Goal: Transaction & Acquisition: Book appointment/travel/reservation

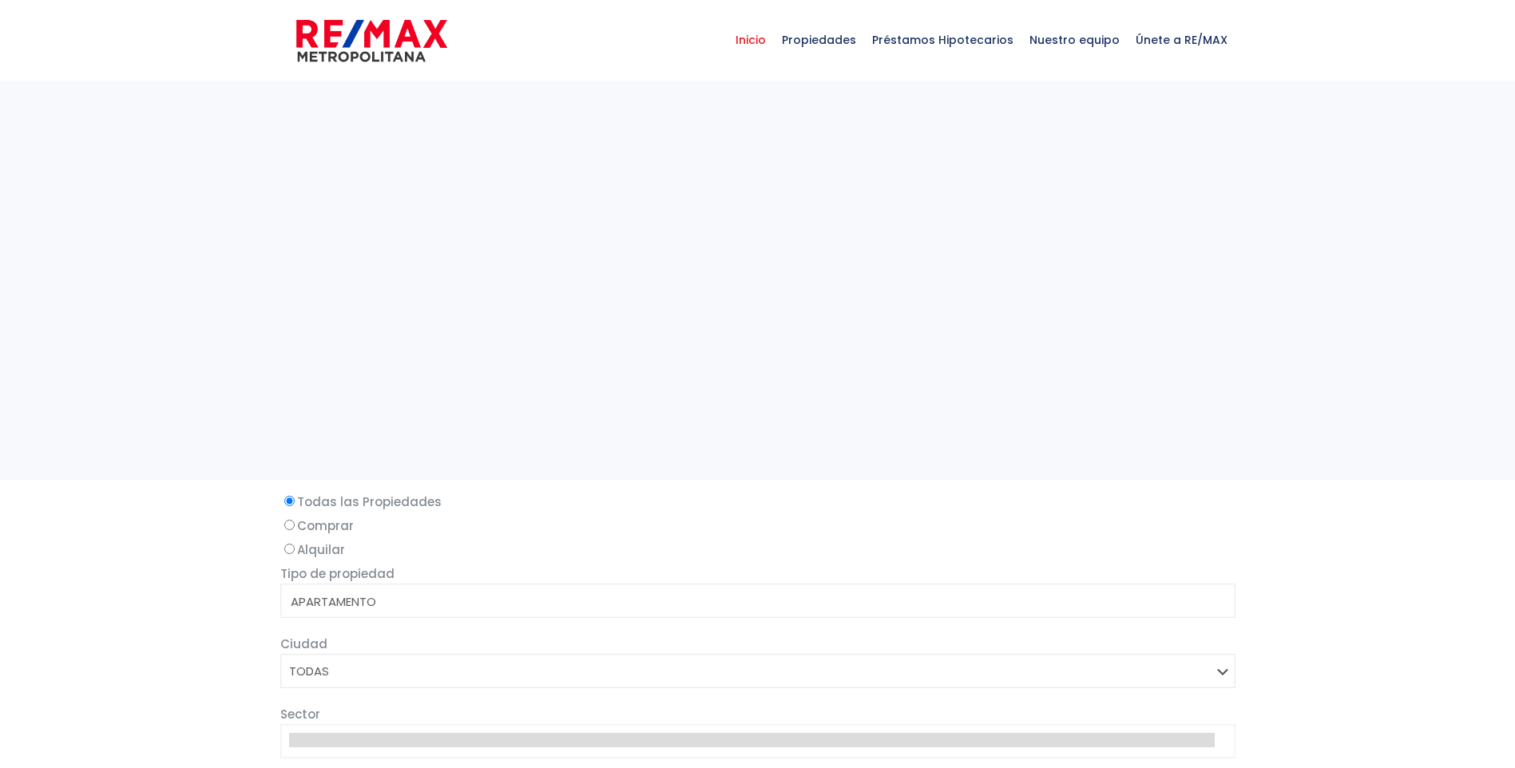
select select
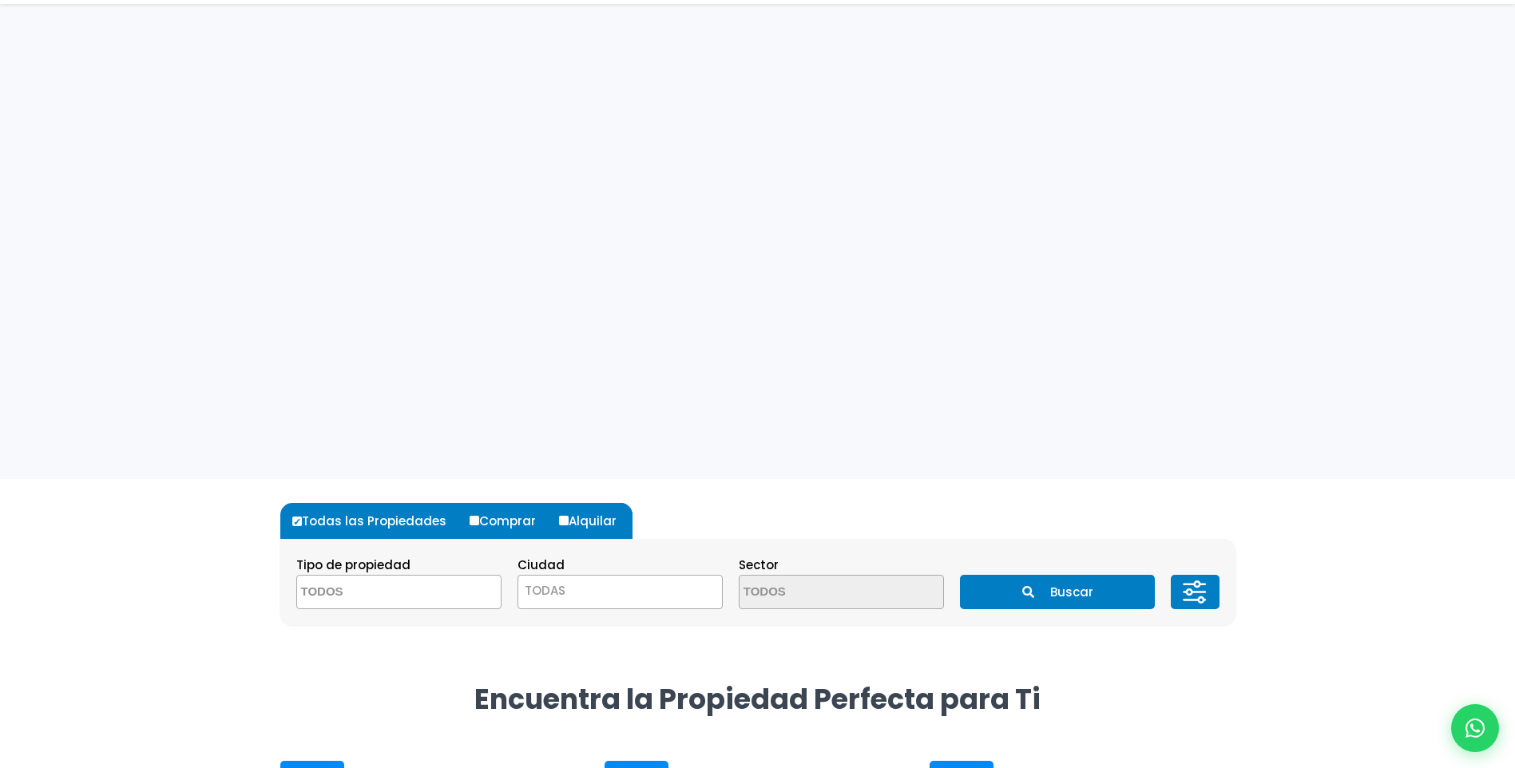
scroll to position [240, 0]
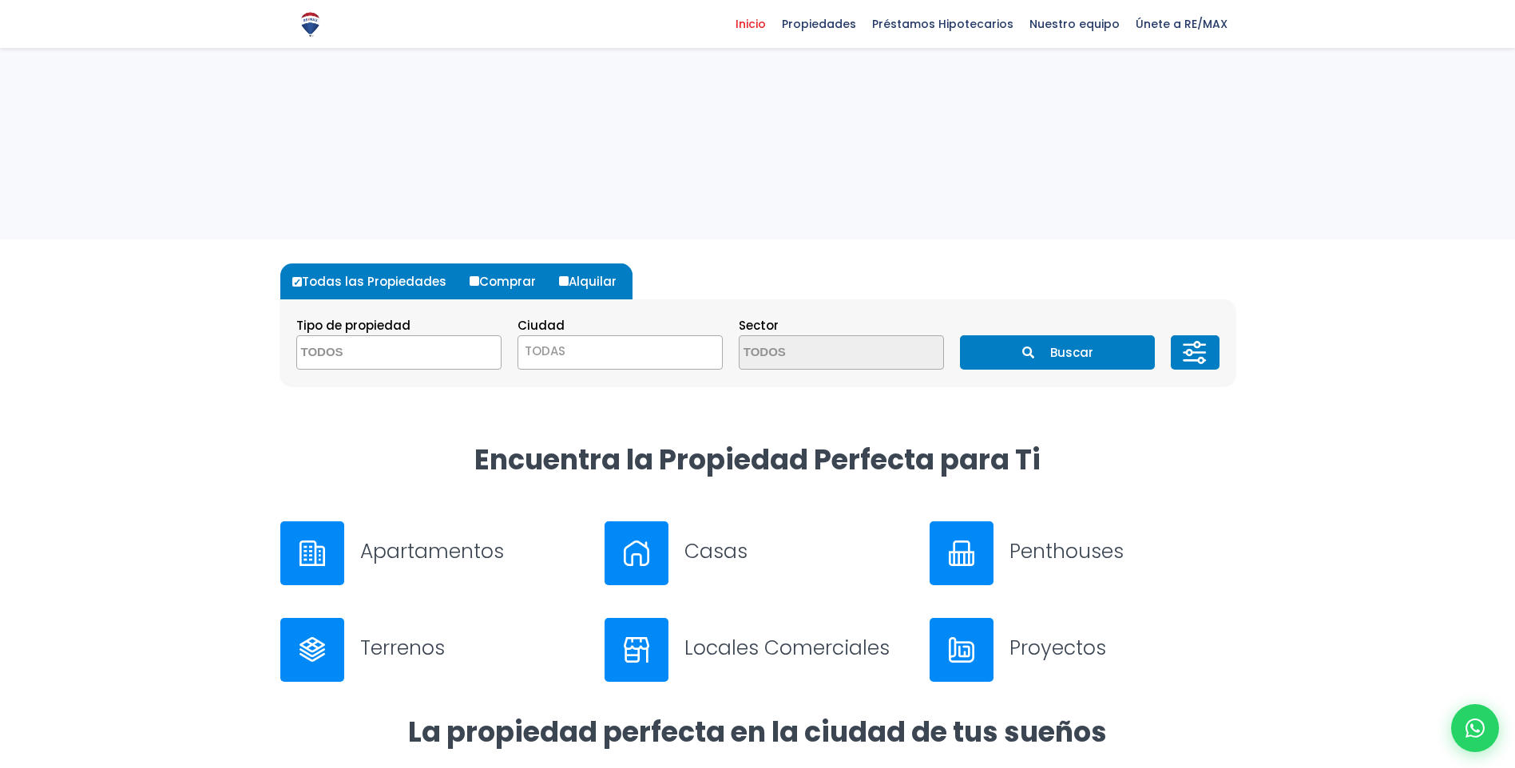
click at [435, 553] on h3 "Apartamentos" at bounding box center [473, 551] width 226 height 28
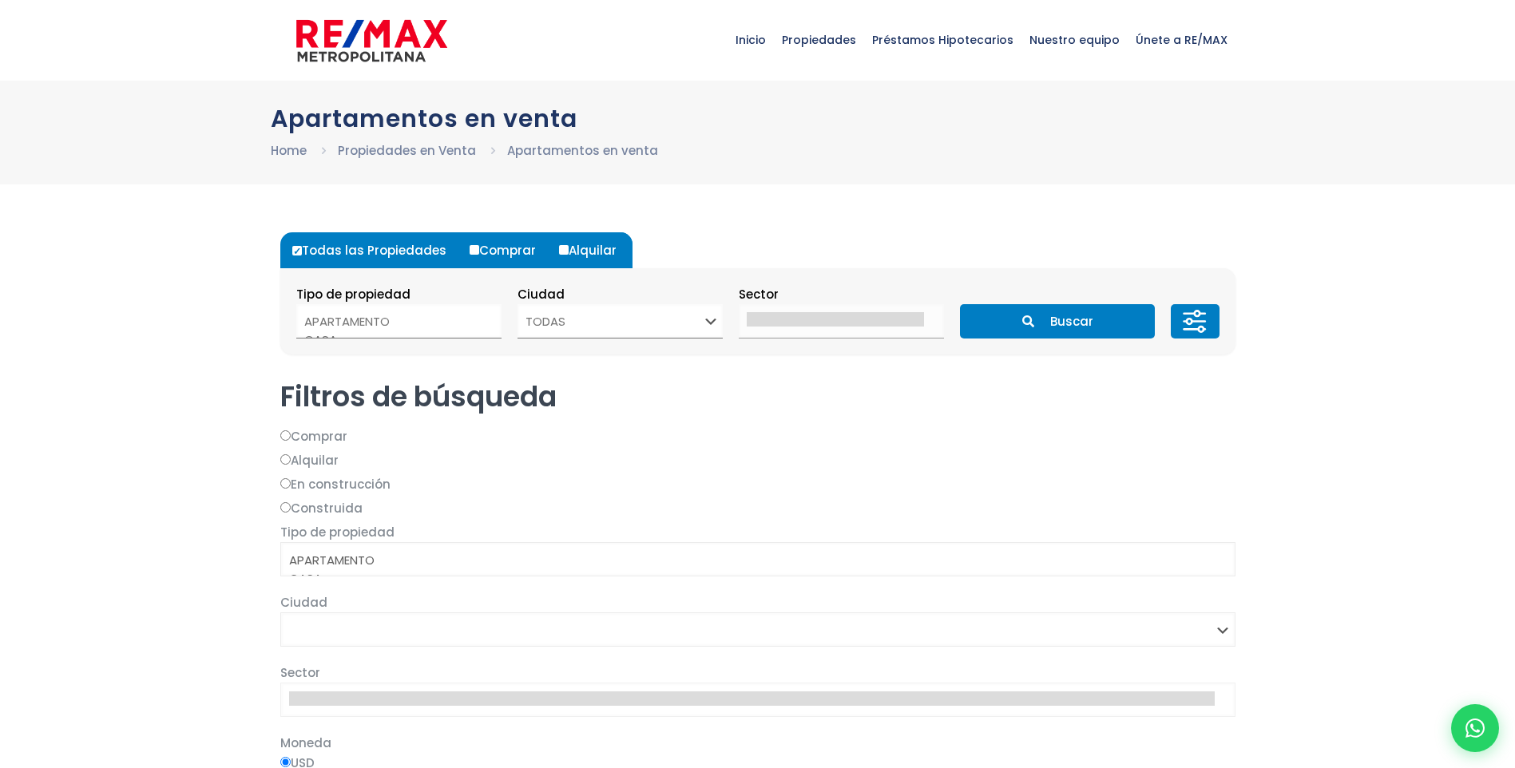
select select
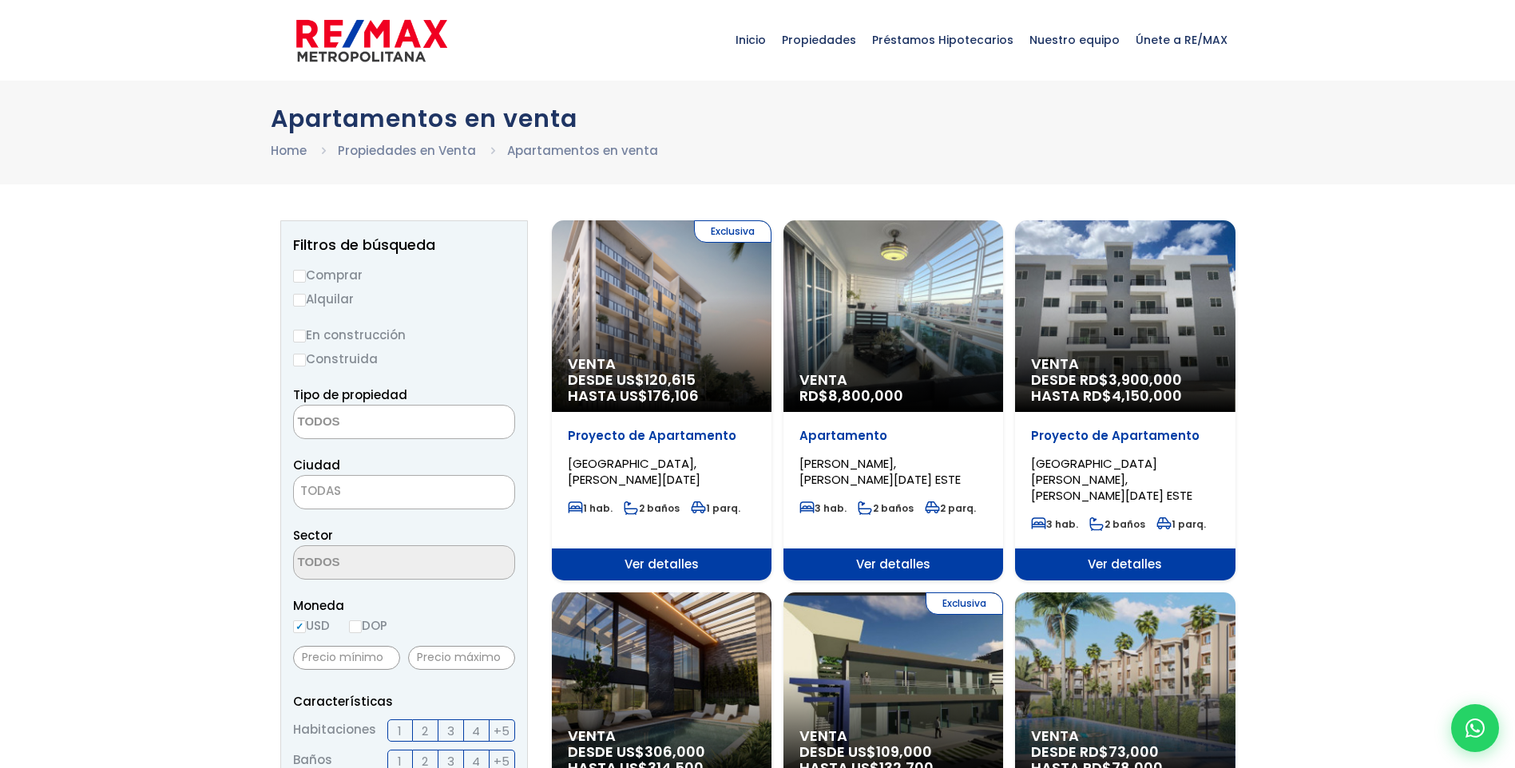
click at [297, 298] on input "Alquilar" at bounding box center [299, 300] width 13 height 13
radio input "true"
click at [387, 414] on textarea "Search" at bounding box center [371, 423] width 155 height 34
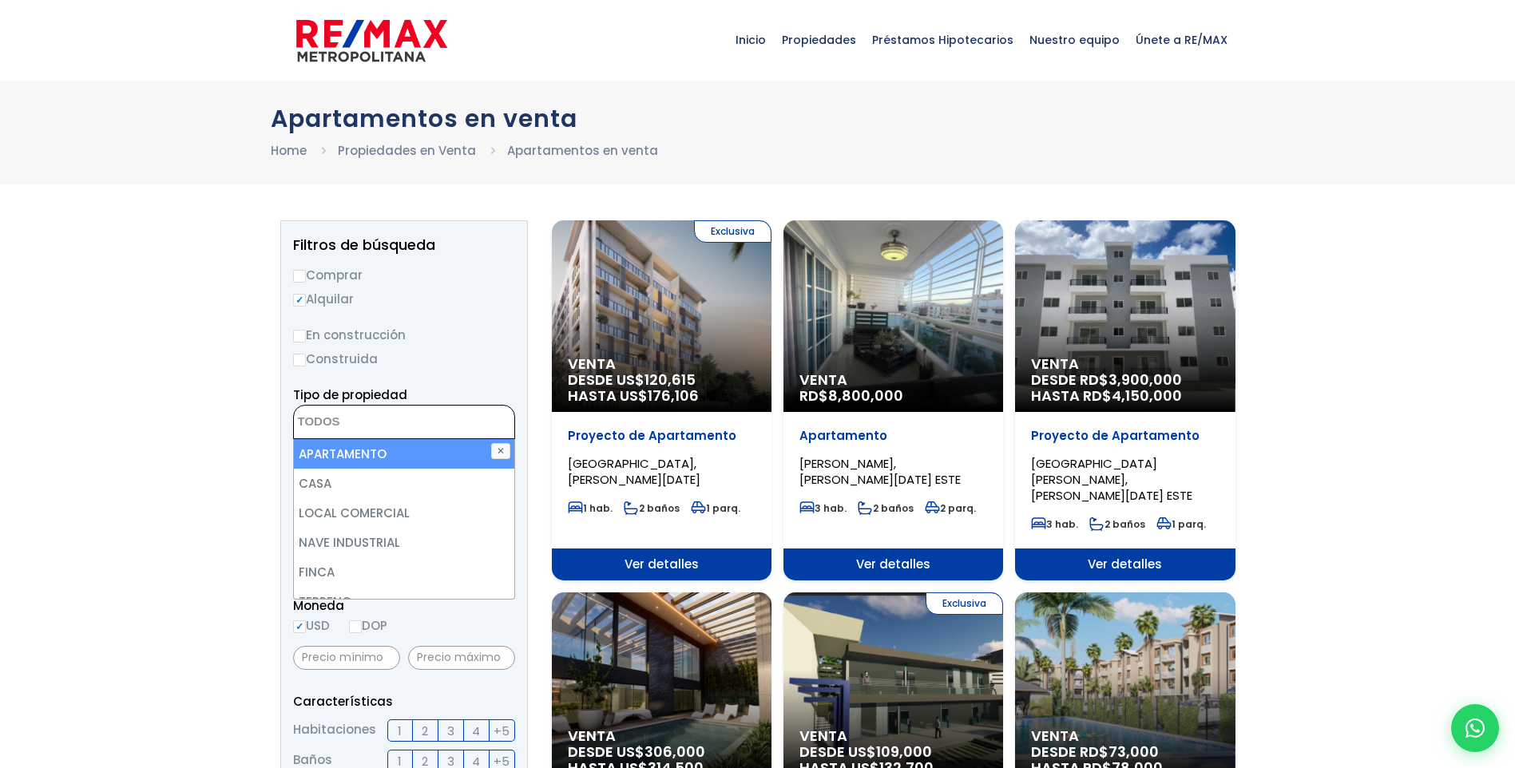
click at [375, 456] on li "APARTAMENTO" at bounding box center [404, 454] width 220 height 30
select select "apartment"
click at [394, 451] on li "APARTAMENTO" at bounding box center [404, 454] width 220 height 30
click at [311, 450] on li "APARTAMENTO" at bounding box center [404, 454] width 220 height 30
select select "apartment"
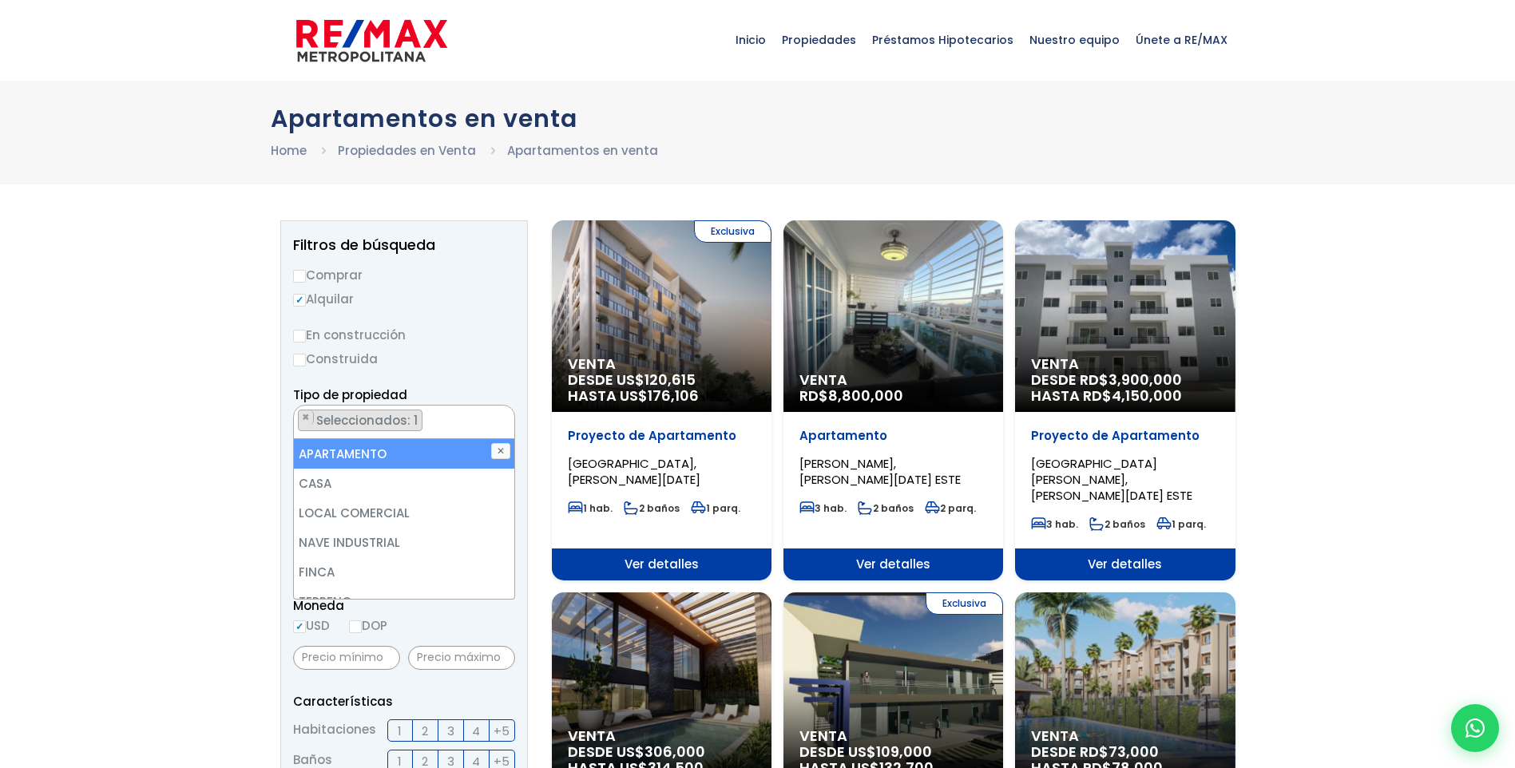
click at [311, 450] on li "APARTAMENTO" at bounding box center [404, 454] width 220 height 30
select select
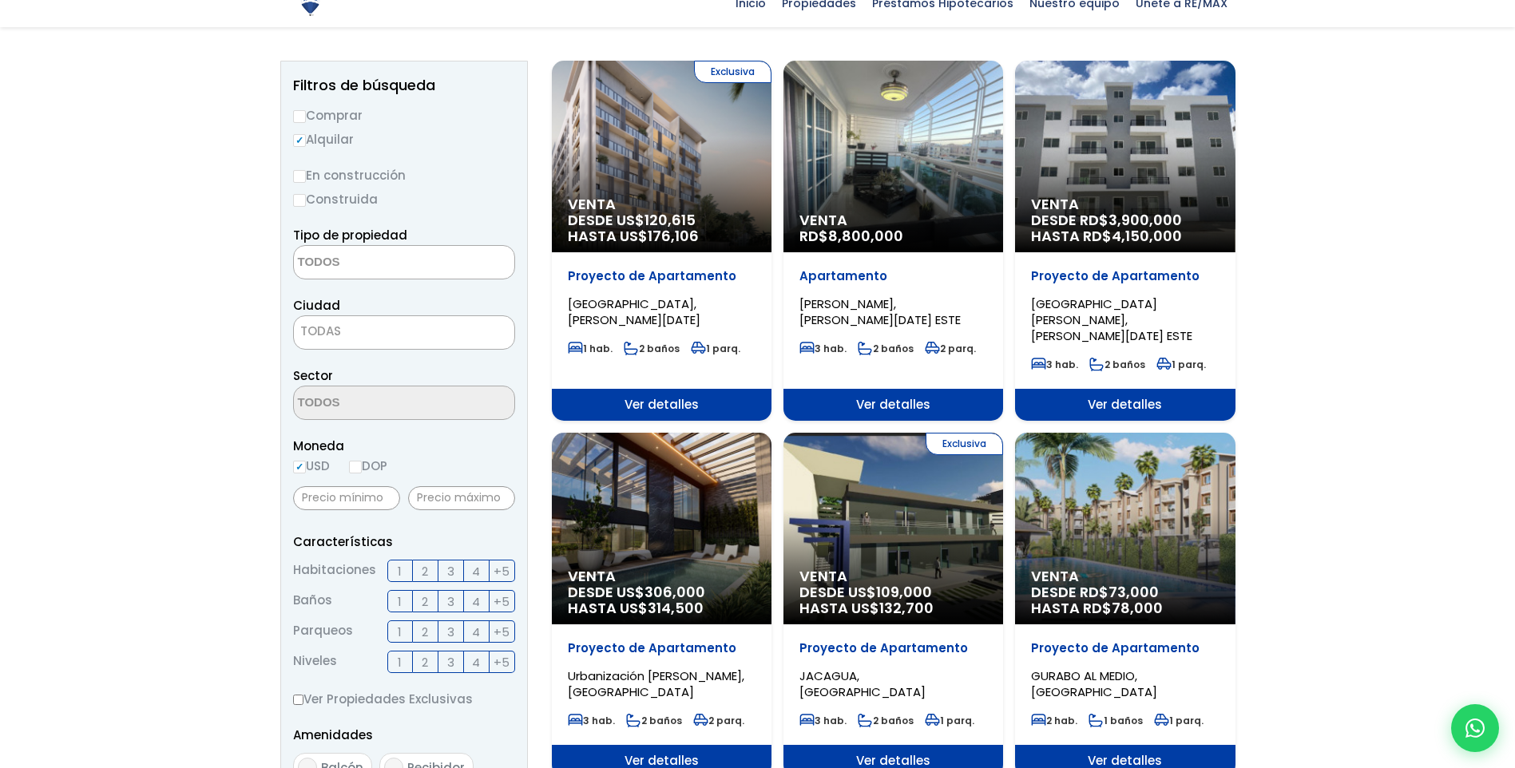
scroll to position [160, 0]
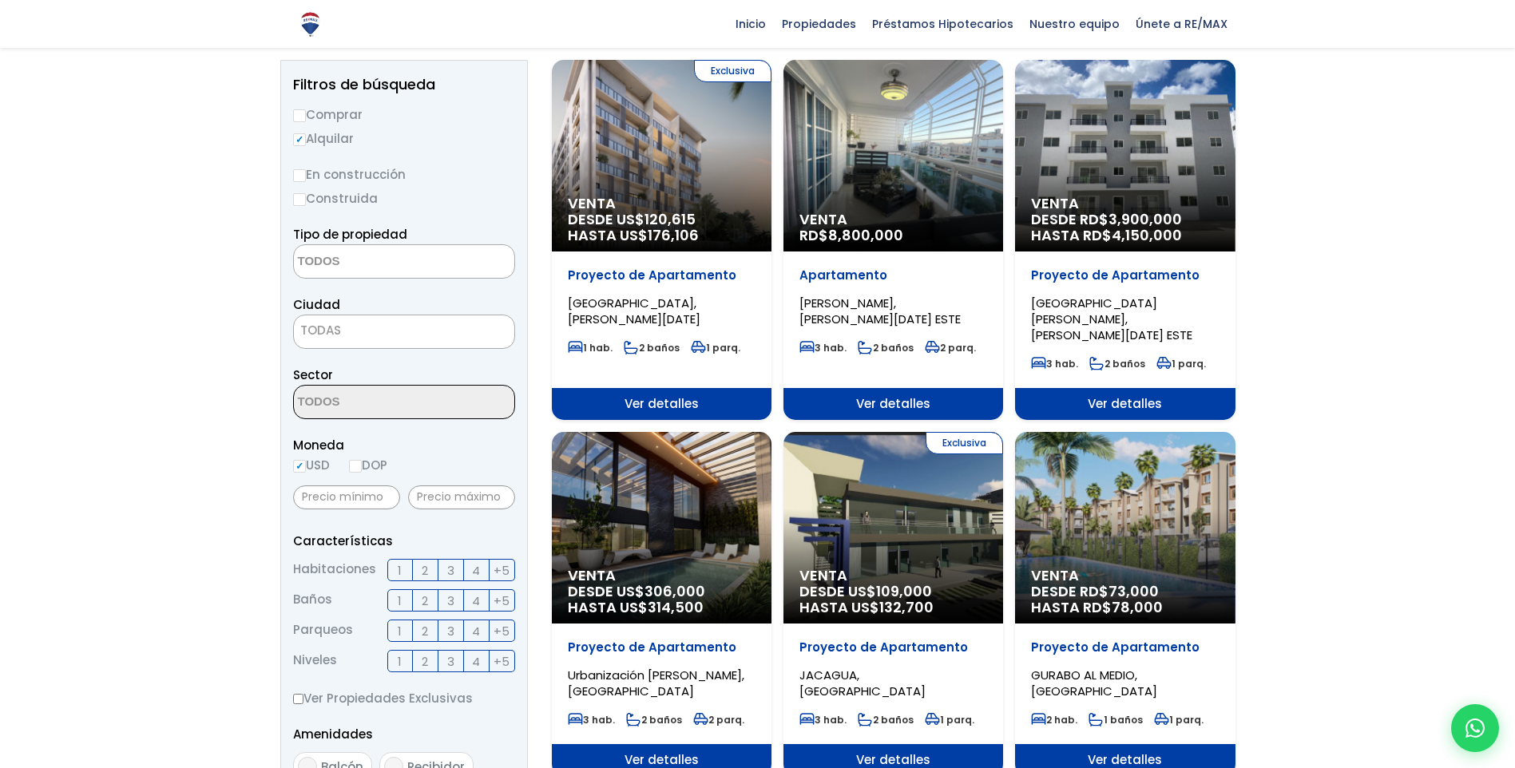
click at [370, 339] on span "TODAS" at bounding box center [404, 330] width 220 height 22
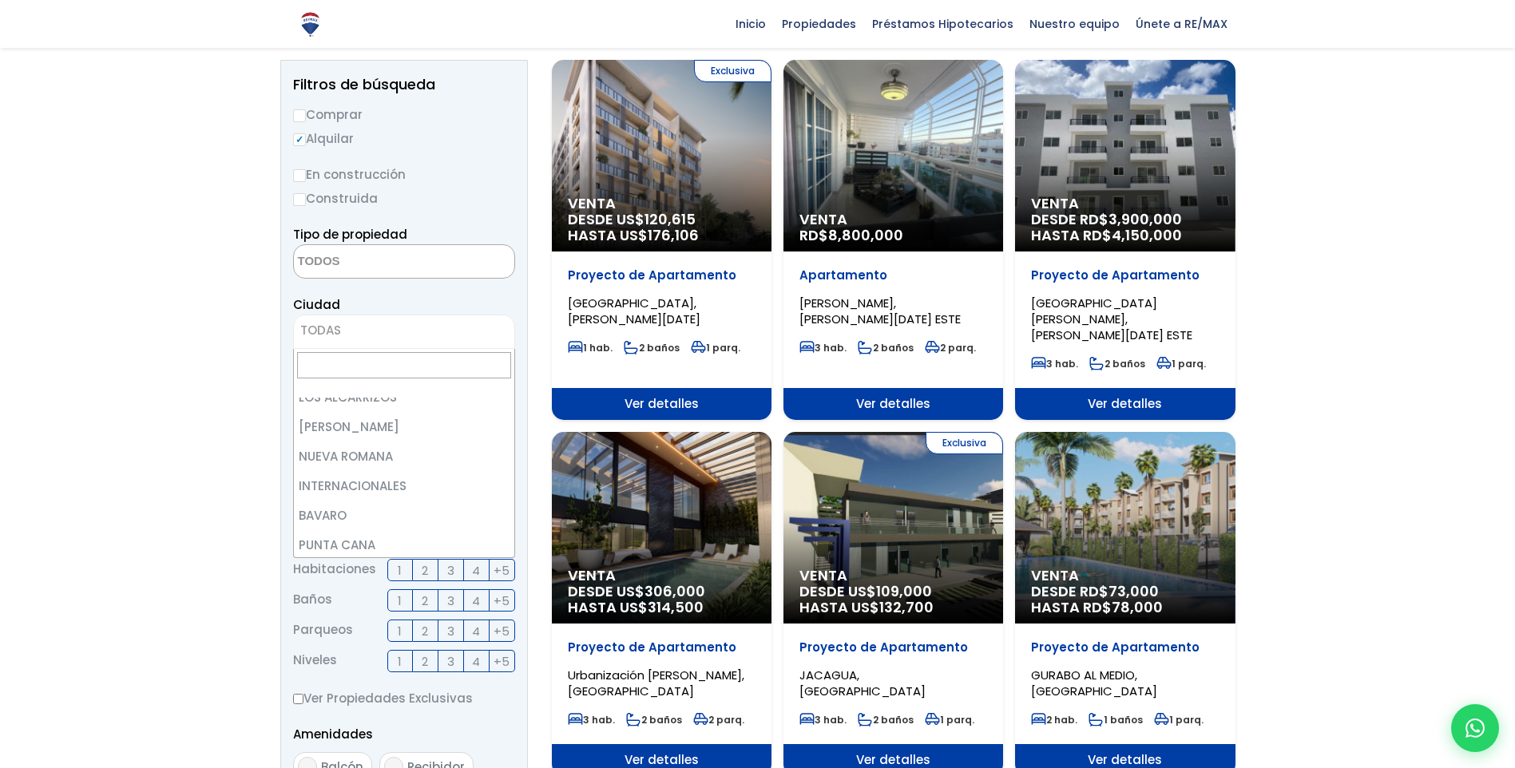
scroll to position [0, 0]
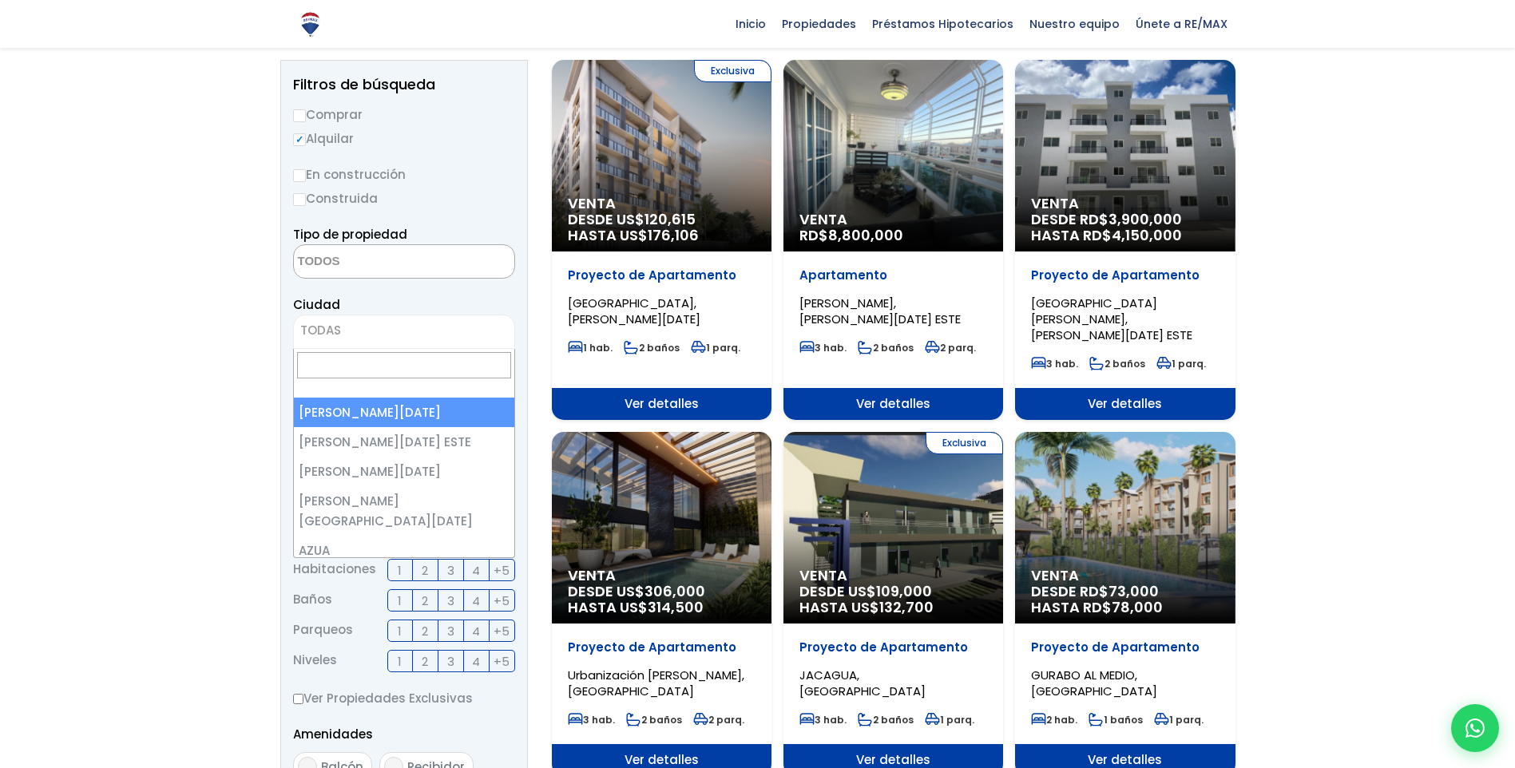
select select "1"
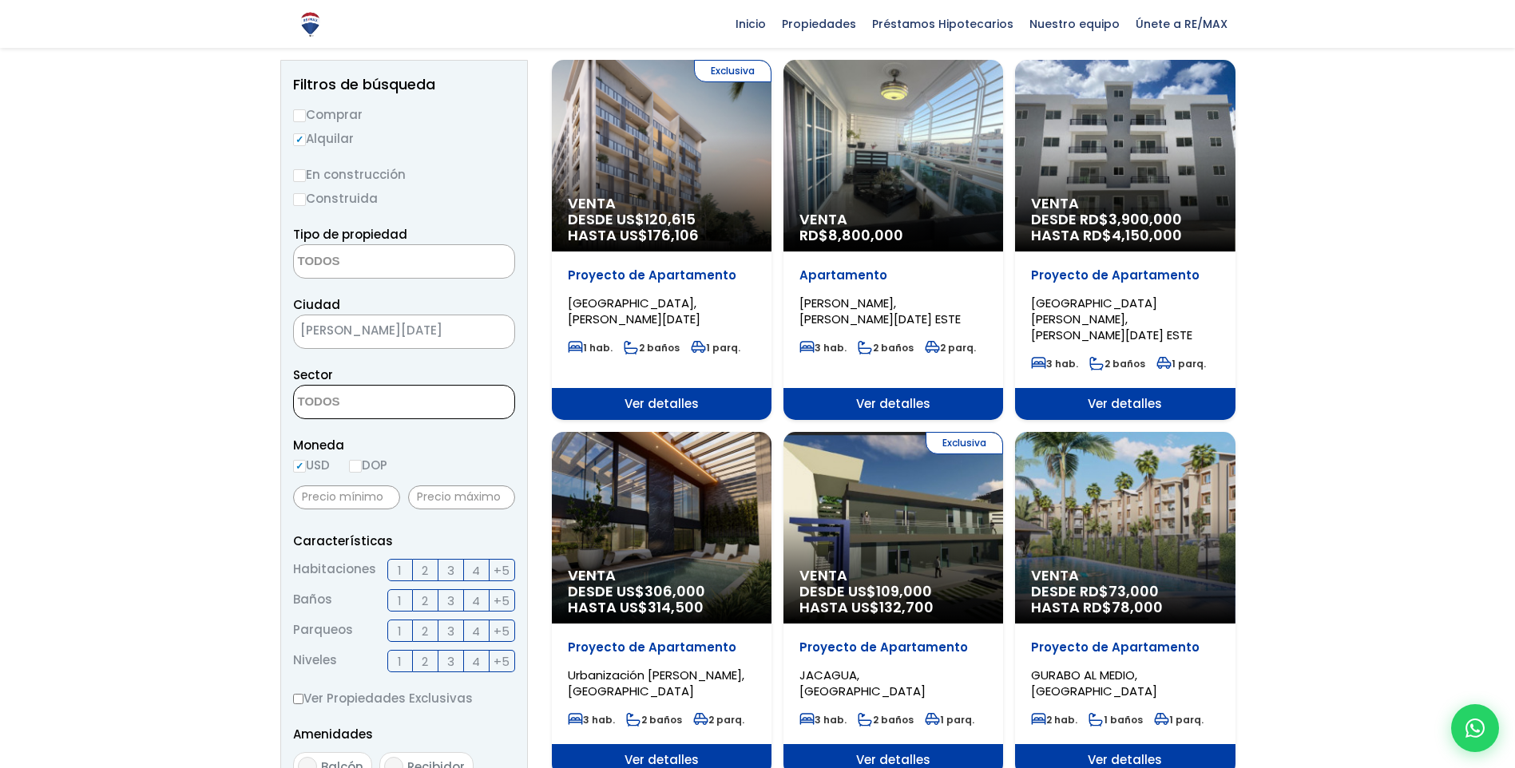
click at [421, 410] on textarea "Search" at bounding box center [371, 403] width 155 height 34
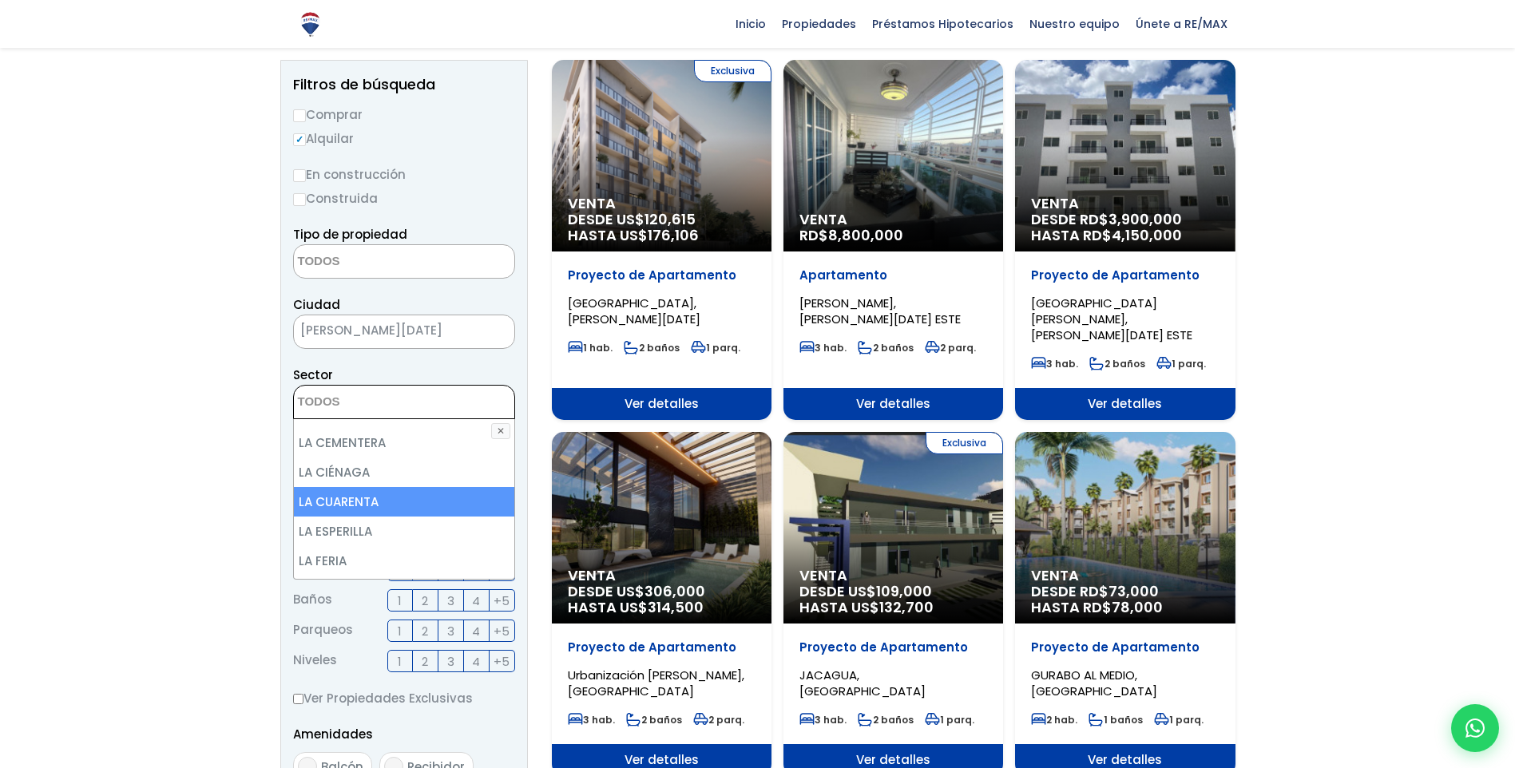
scroll to position [3438, 0]
click at [391, 489] on li "LA ESPERILLA" at bounding box center [404, 504] width 220 height 30
select select "180"
click at [391, 489] on li "LA ESPERILLA" at bounding box center [404, 504] width 220 height 30
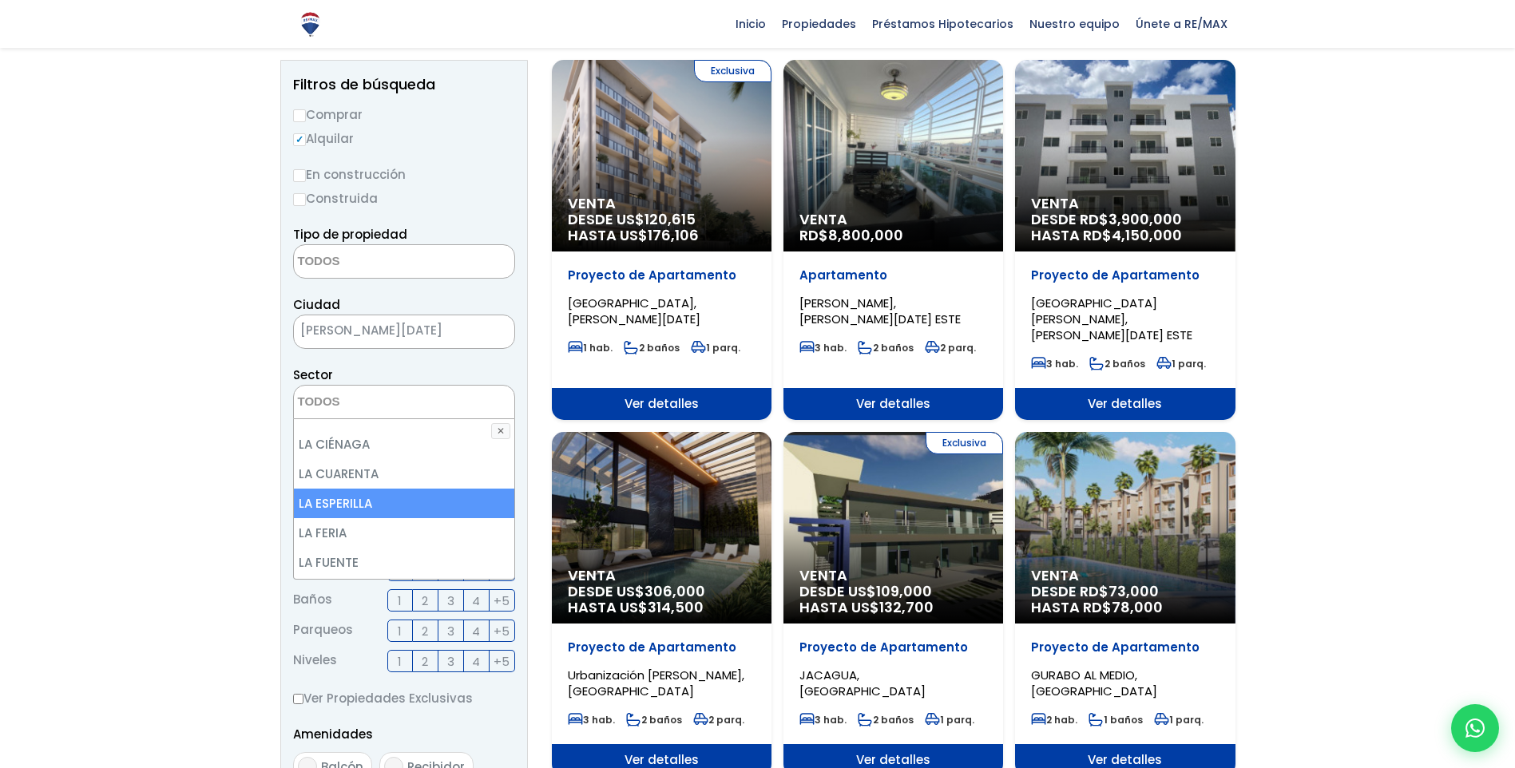
click at [392, 489] on li "LA ESPERILLA" at bounding box center [404, 504] width 220 height 30
select select "180"
click at [392, 489] on li "LA ESPERILLA" at bounding box center [404, 504] width 220 height 30
select select "180"
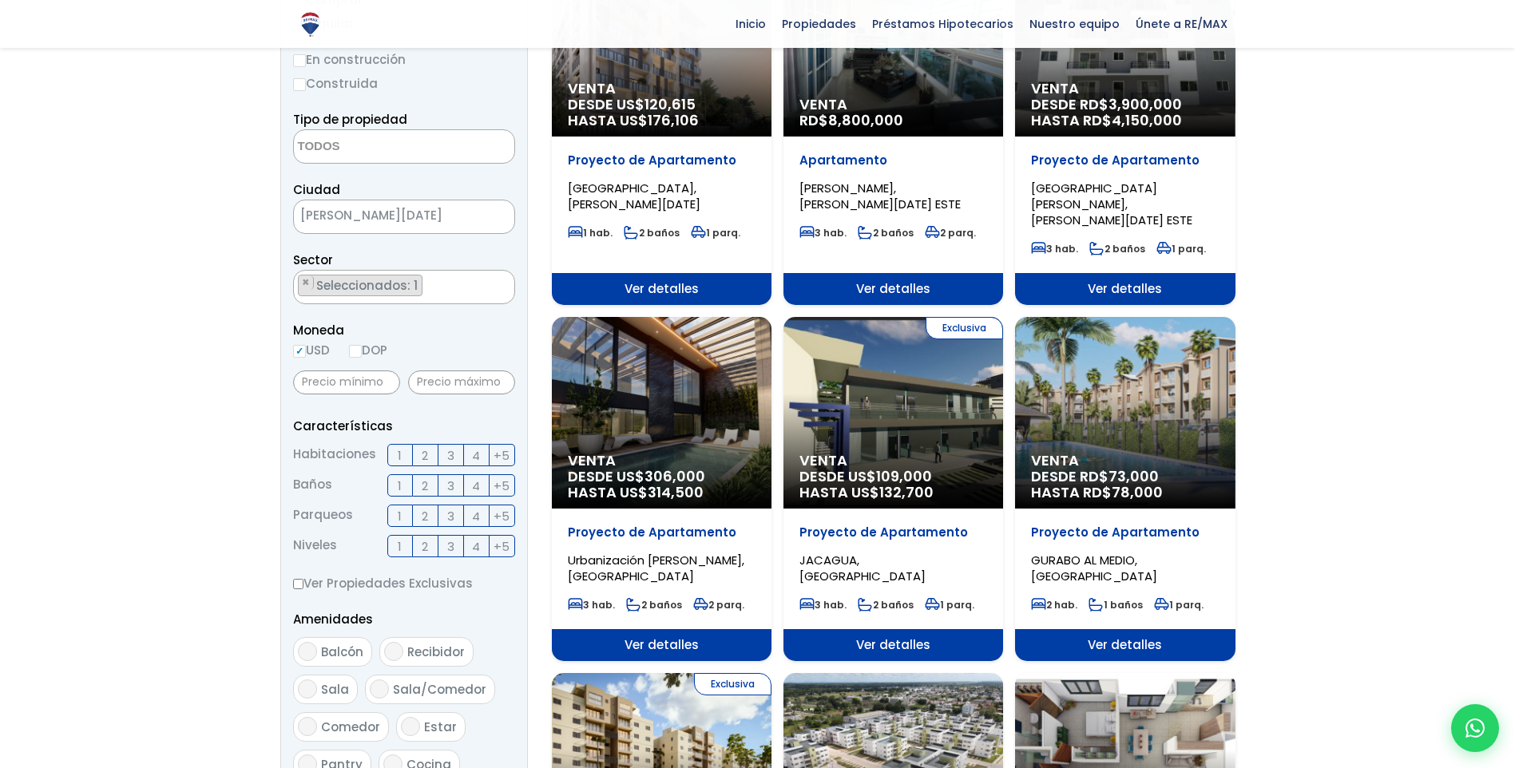
scroll to position [319, 0]
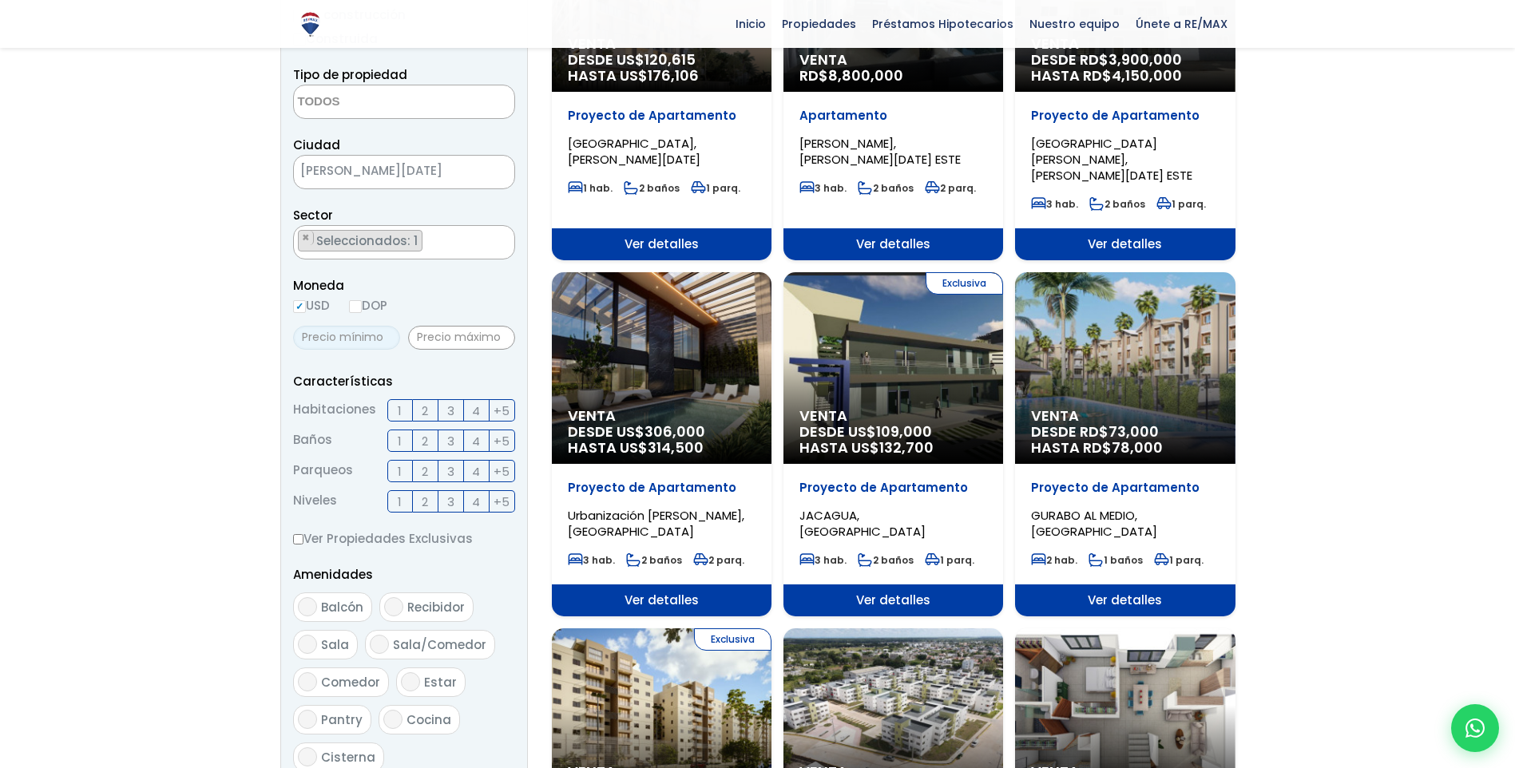
click at [351, 338] on input "text" at bounding box center [346, 338] width 107 height 24
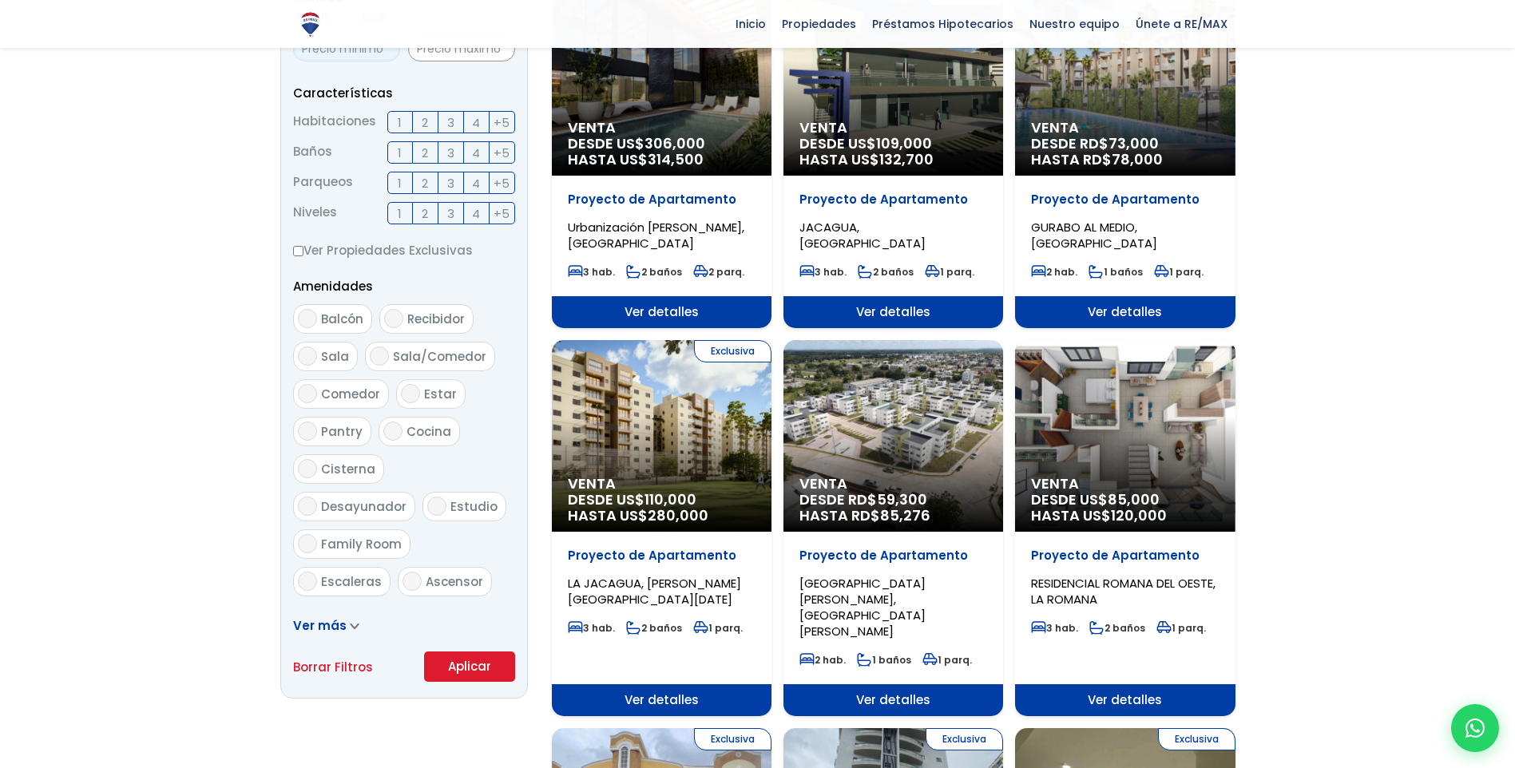
scroll to position [639, 0]
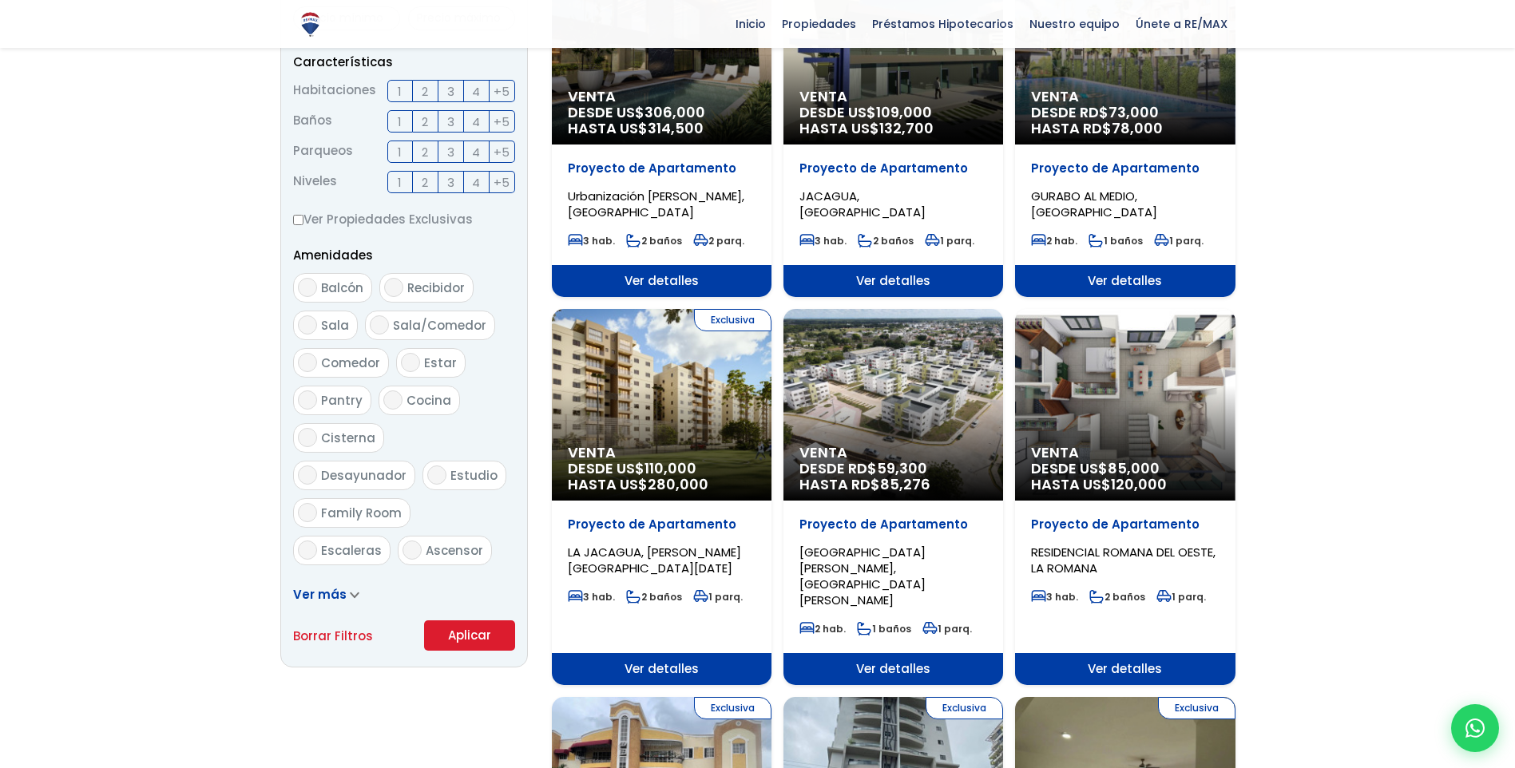
click at [459, 636] on button "Aplicar" at bounding box center [469, 636] width 91 height 30
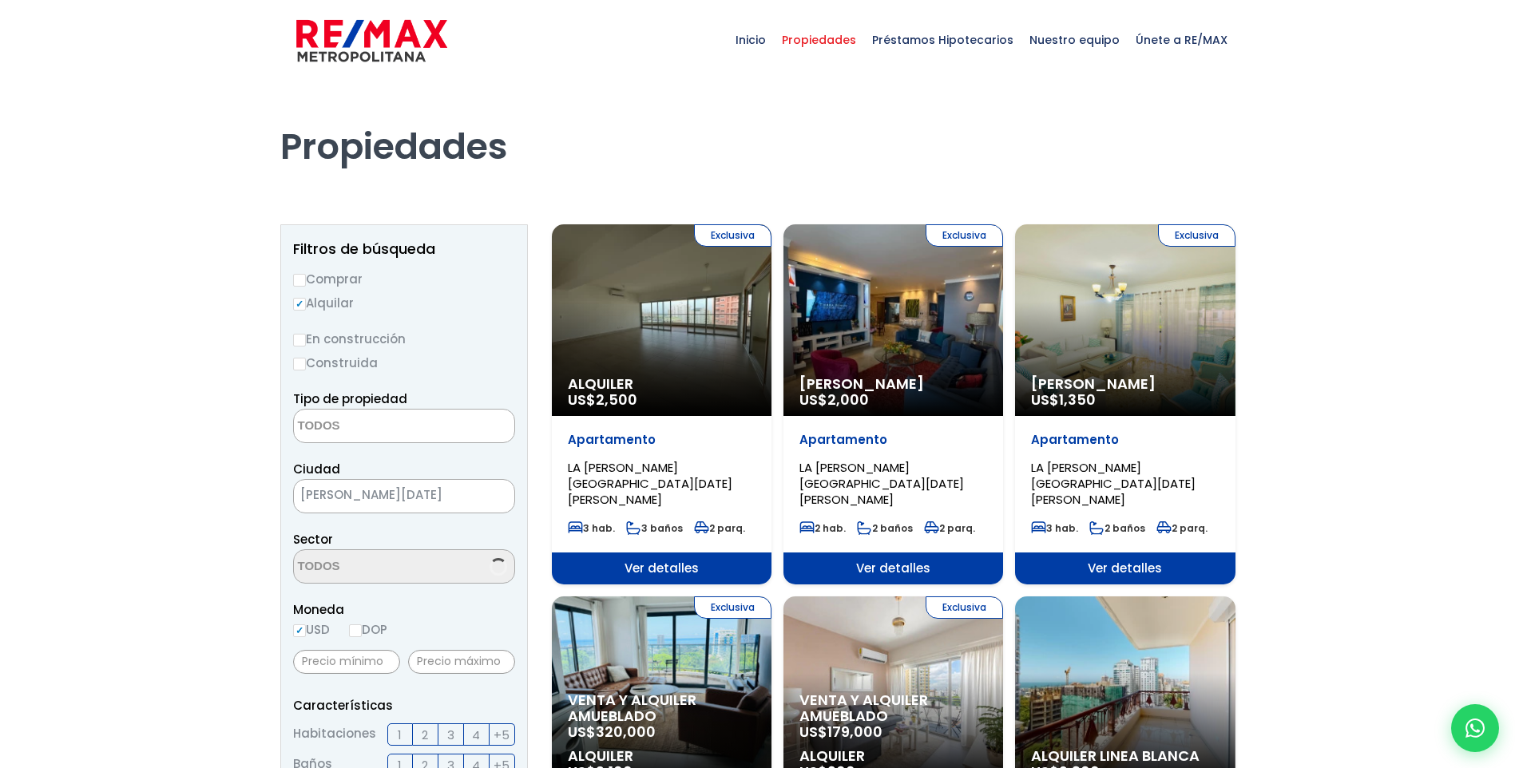
select select
select select "180"
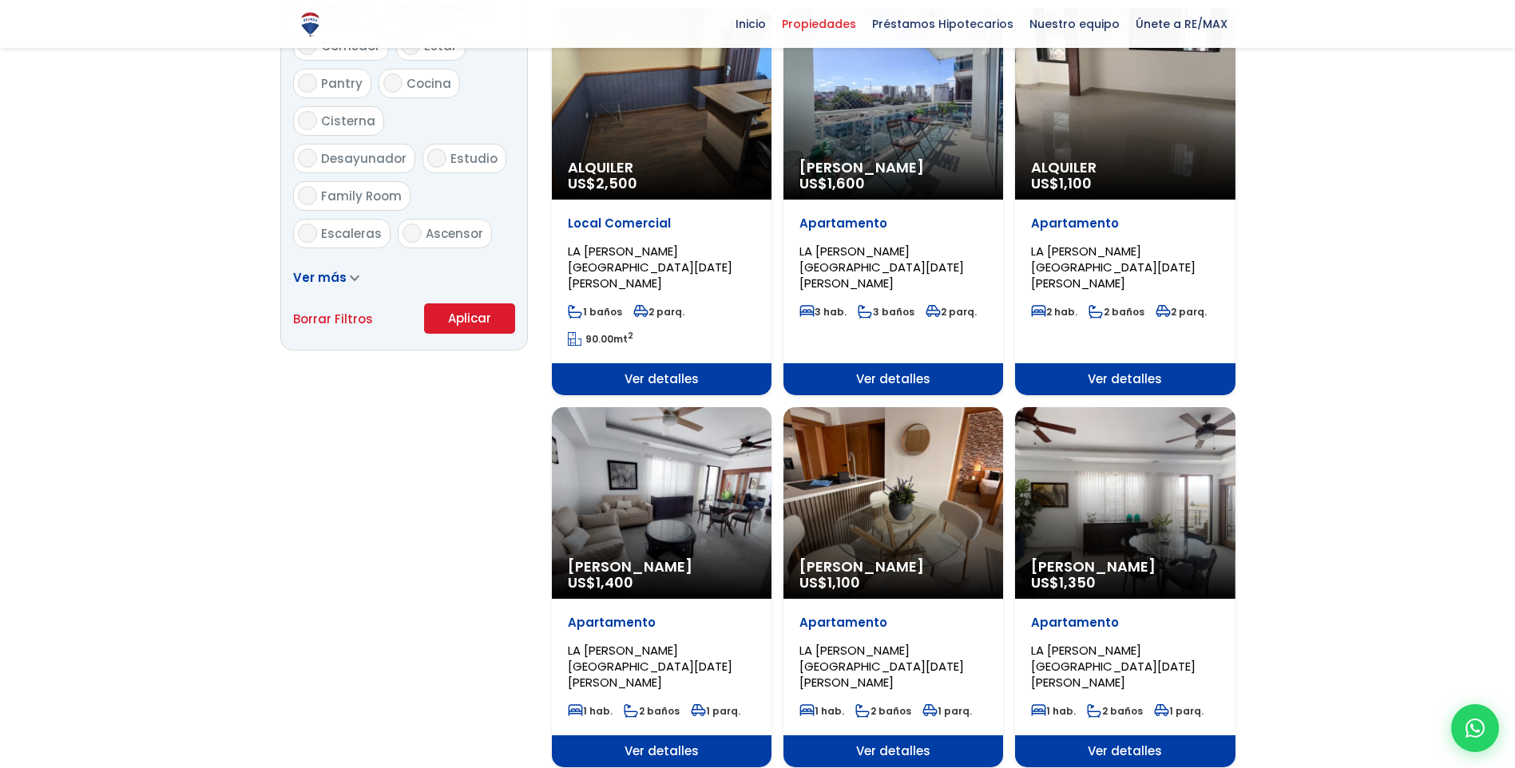
scroll to position [958, 0]
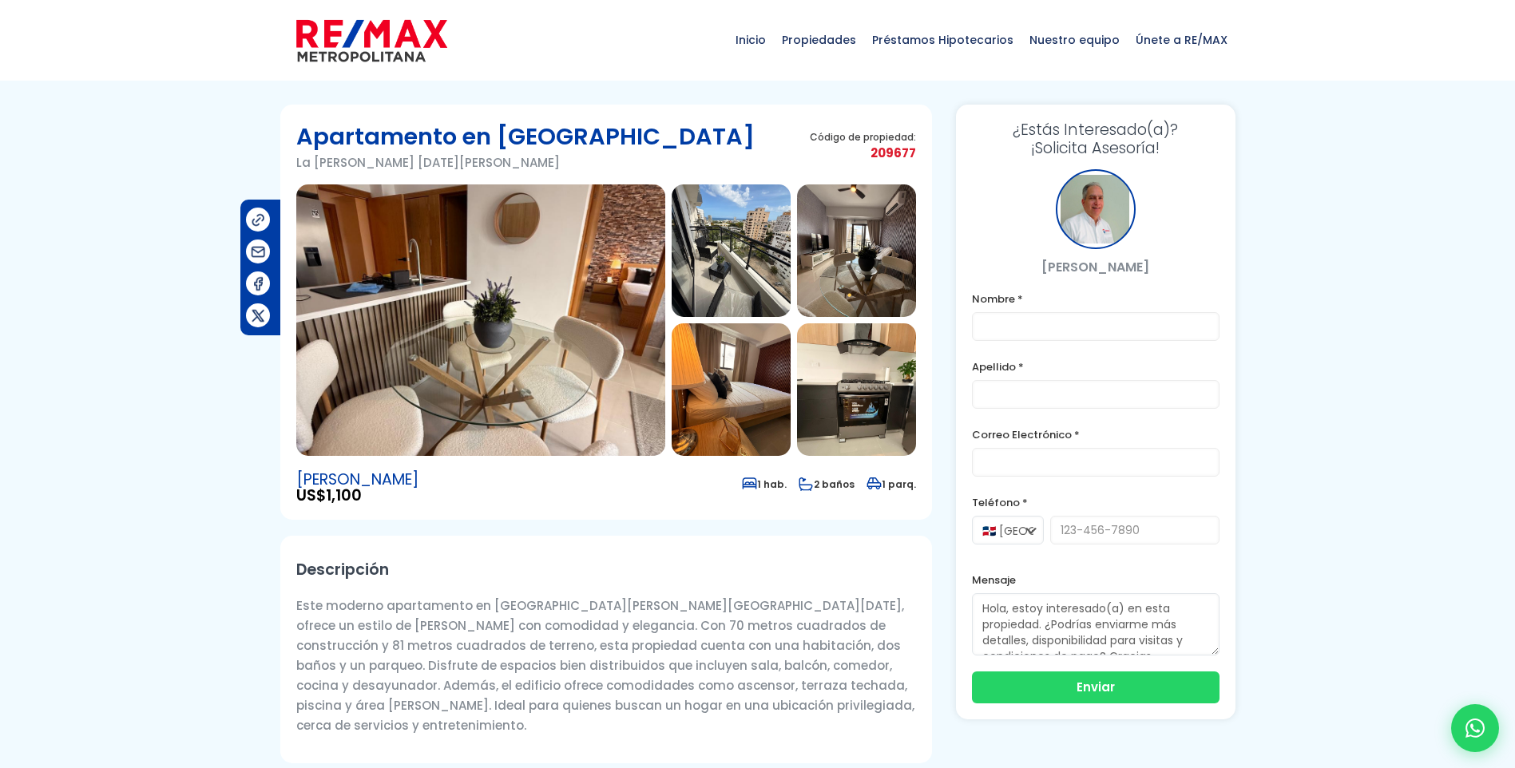
click at [467, 307] on img at bounding box center [480, 320] width 369 height 272
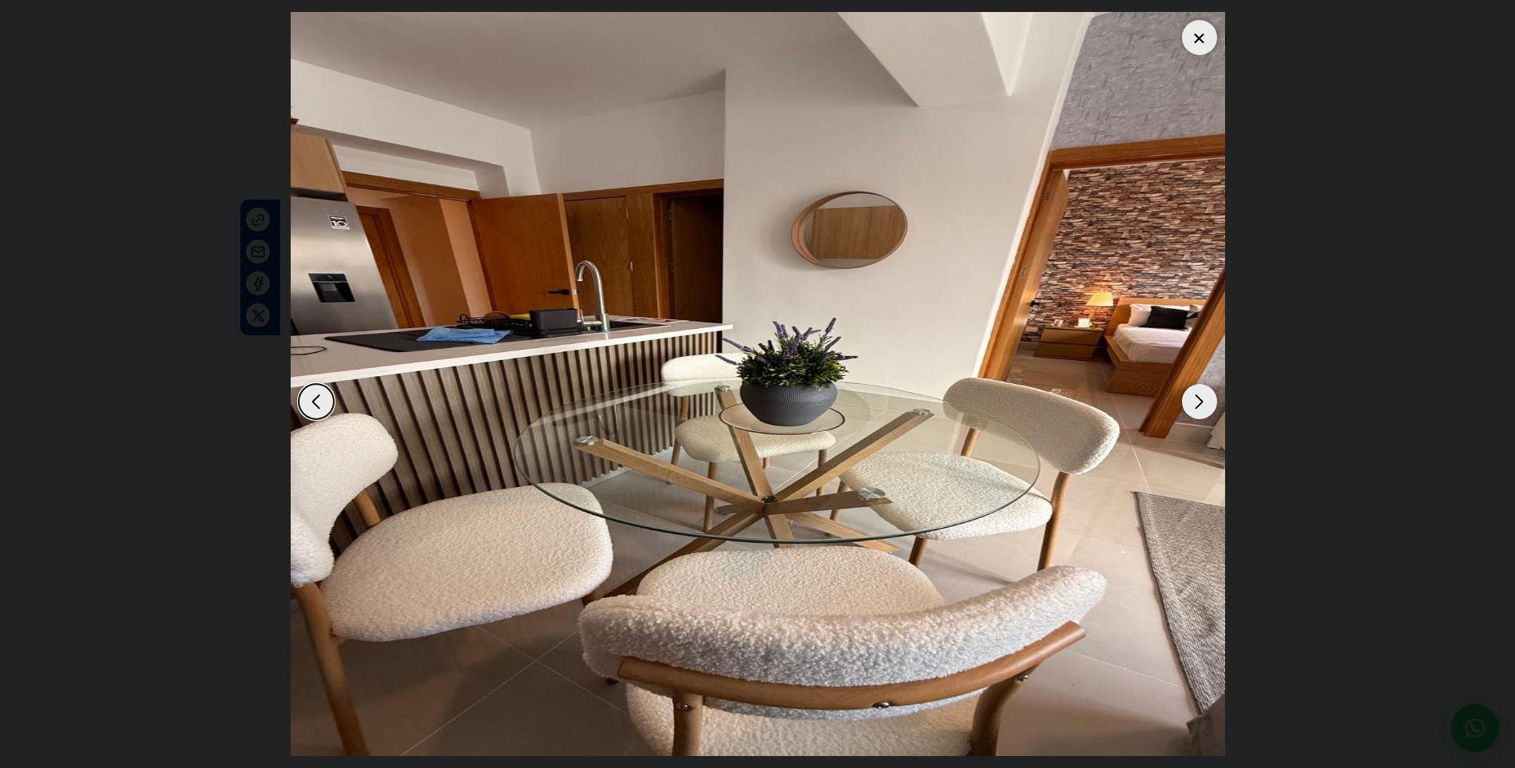
click at [1207, 403] on div "Next slide" at bounding box center [1199, 401] width 35 height 35
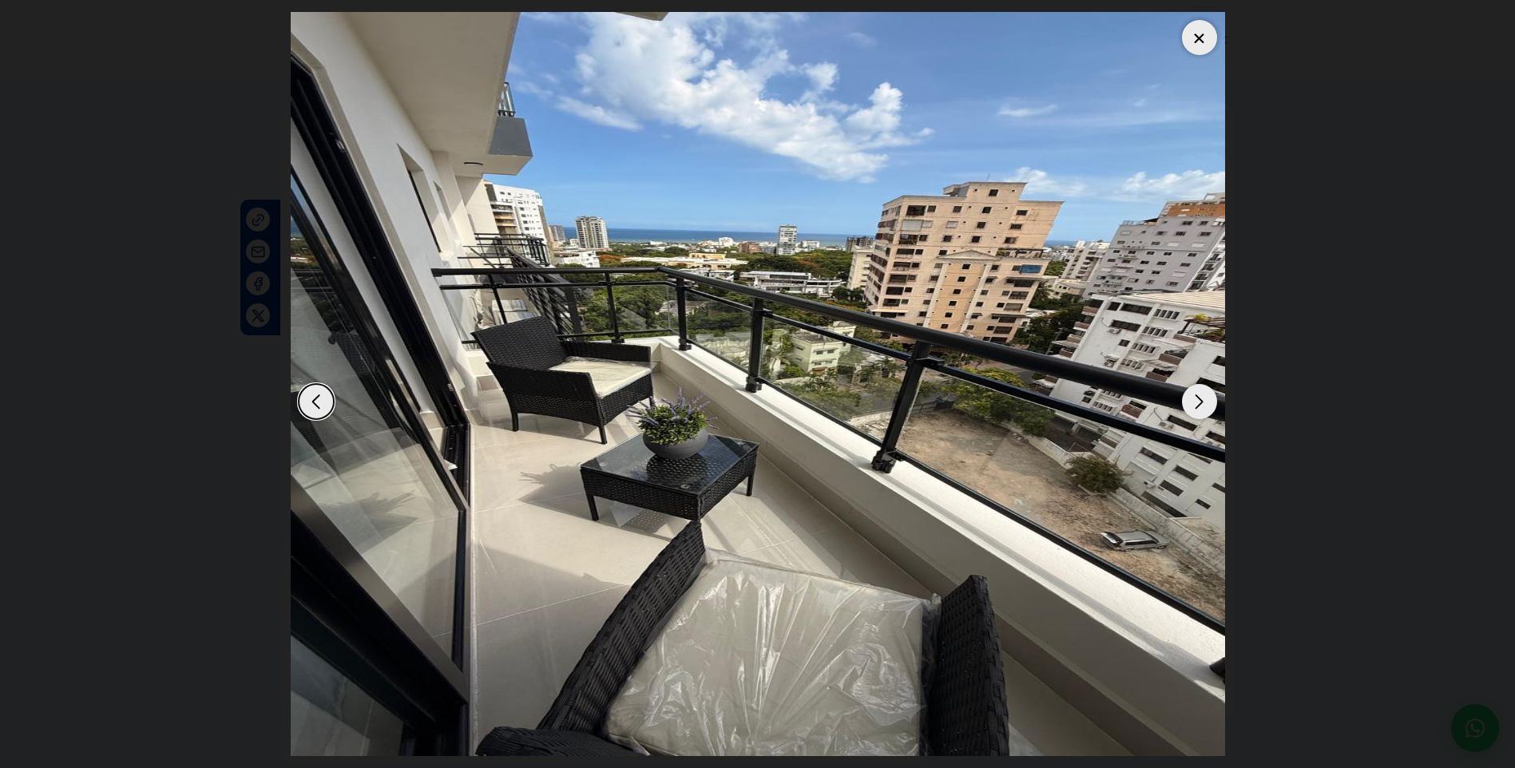
click at [1200, 402] on div "Next slide" at bounding box center [1199, 401] width 35 height 35
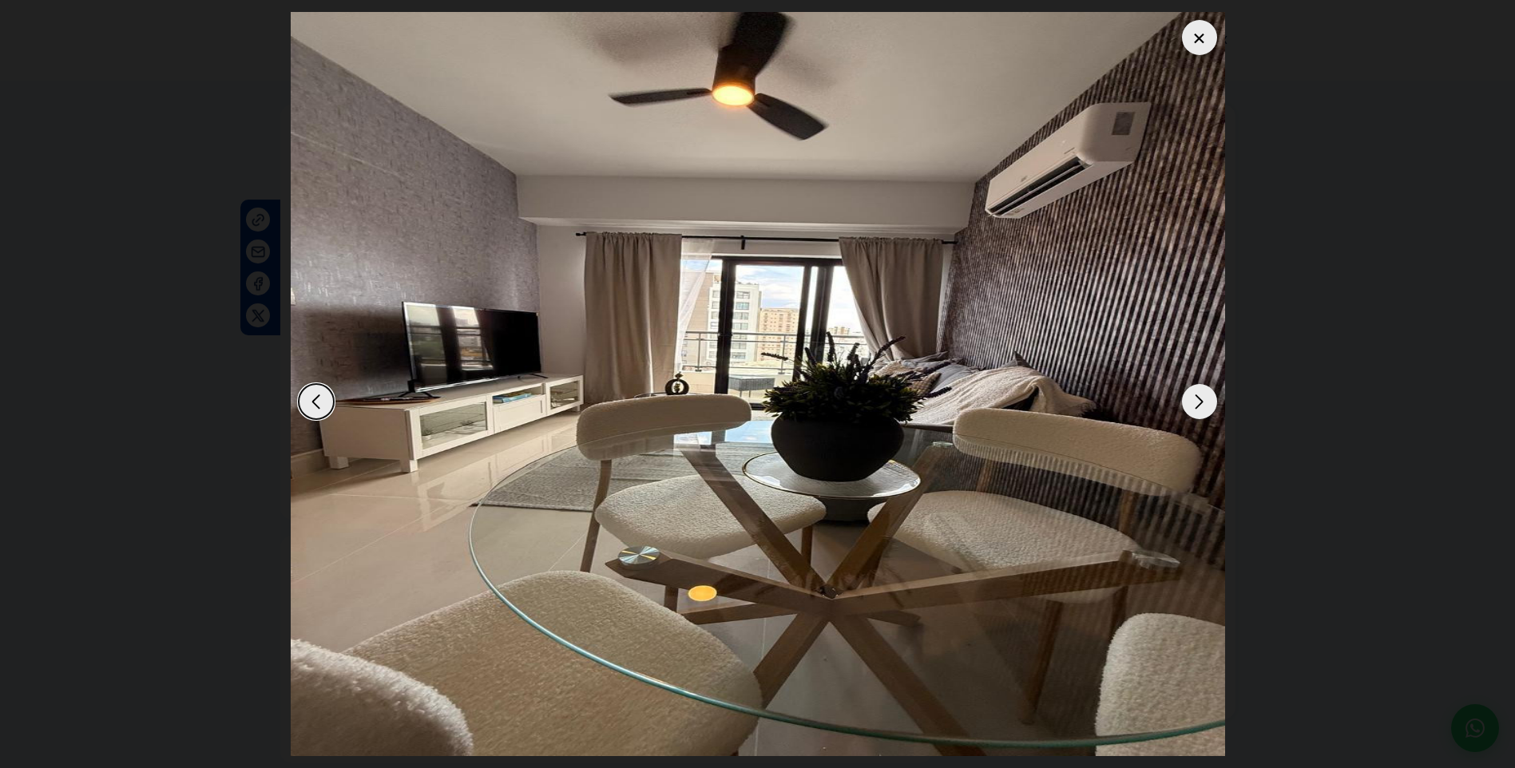
click at [1200, 402] on div "Next slide" at bounding box center [1199, 401] width 35 height 35
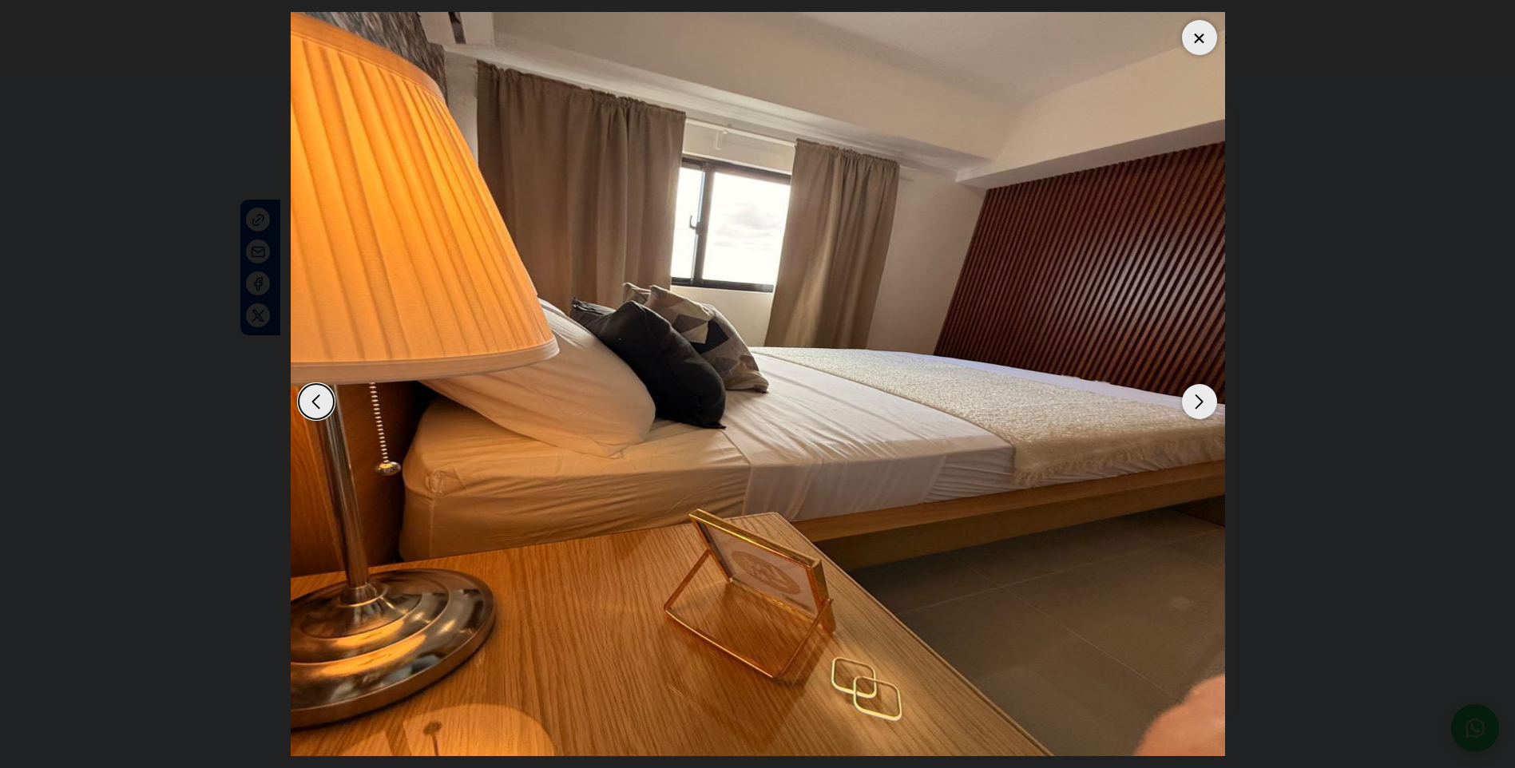
click at [1200, 402] on div "Next slide" at bounding box center [1199, 401] width 35 height 35
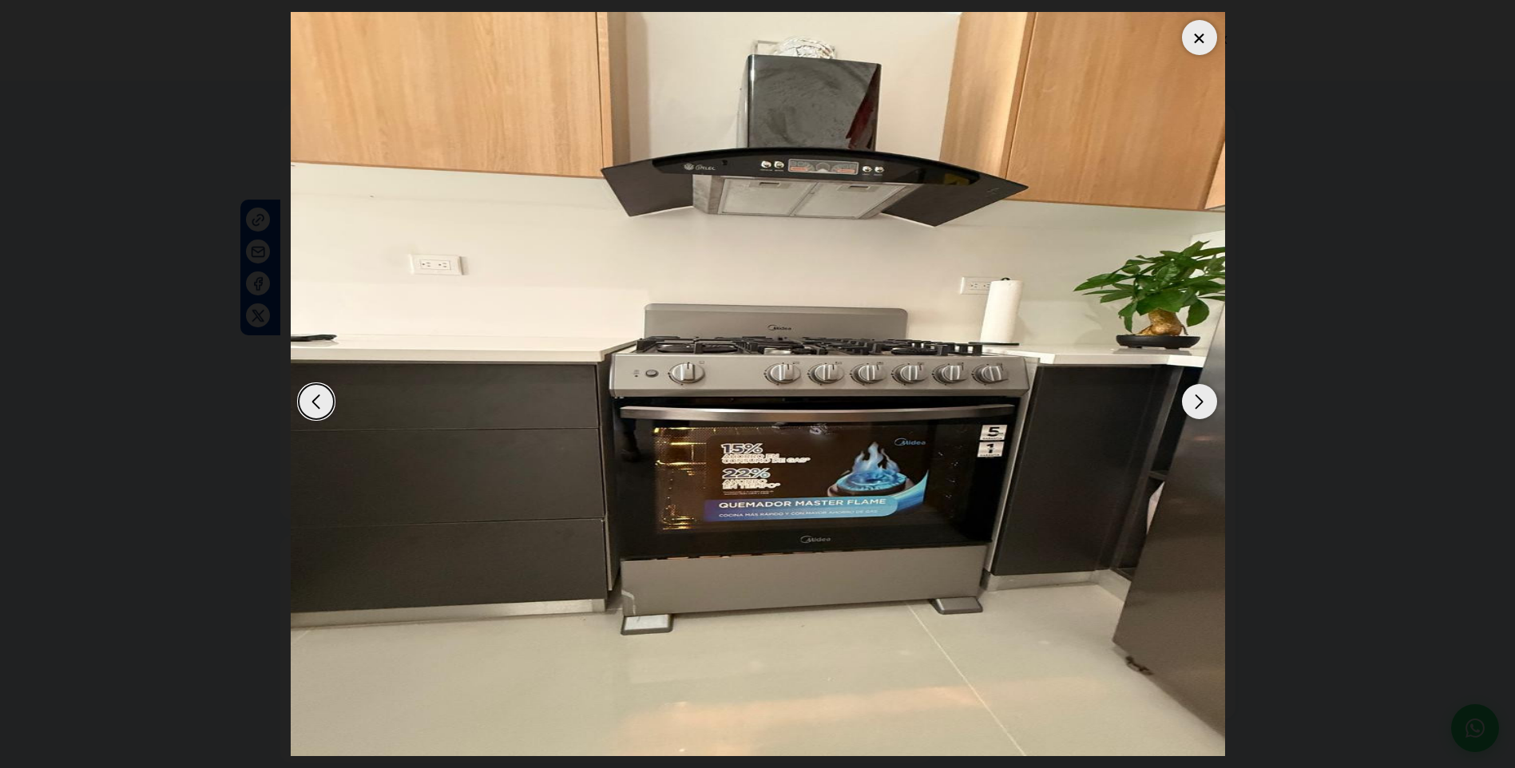
click at [1200, 402] on div "Next slide" at bounding box center [1199, 401] width 35 height 35
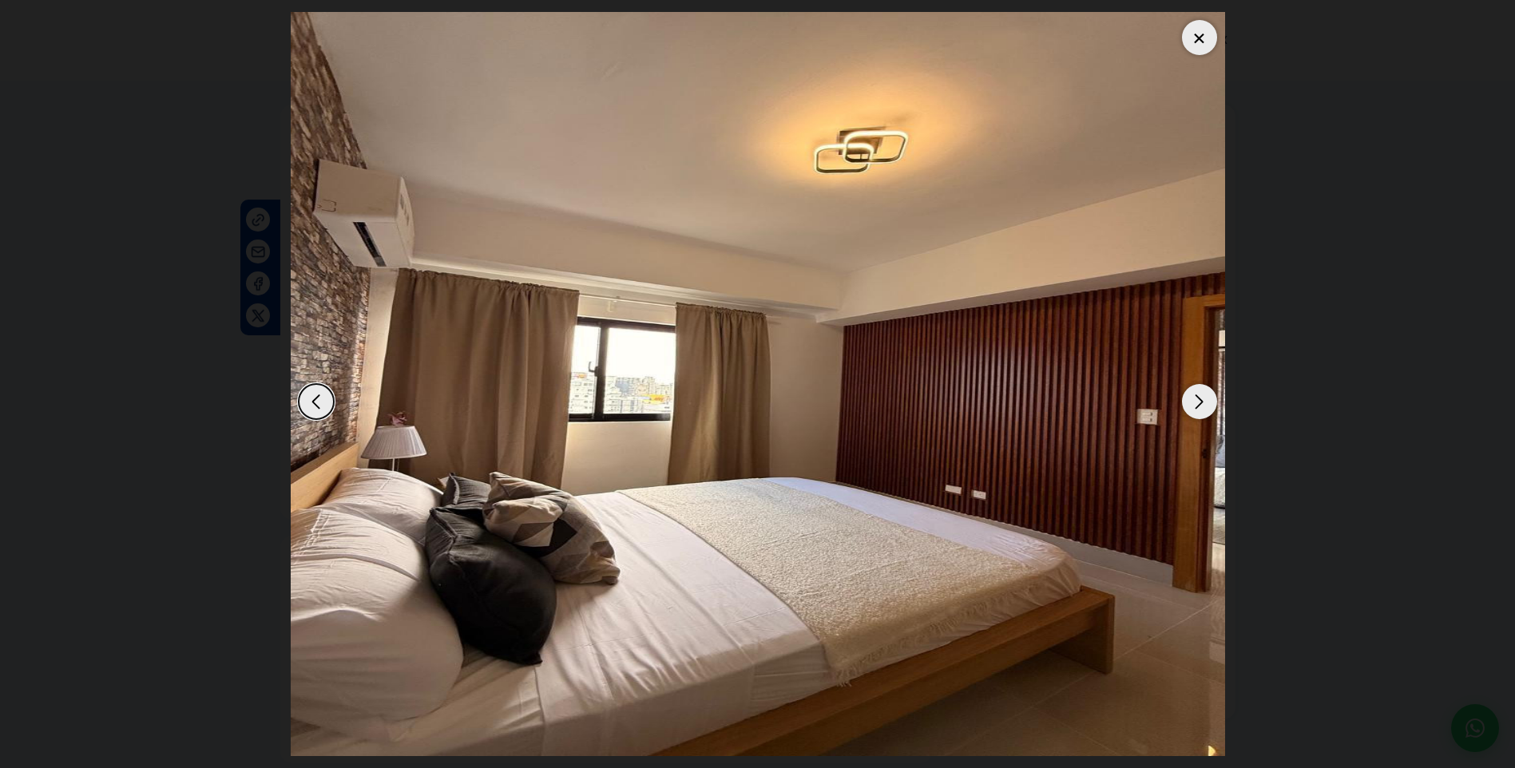
click at [1200, 402] on div "Next slide" at bounding box center [1199, 401] width 35 height 35
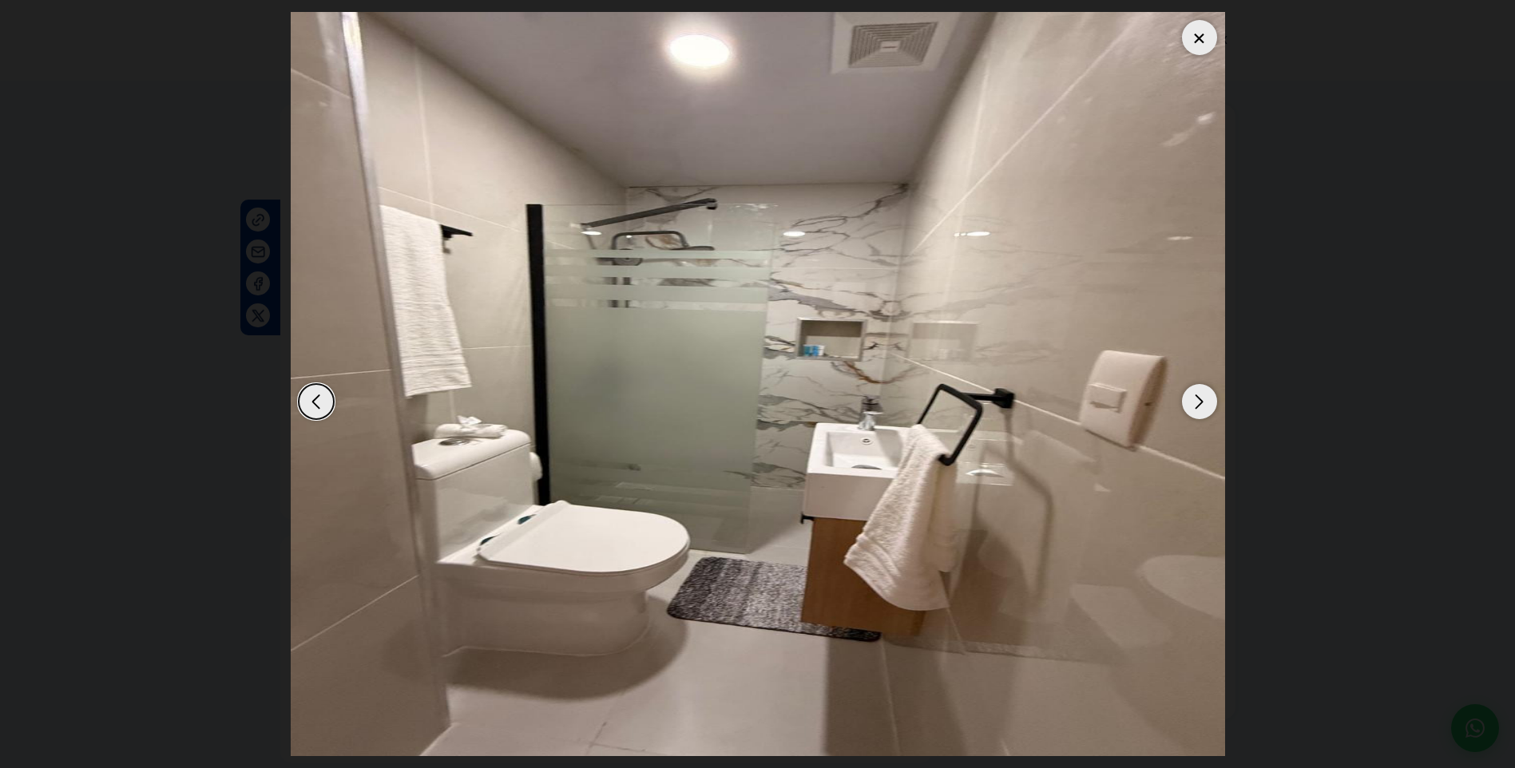
click at [1200, 402] on div "Next slide" at bounding box center [1199, 401] width 35 height 35
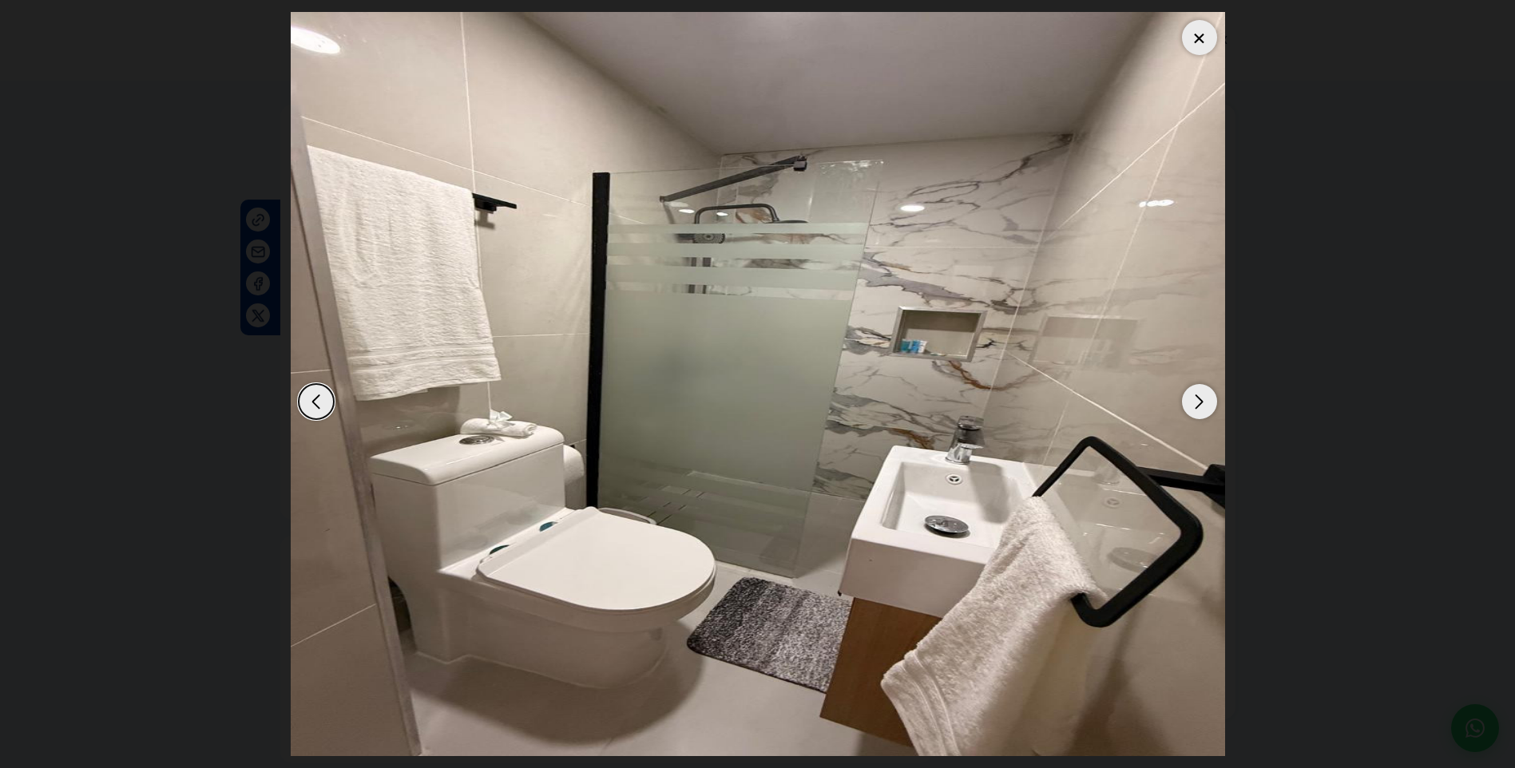
click at [1200, 402] on div "Next slide" at bounding box center [1199, 401] width 35 height 35
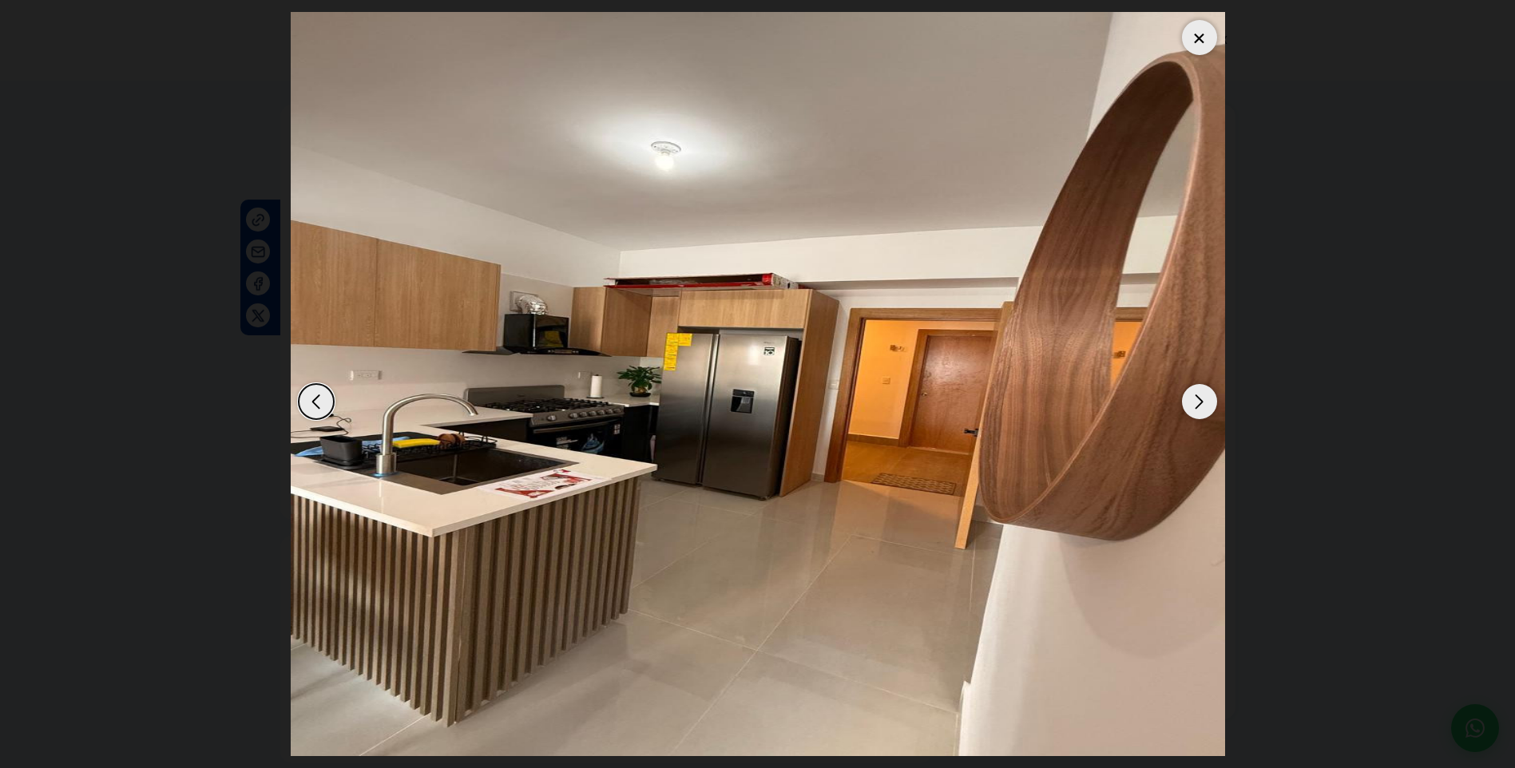
click at [1200, 402] on div "Next slide" at bounding box center [1199, 401] width 35 height 35
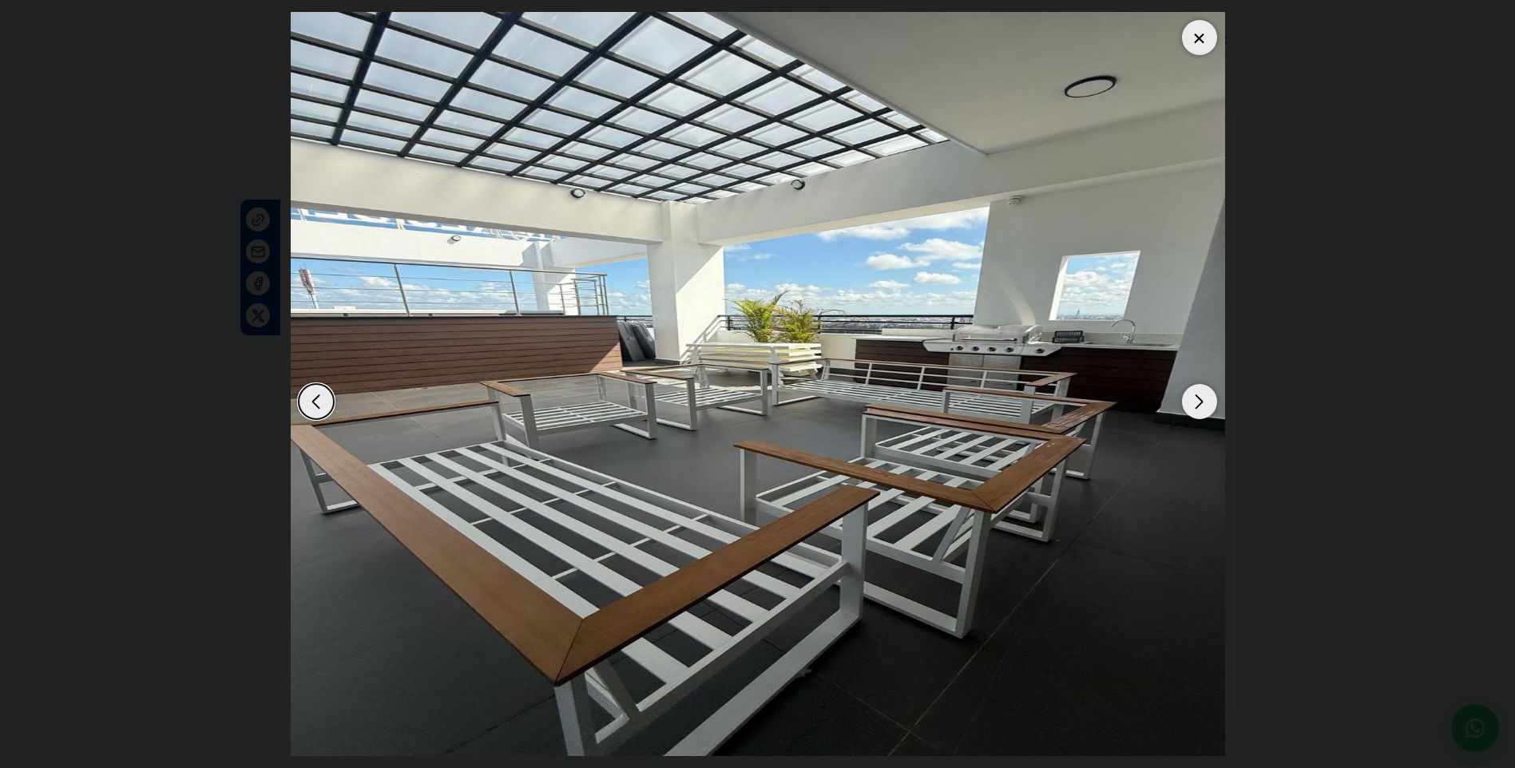
click at [1200, 402] on div "Next slide" at bounding box center [1199, 401] width 35 height 35
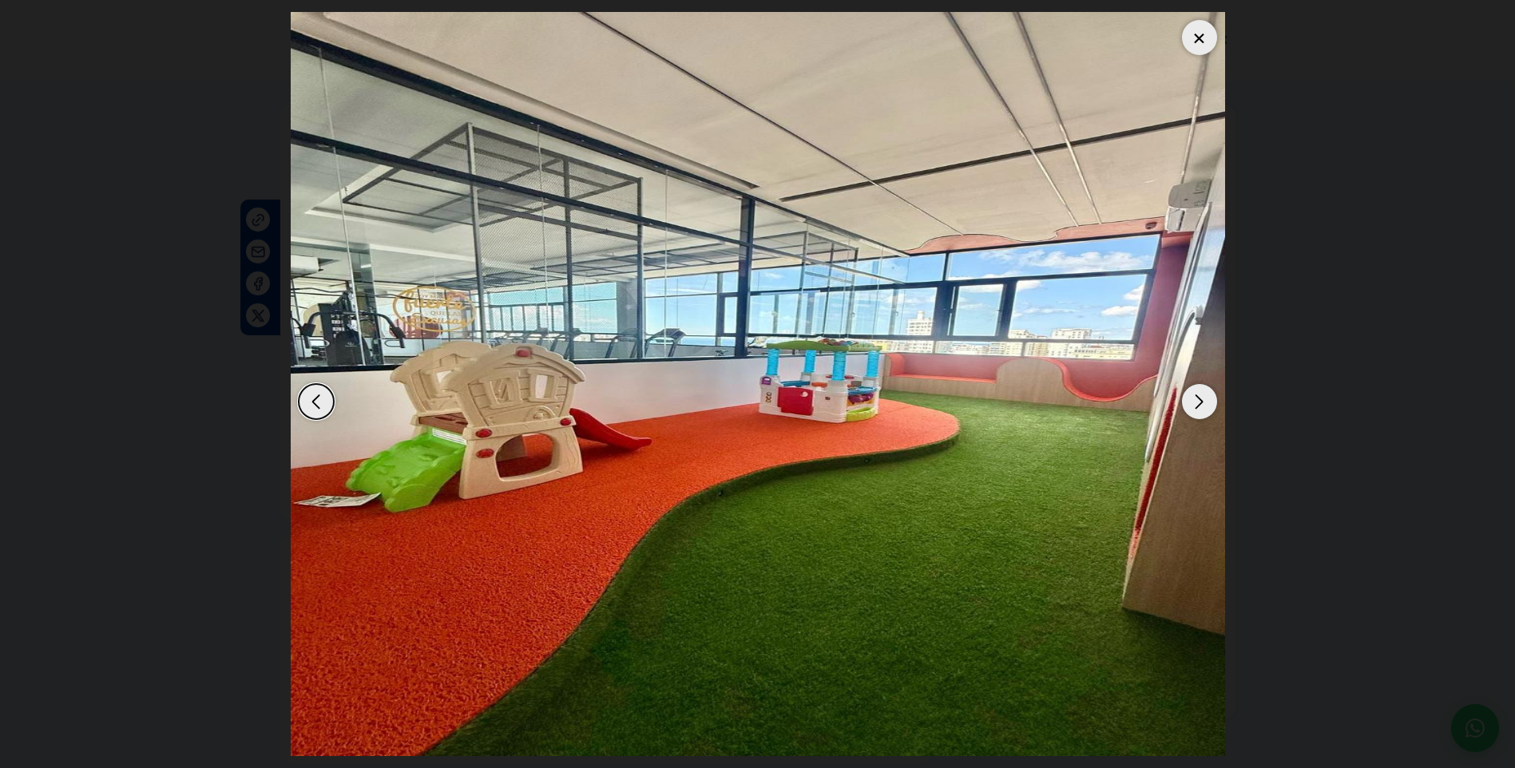
click at [1200, 402] on div "Next slide" at bounding box center [1199, 401] width 35 height 35
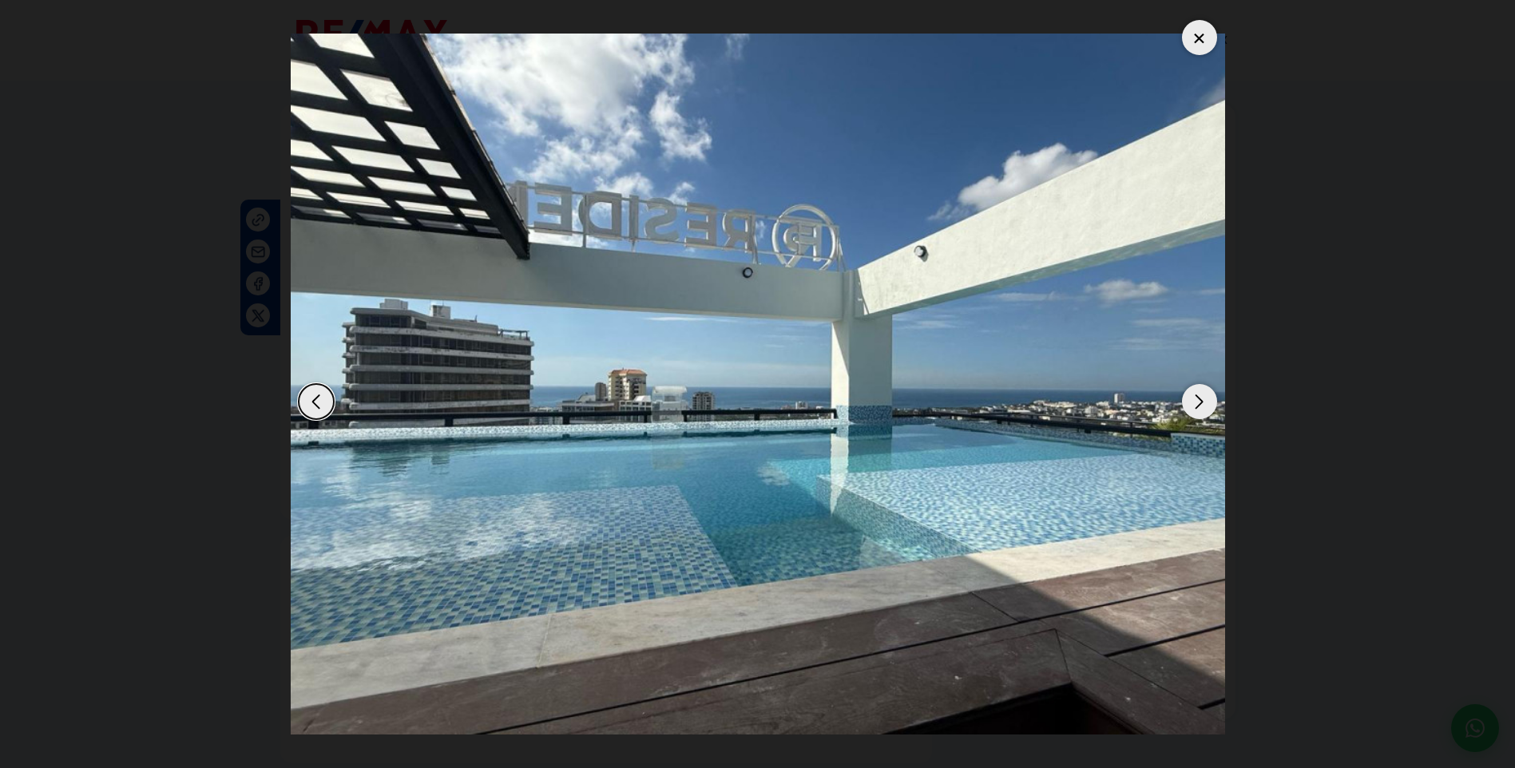
click at [1200, 402] on div "Next slide" at bounding box center [1199, 401] width 35 height 35
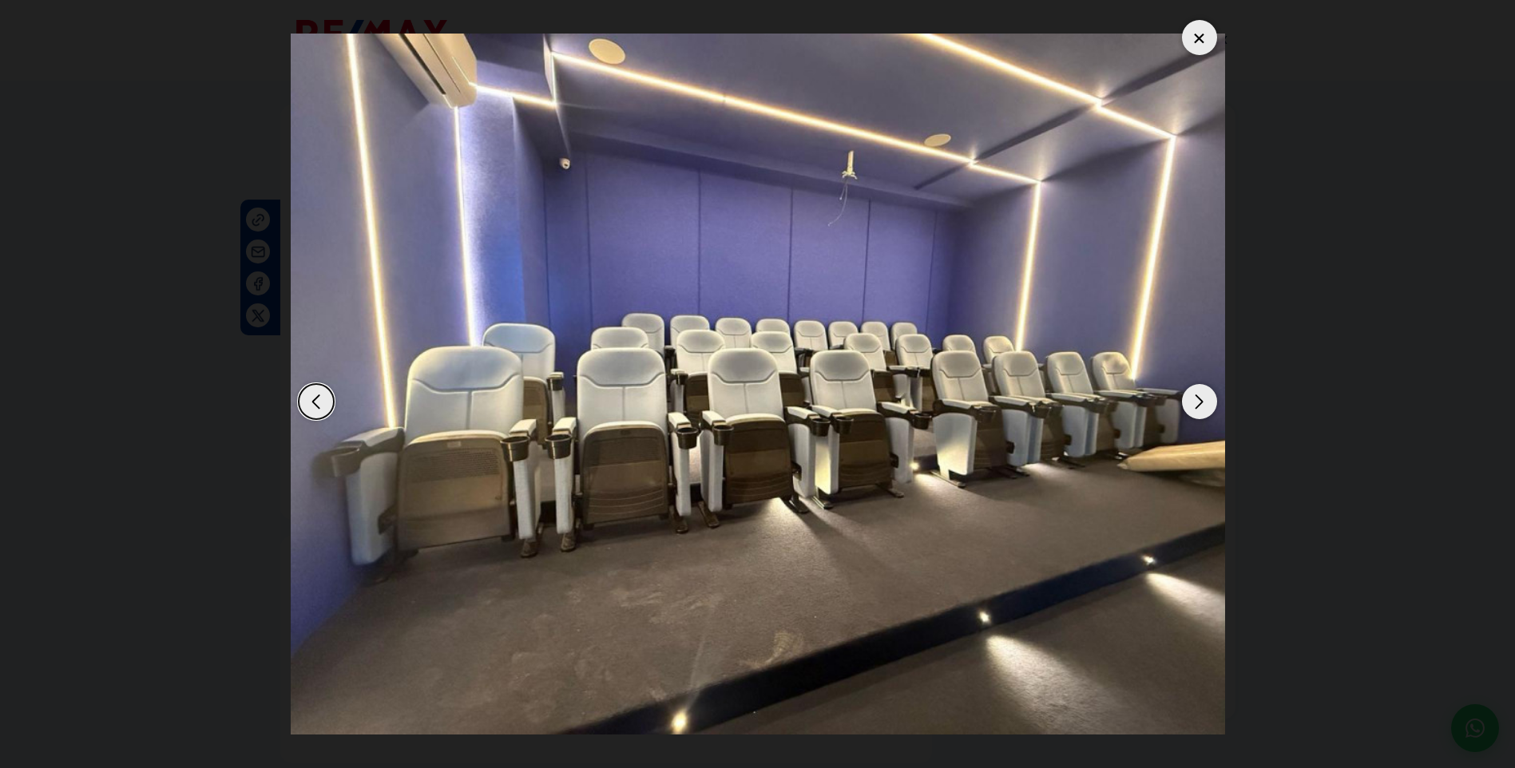
click at [1200, 402] on div "Next slide" at bounding box center [1199, 401] width 35 height 35
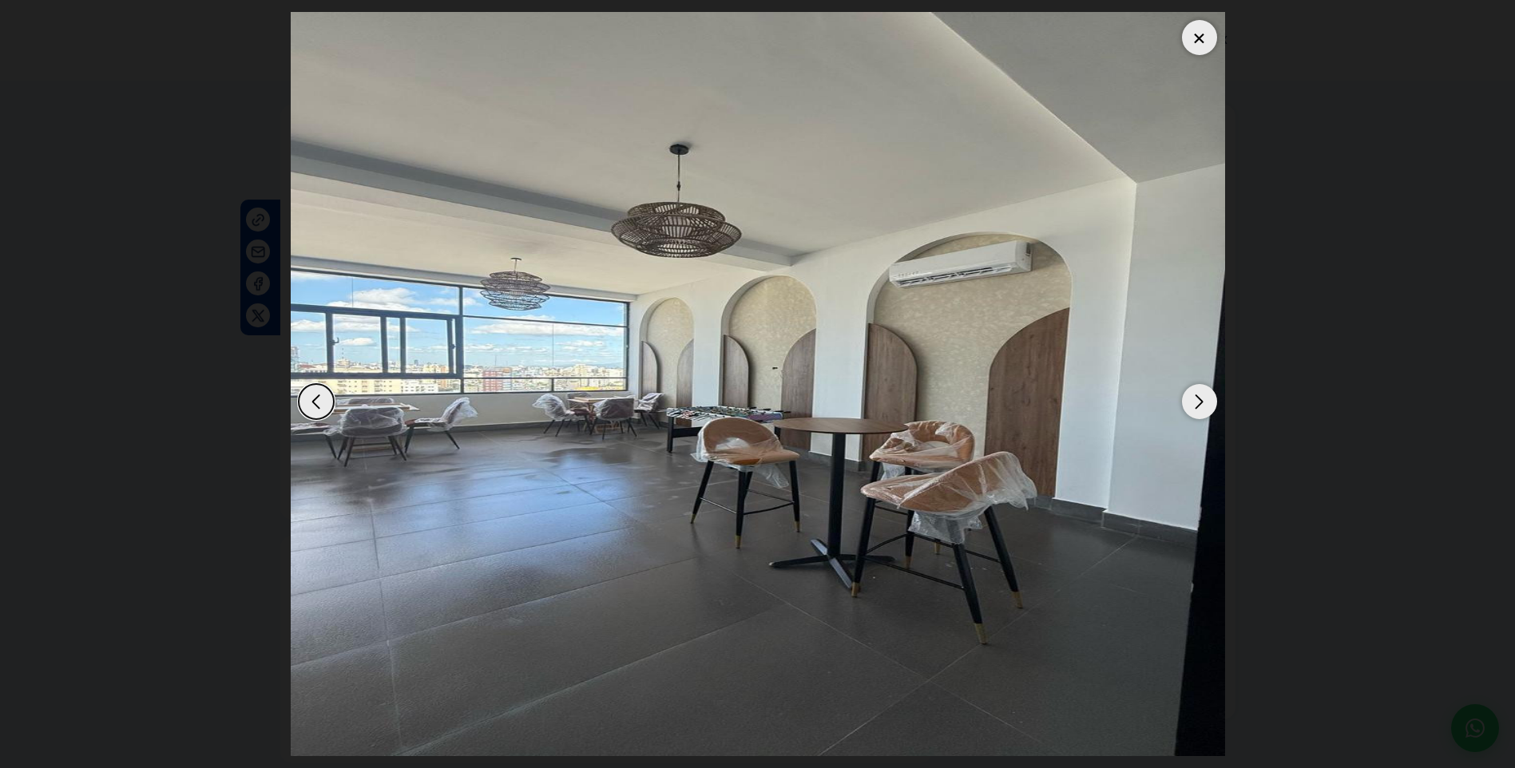
click at [1200, 402] on div "Next slide" at bounding box center [1199, 401] width 35 height 35
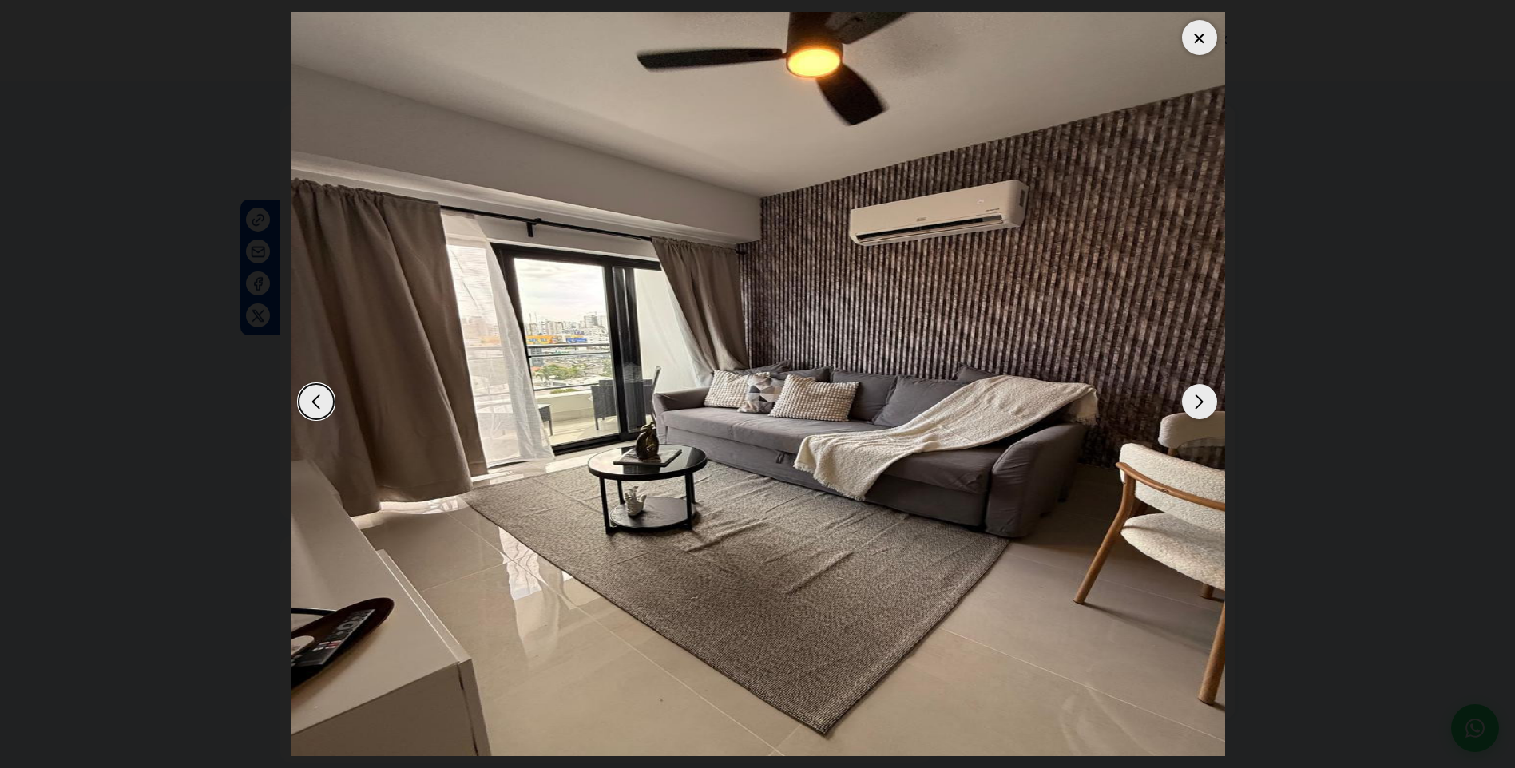
click at [1200, 402] on div "Next slide" at bounding box center [1199, 401] width 35 height 35
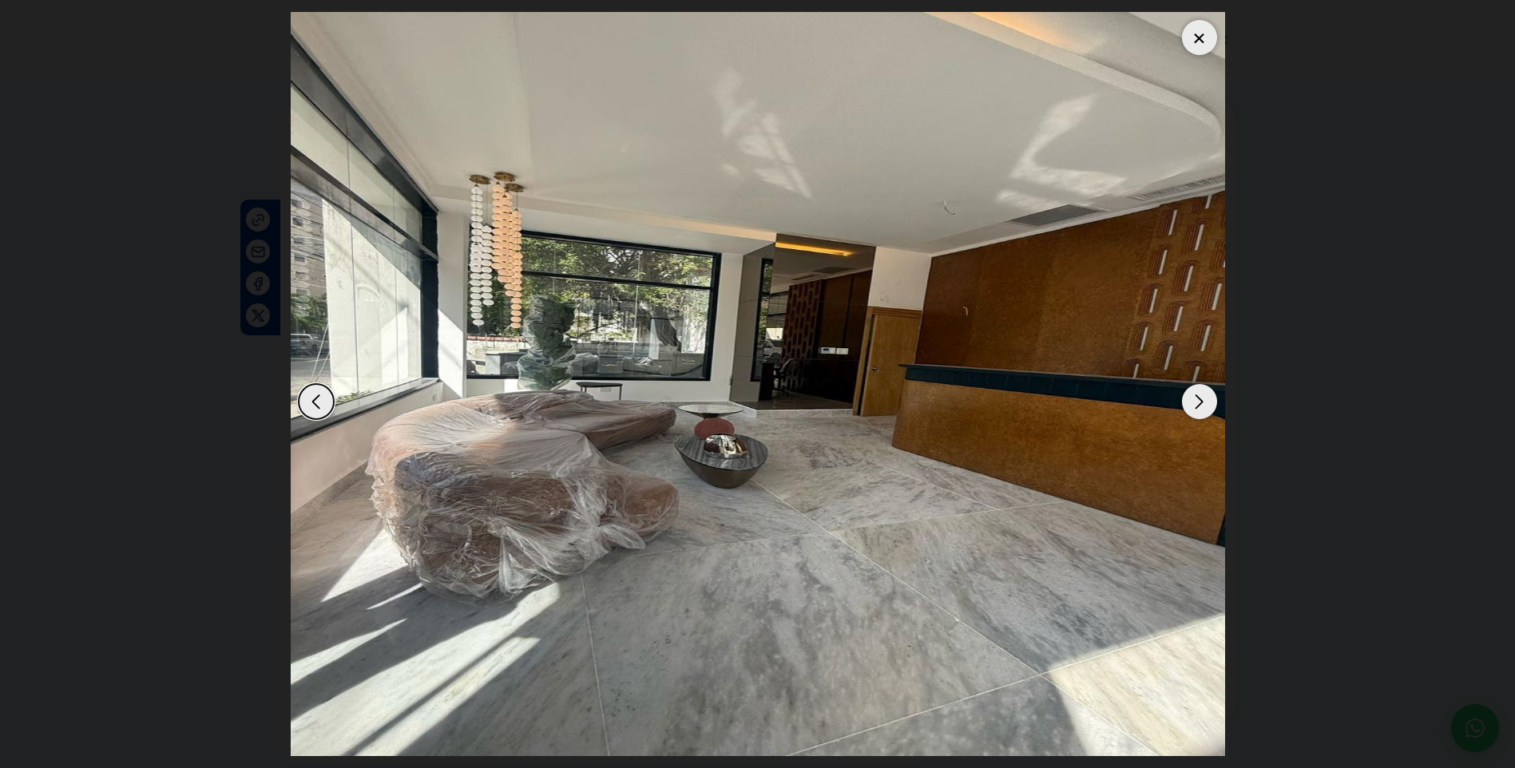
click at [1200, 402] on div "Next slide" at bounding box center [1199, 401] width 35 height 35
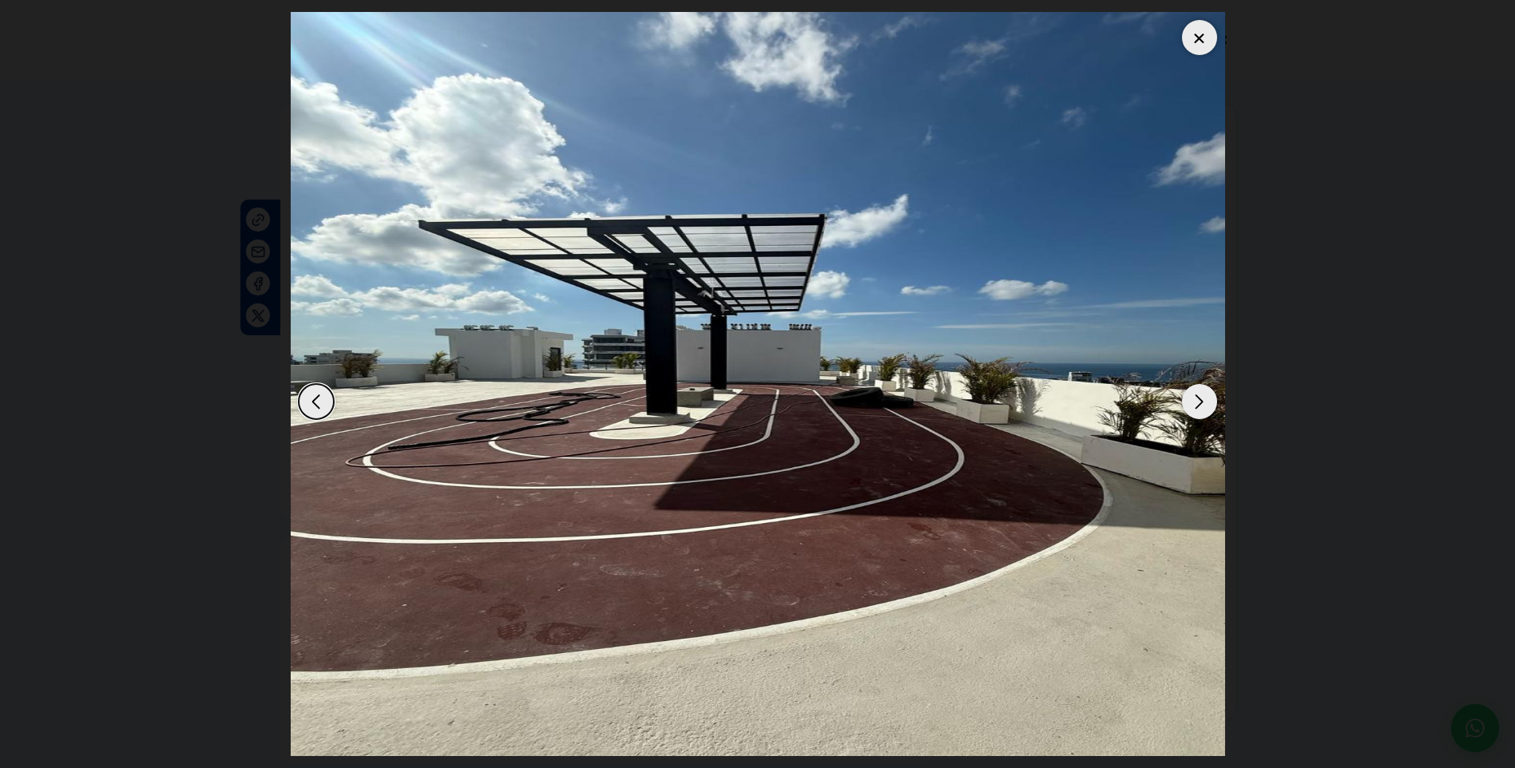
click at [1200, 402] on div "Next slide" at bounding box center [1199, 401] width 35 height 35
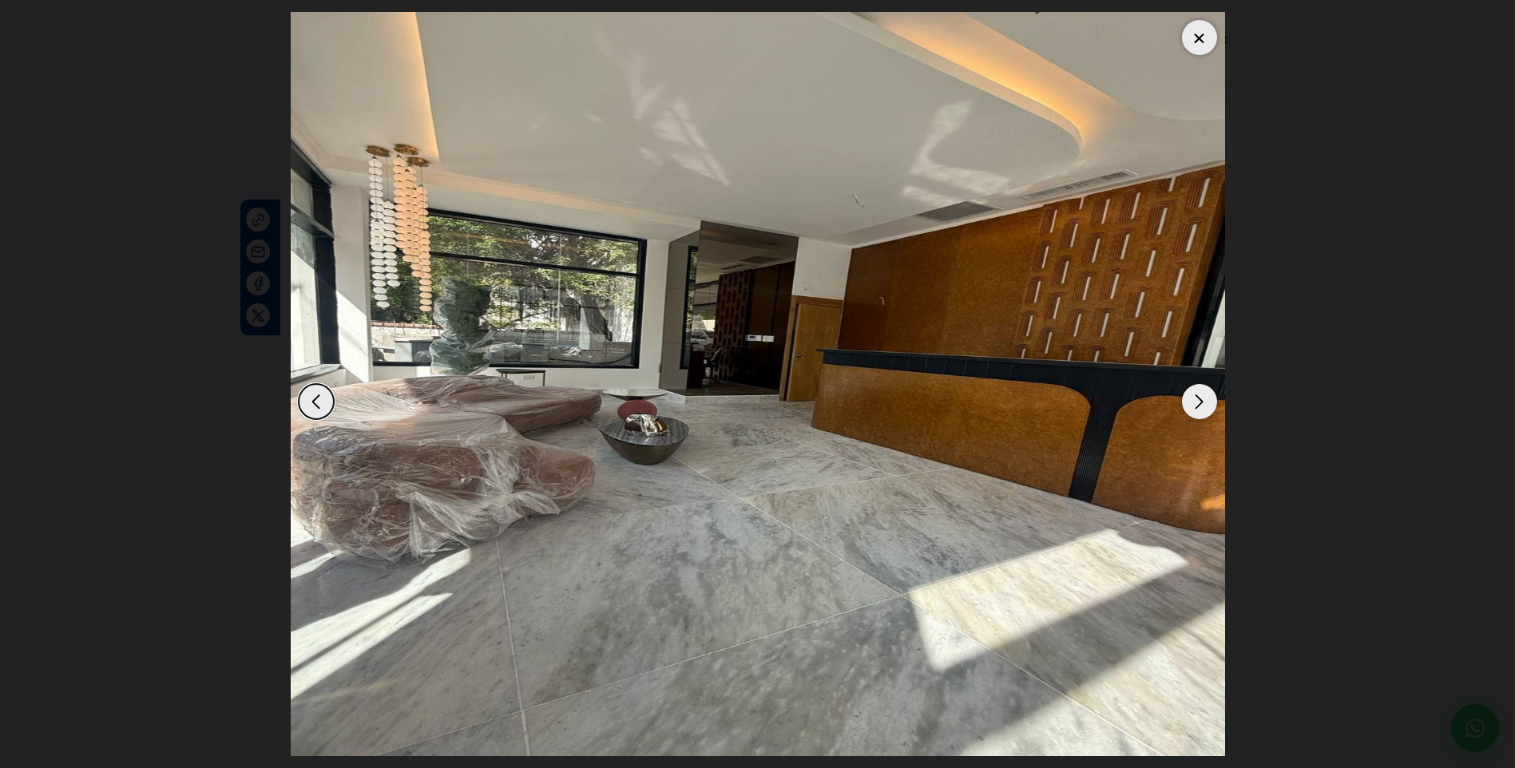
click at [307, 400] on div "Previous slide" at bounding box center [316, 401] width 35 height 35
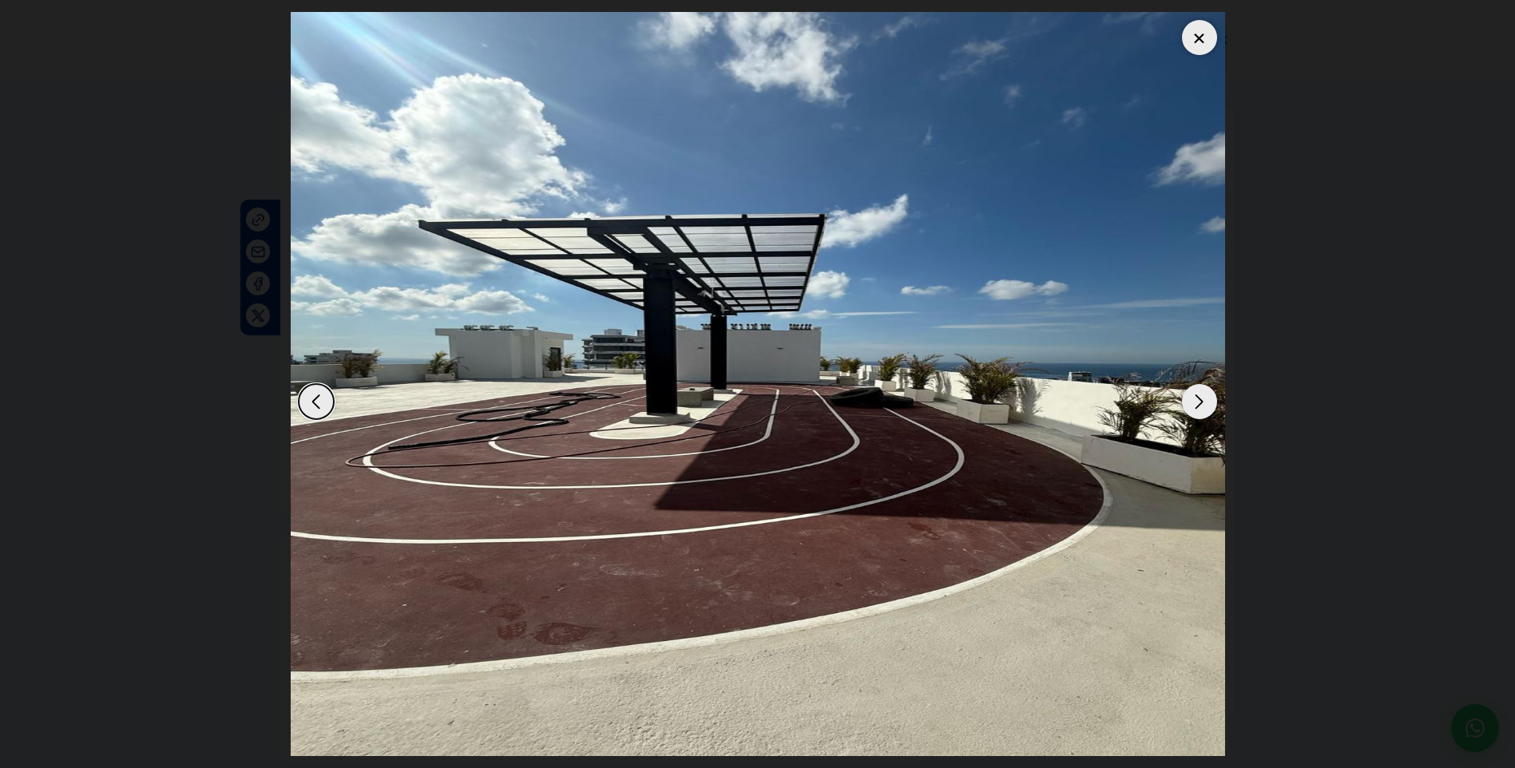
click at [1207, 397] on div "Next slide" at bounding box center [1199, 401] width 35 height 35
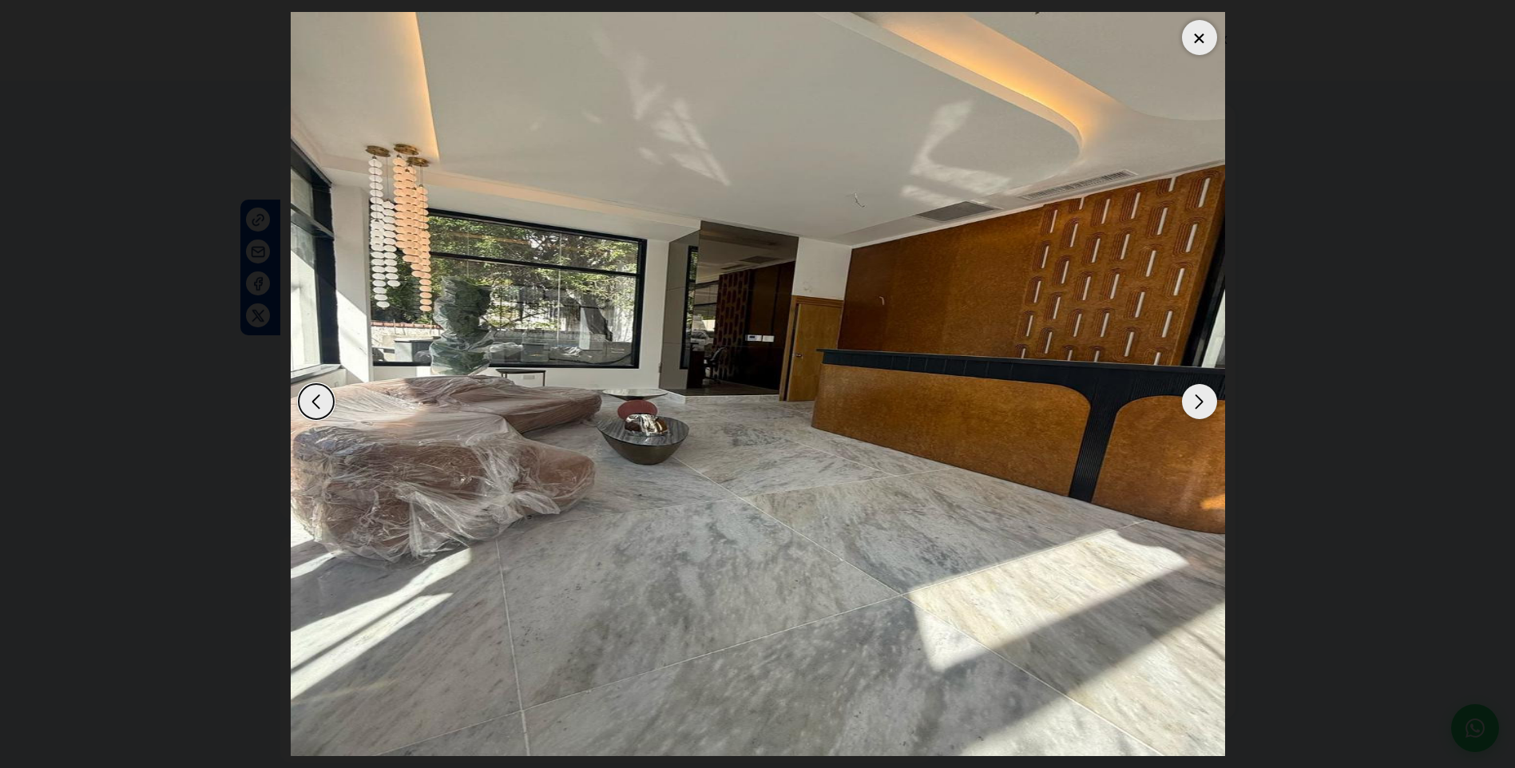
click at [1207, 397] on div "Next slide" at bounding box center [1199, 401] width 35 height 35
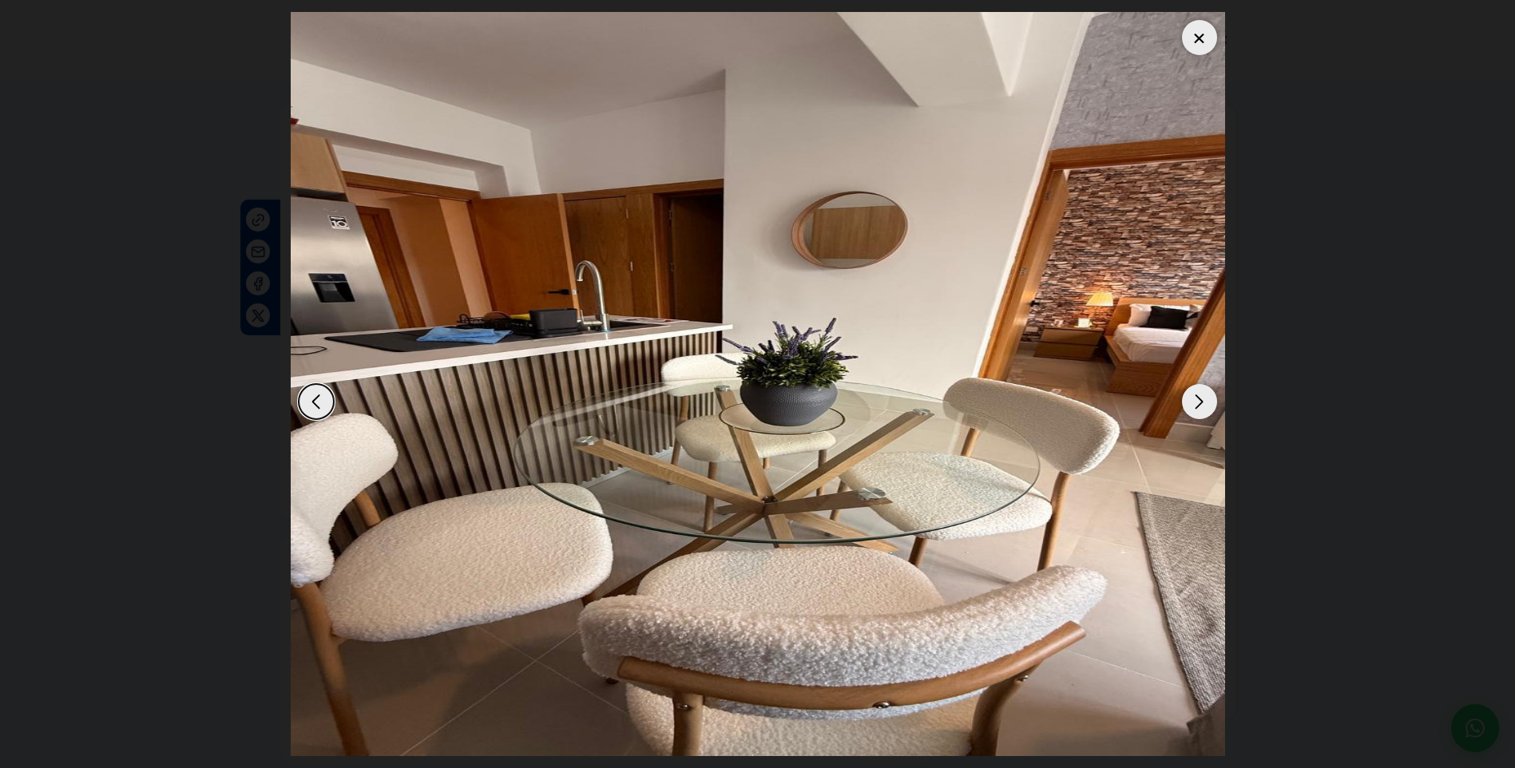
click at [1207, 397] on div "Next slide" at bounding box center [1199, 401] width 35 height 35
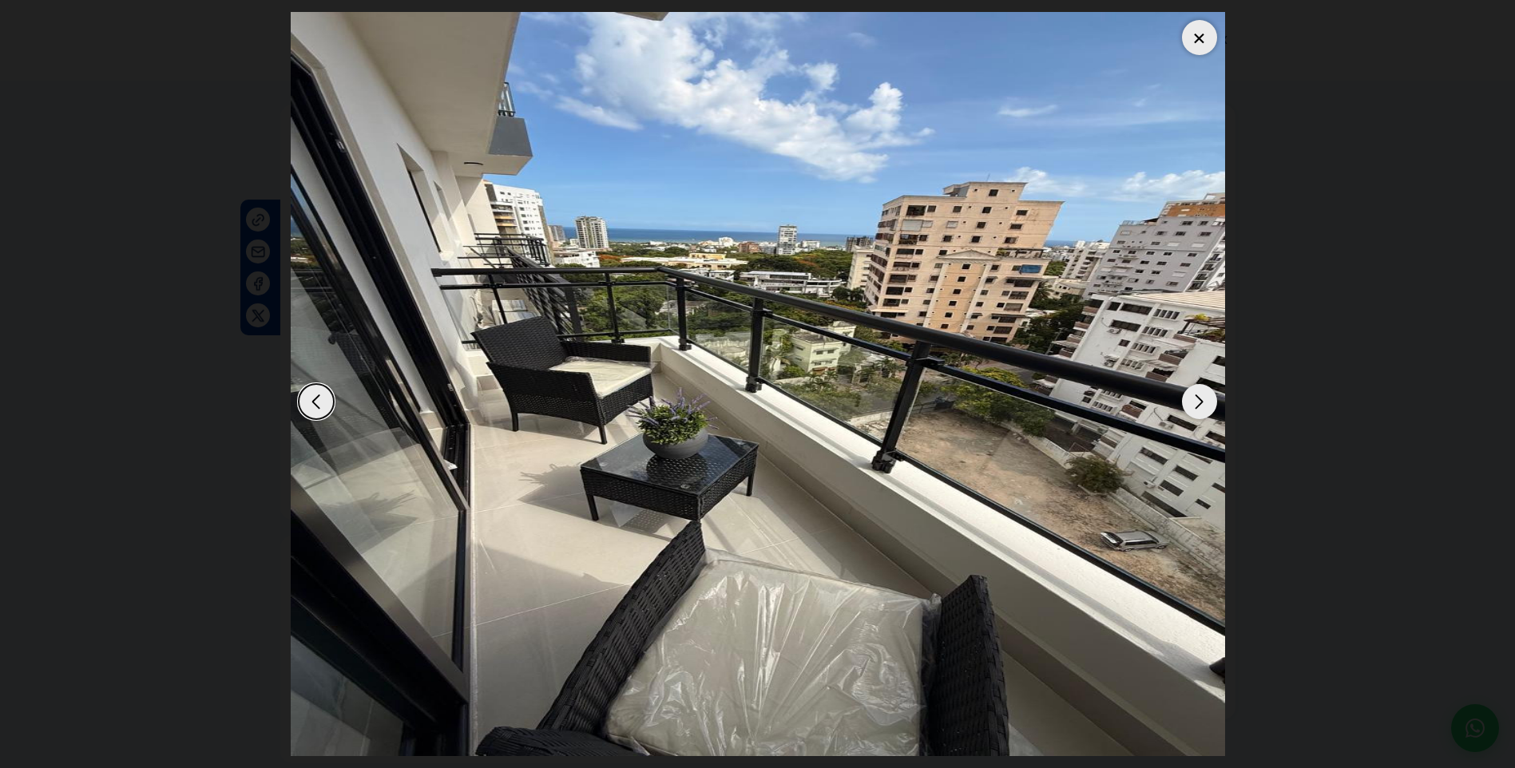
click at [1207, 397] on div "Next slide" at bounding box center [1199, 401] width 35 height 35
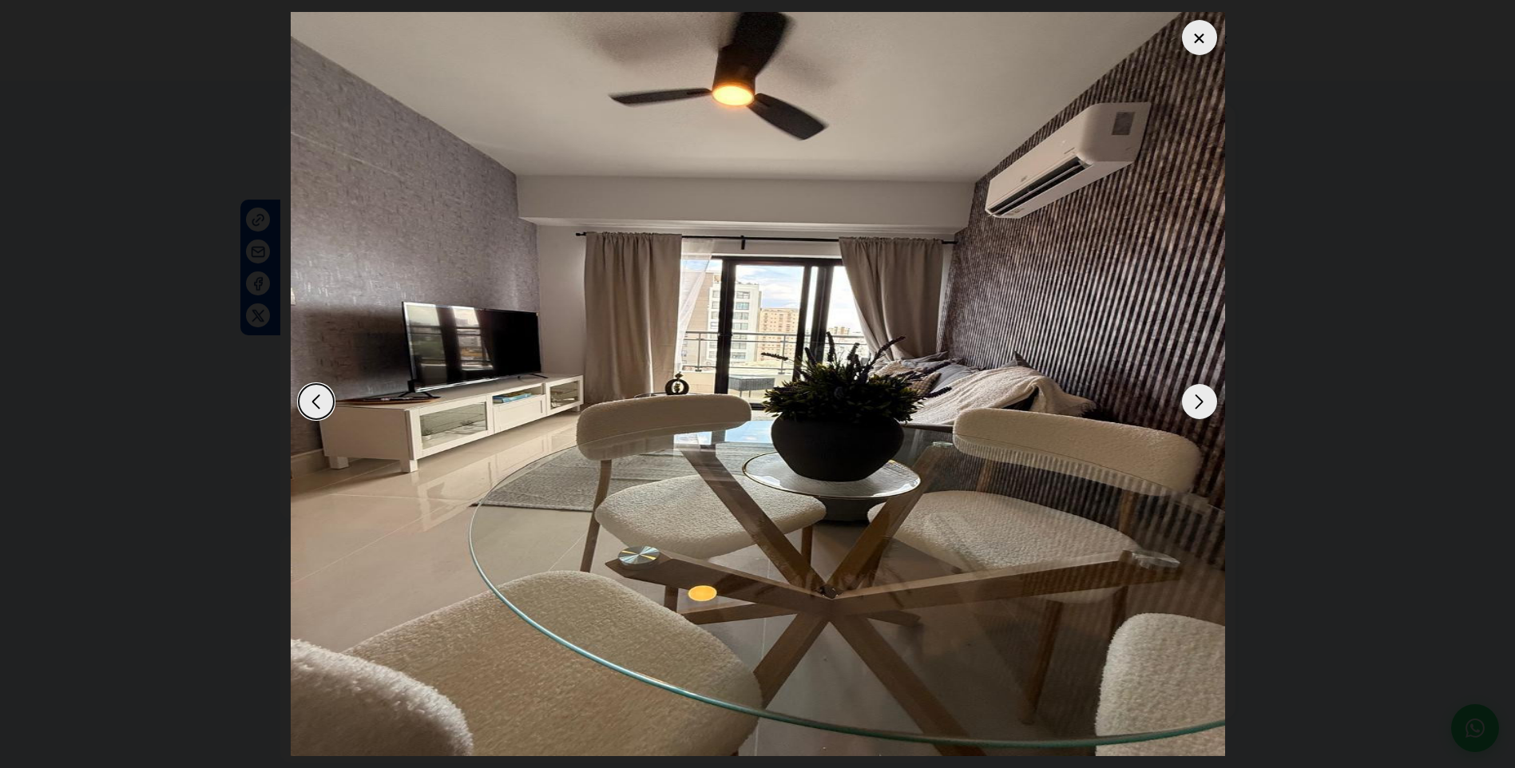
click at [1207, 397] on div "Next slide" at bounding box center [1199, 401] width 35 height 35
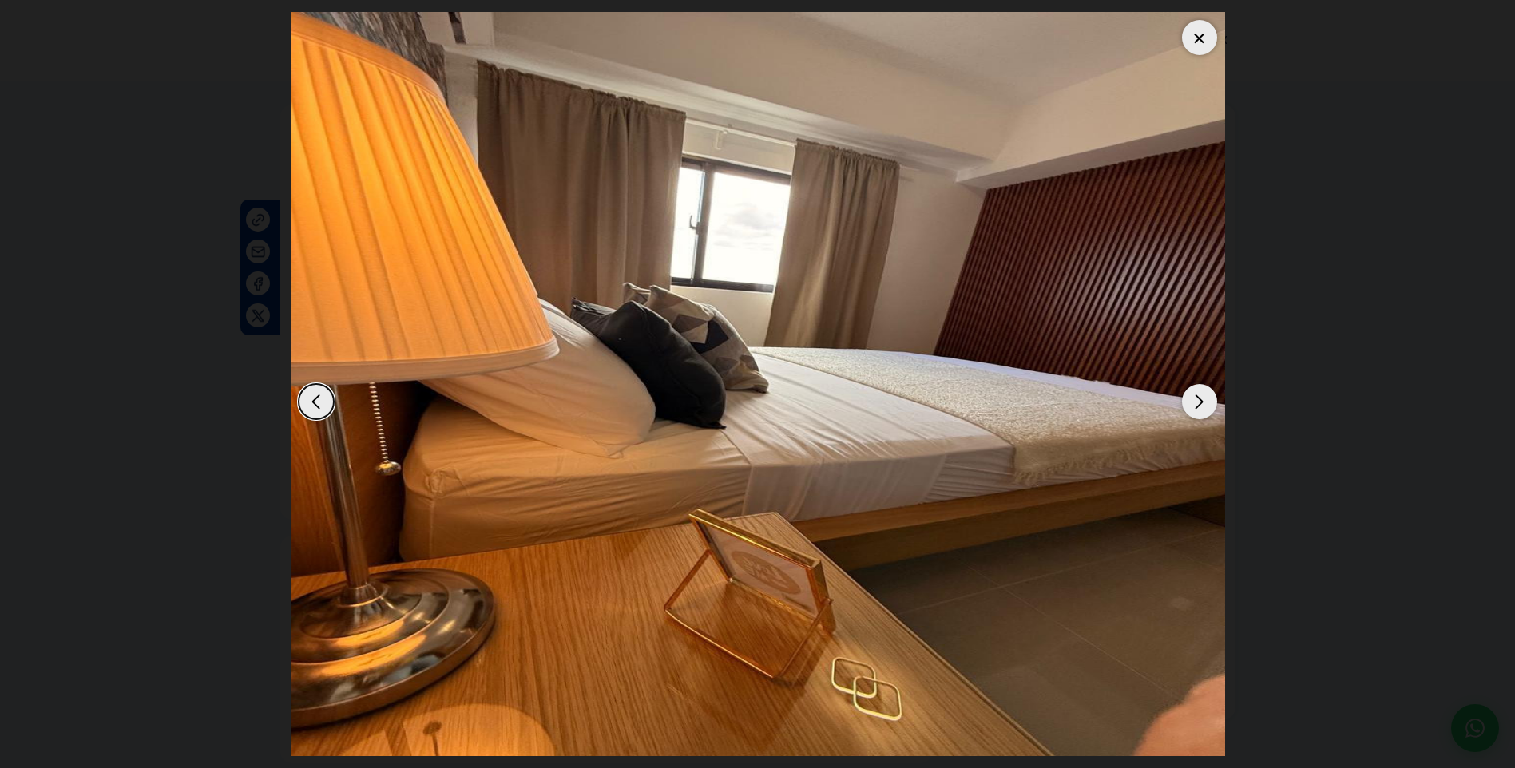
click at [1207, 397] on div "Next slide" at bounding box center [1199, 401] width 35 height 35
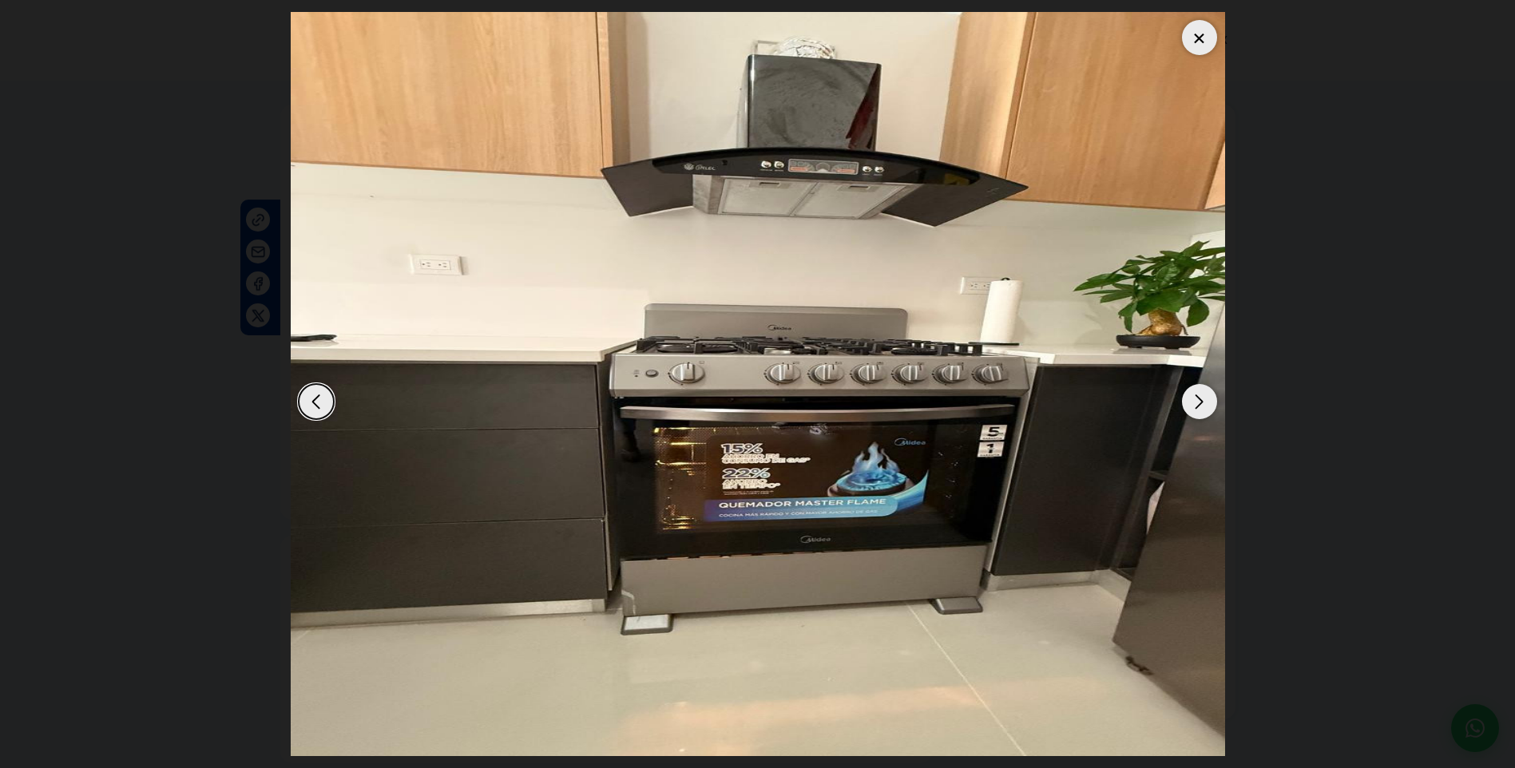
click at [1207, 397] on div "Next slide" at bounding box center [1199, 401] width 35 height 35
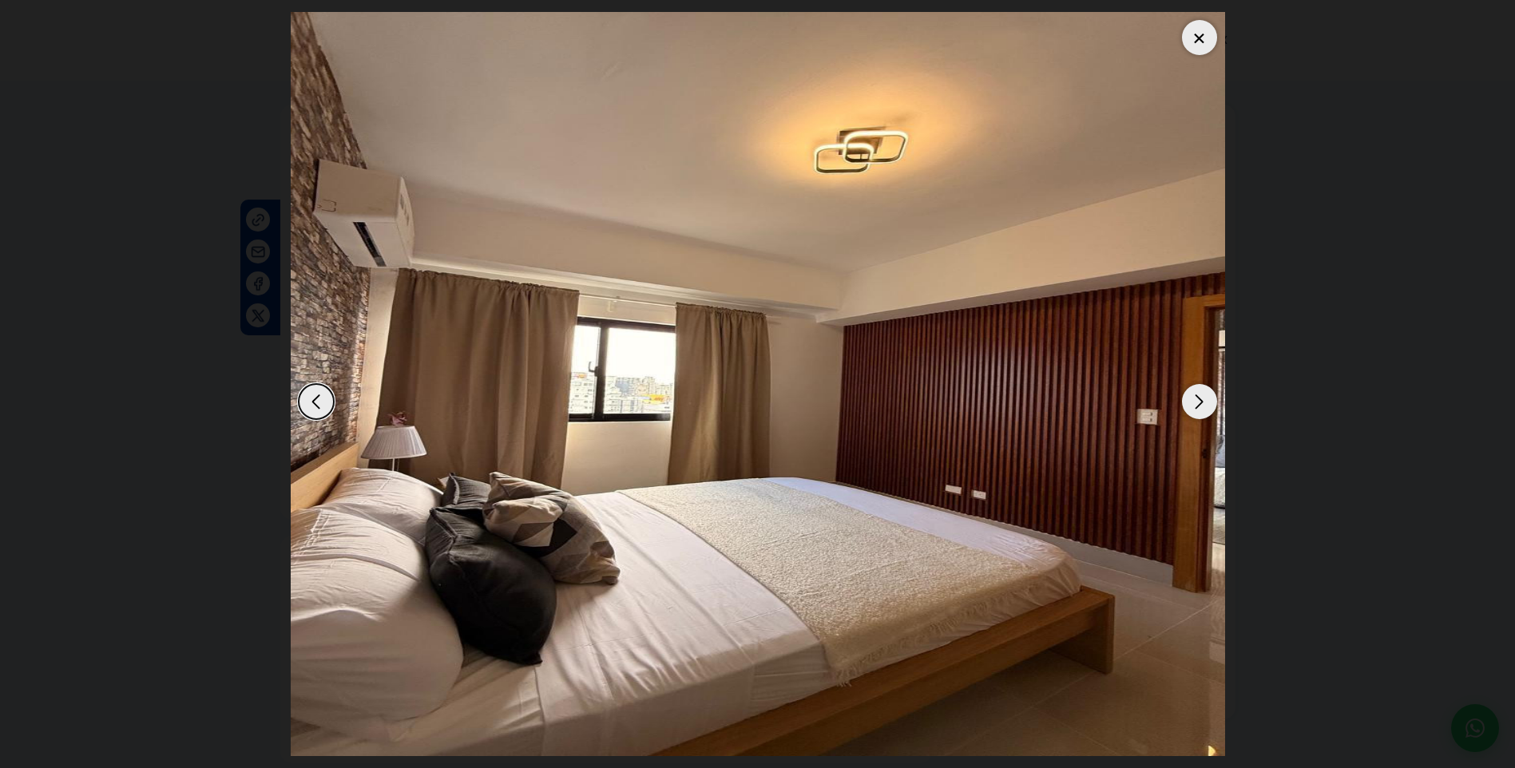
click at [1207, 397] on div "Next slide" at bounding box center [1199, 401] width 35 height 35
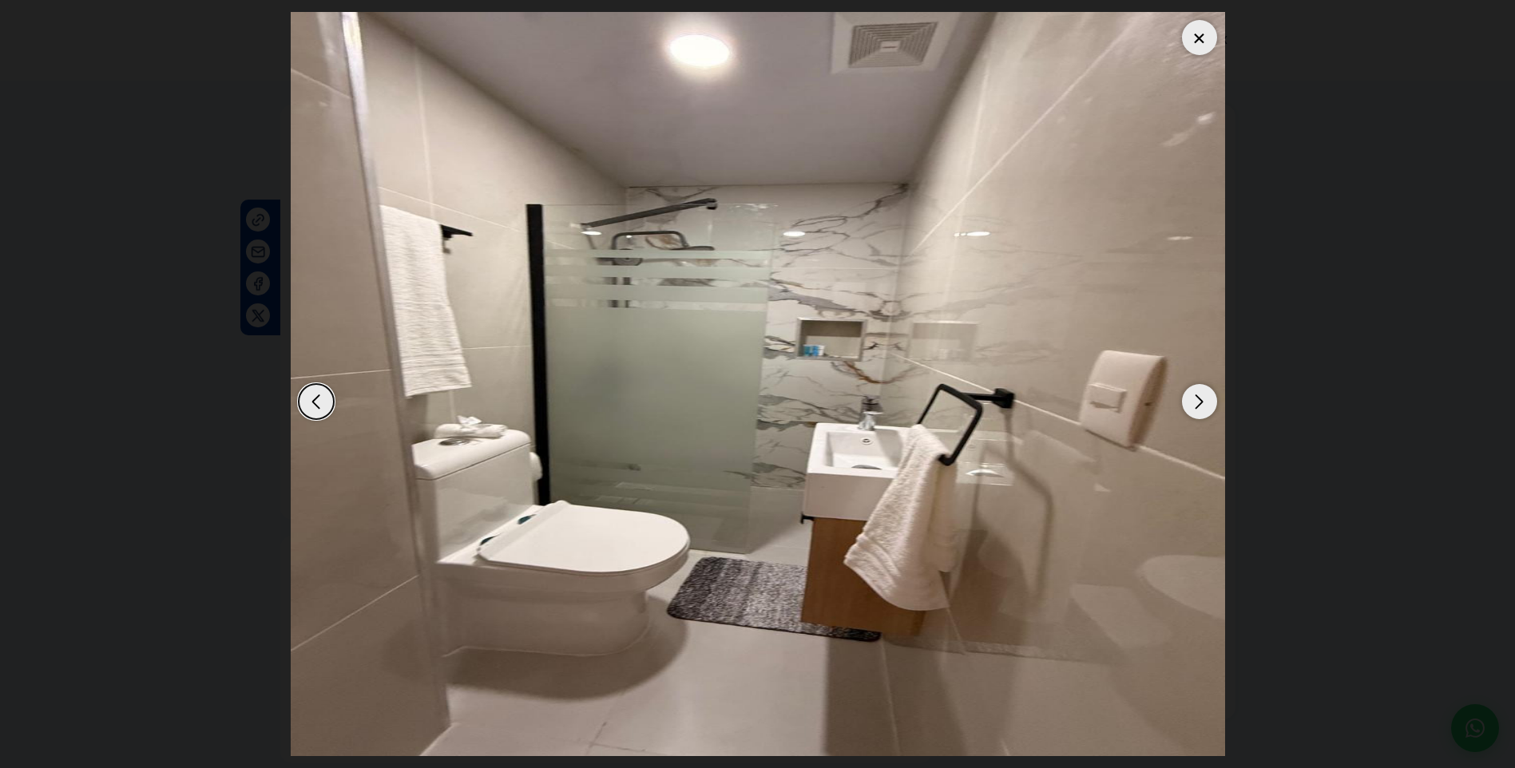
click at [1195, 25] on div at bounding box center [1199, 37] width 35 height 35
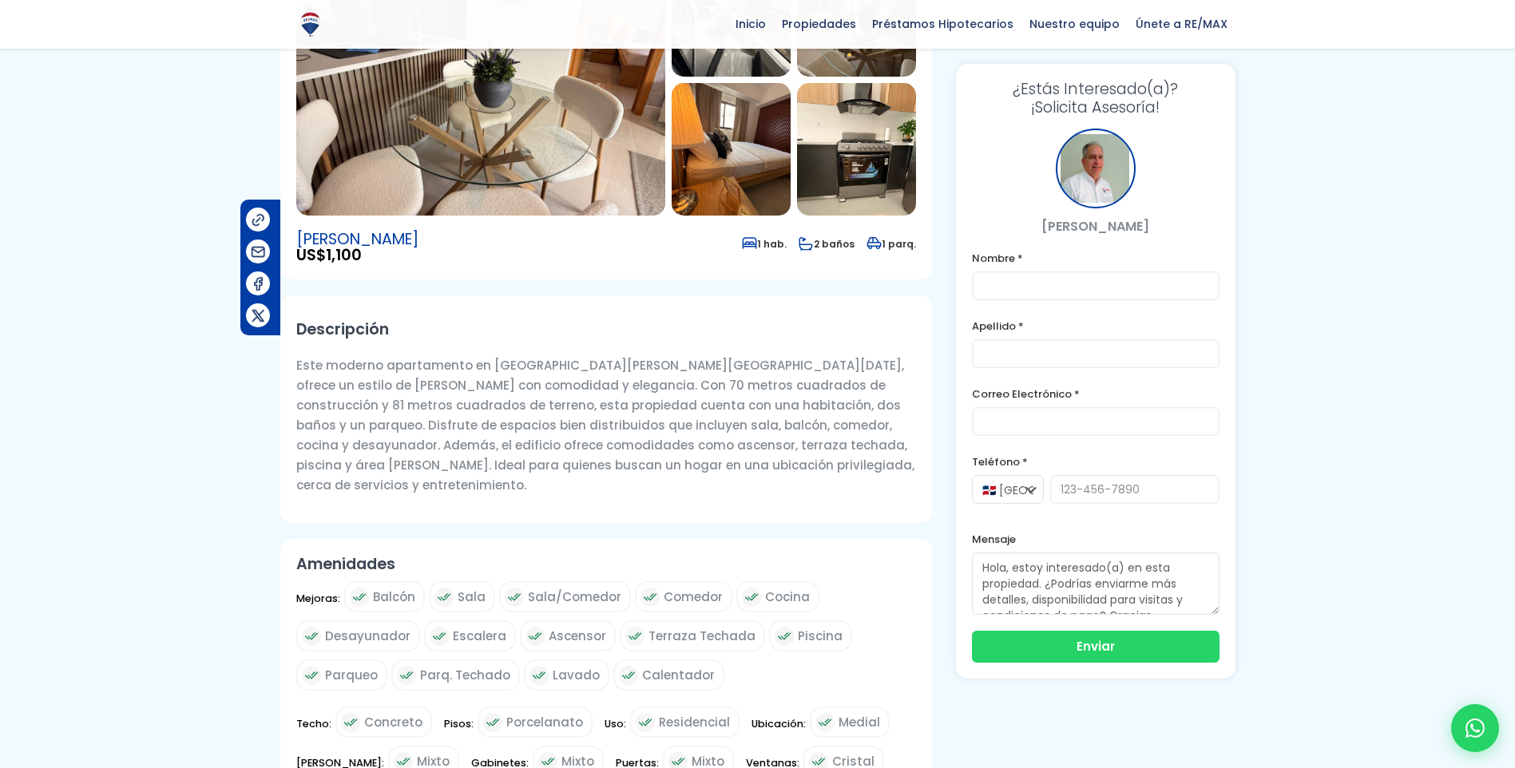
scroll to position [160, 0]
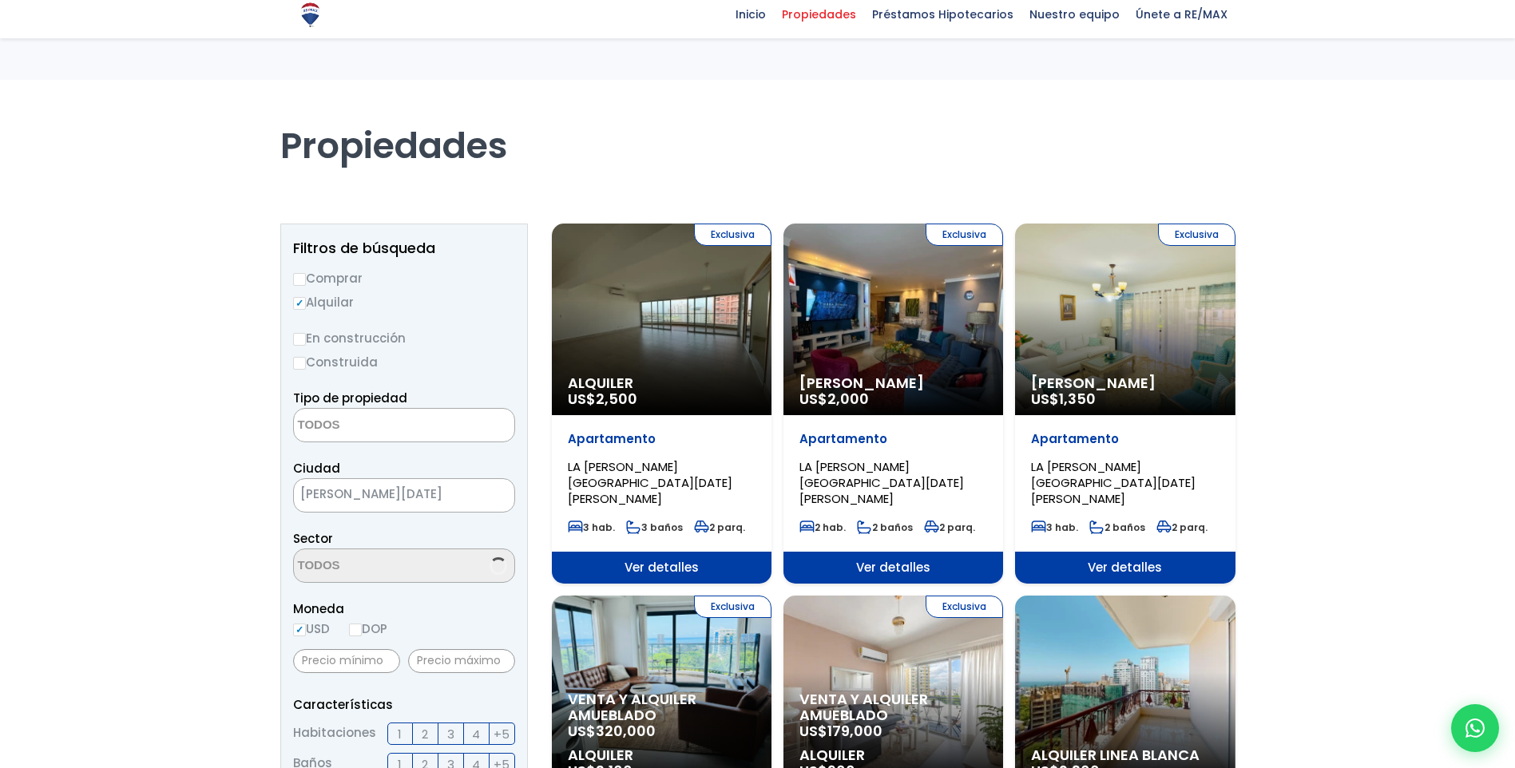
select select
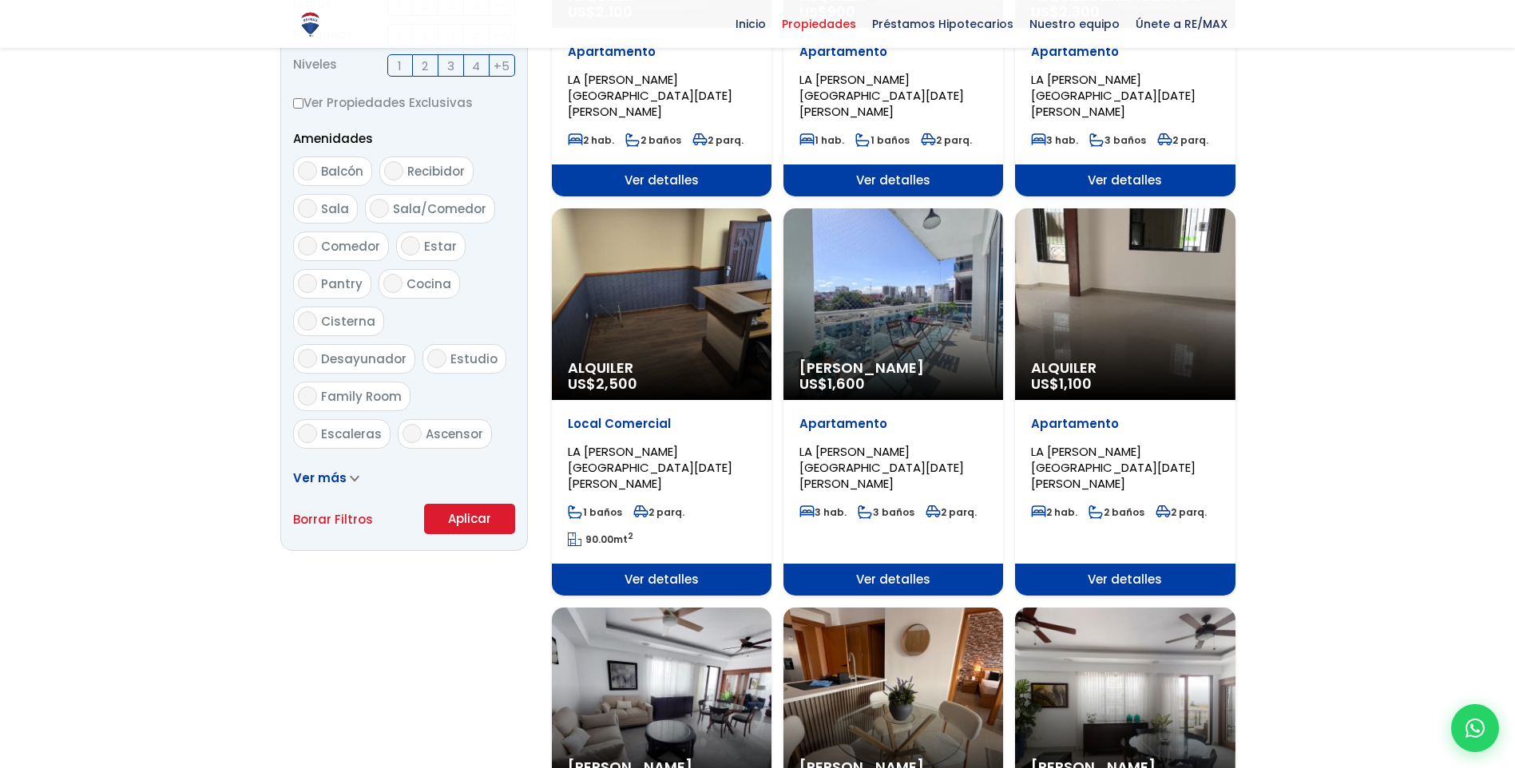
scroll to position [719, 0]
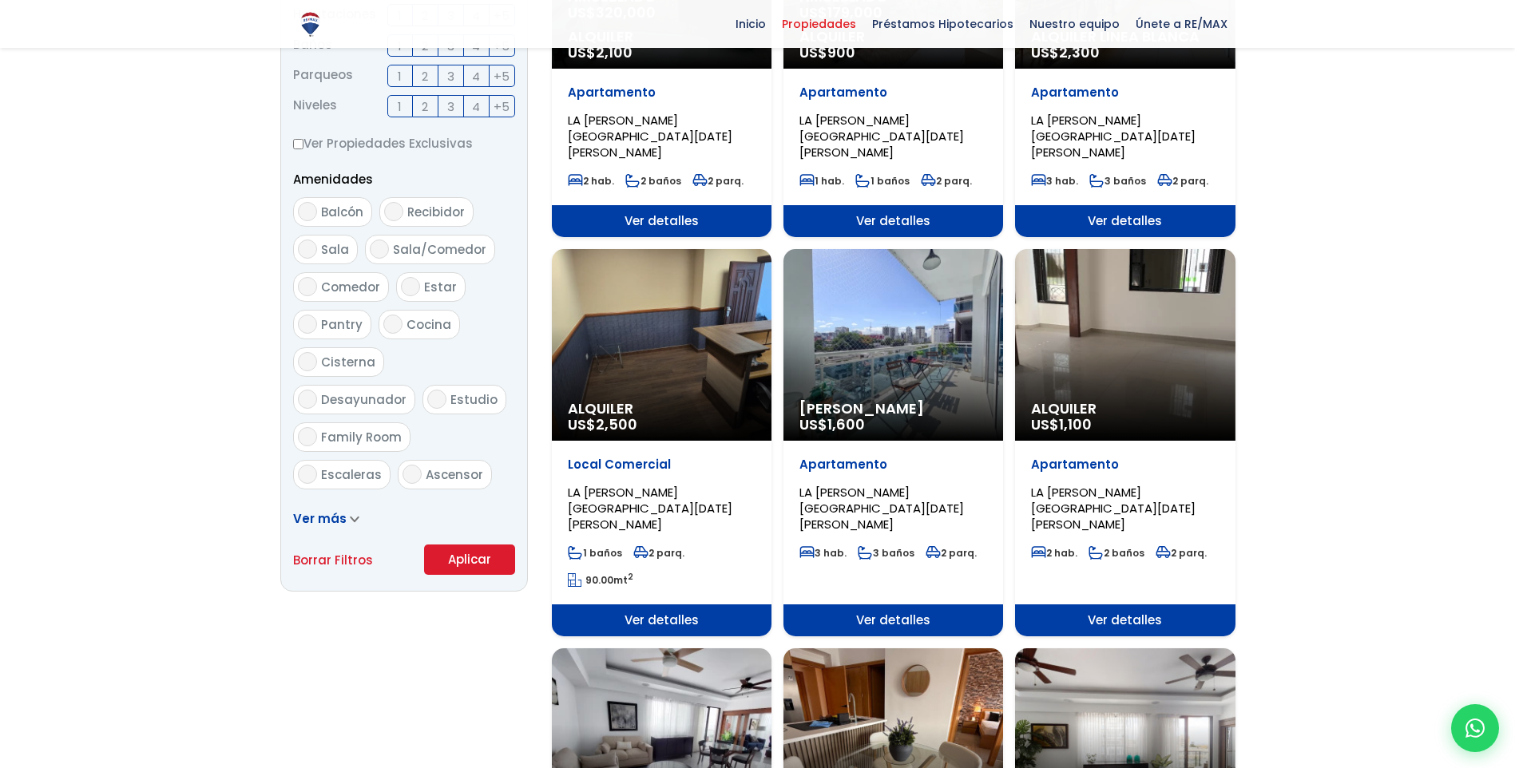
select select "180"
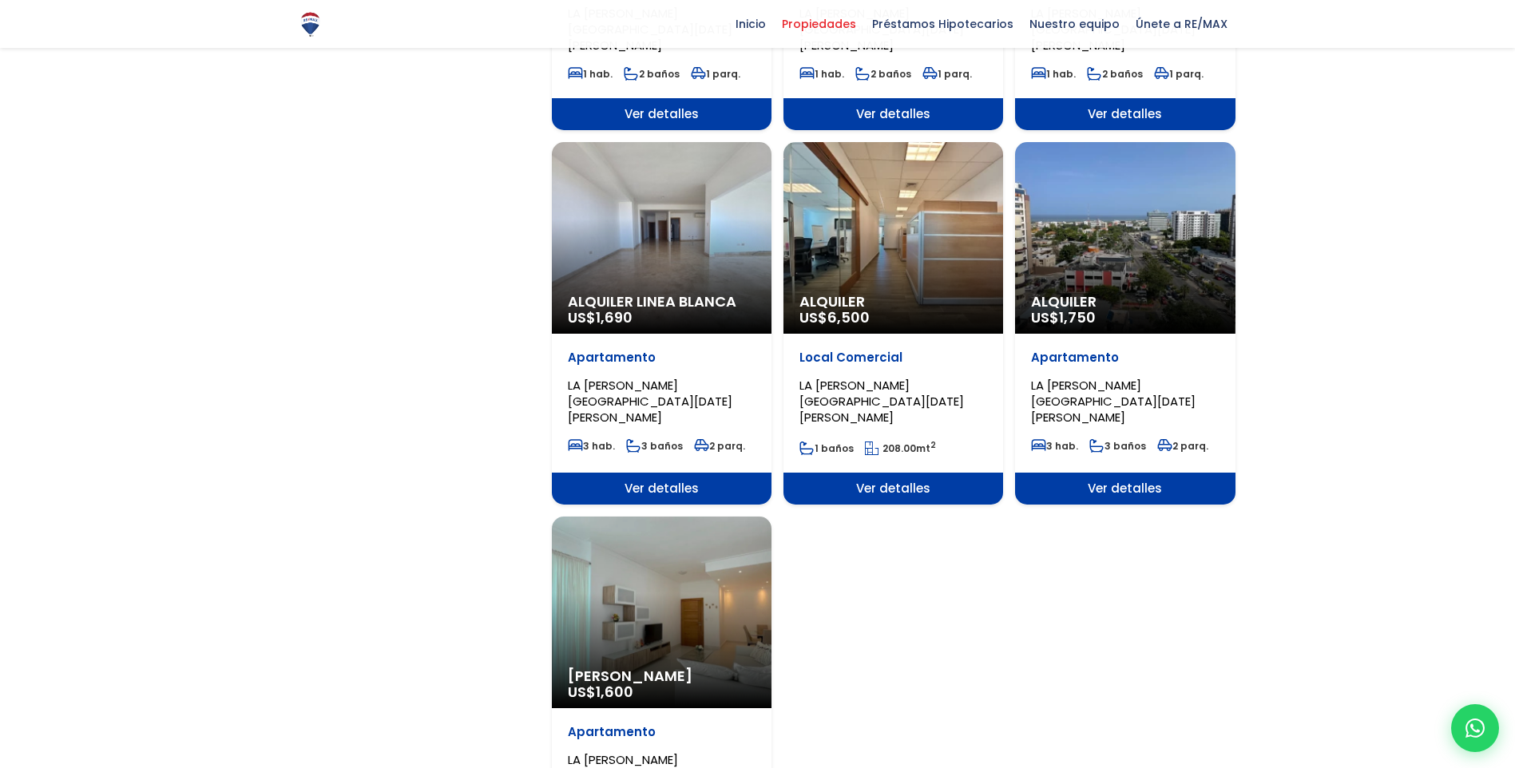
scroll to position [1917, 0]
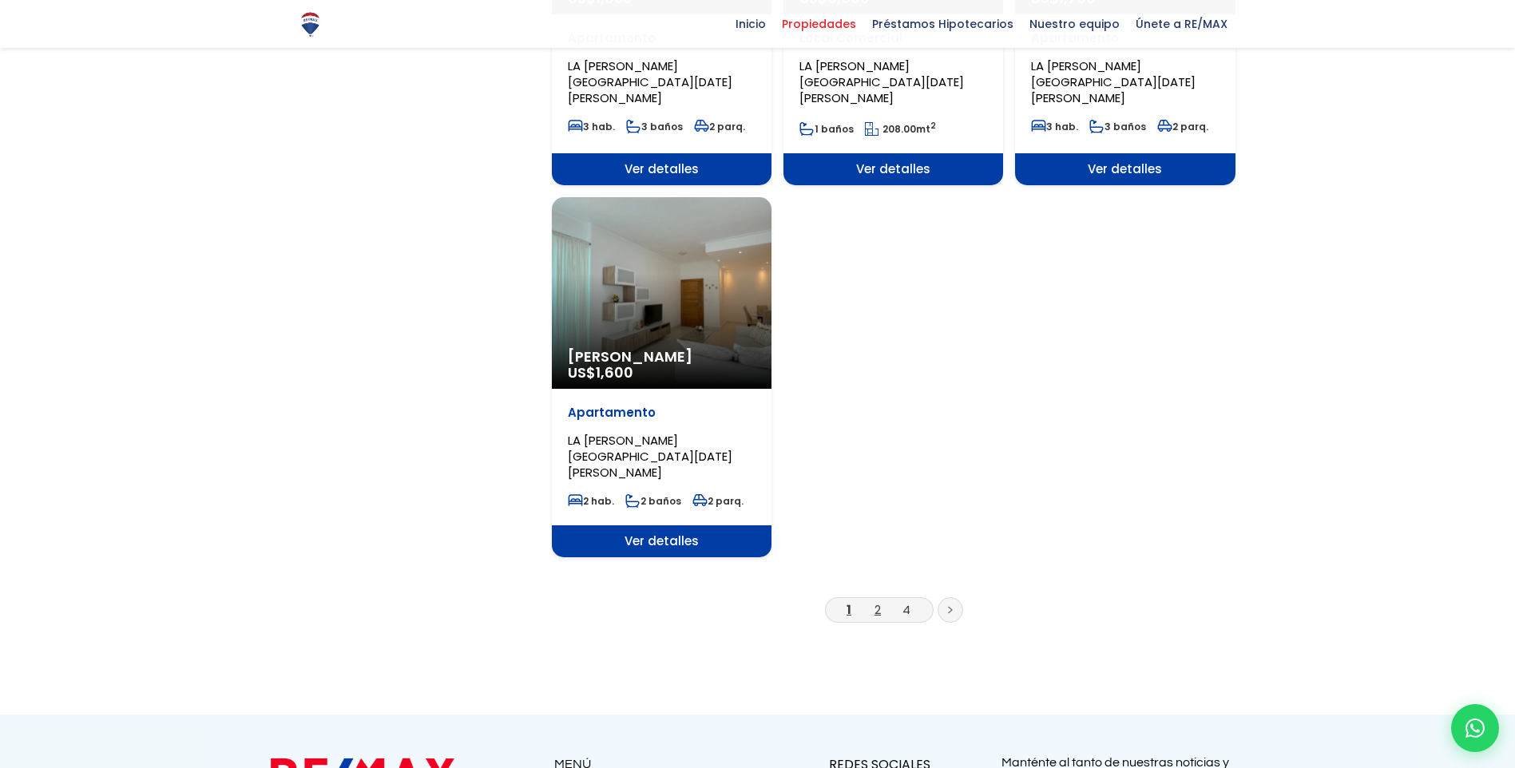
click at [879, 601] on link "2" at bounding box center [877, 609] width 6 height 17
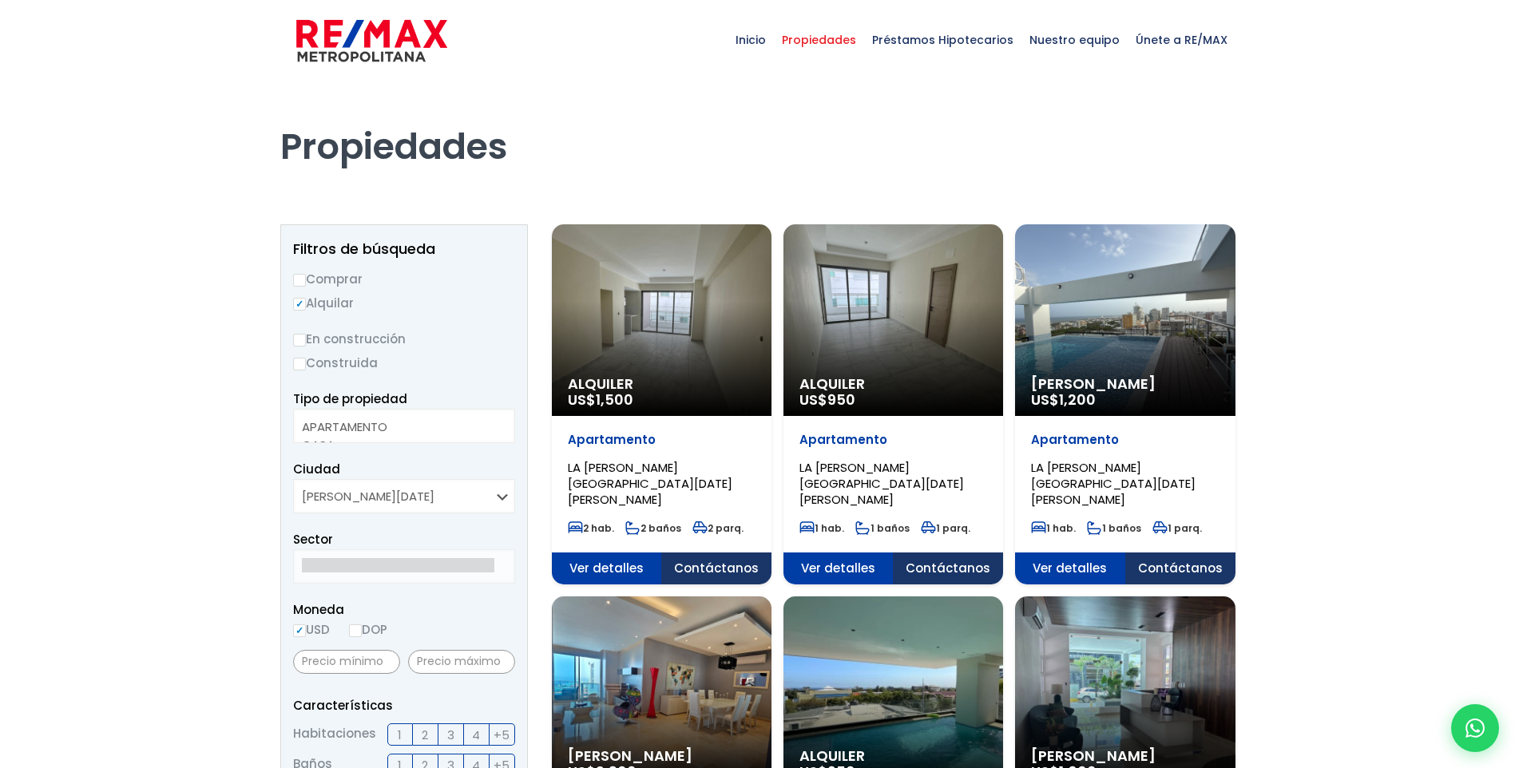
select select
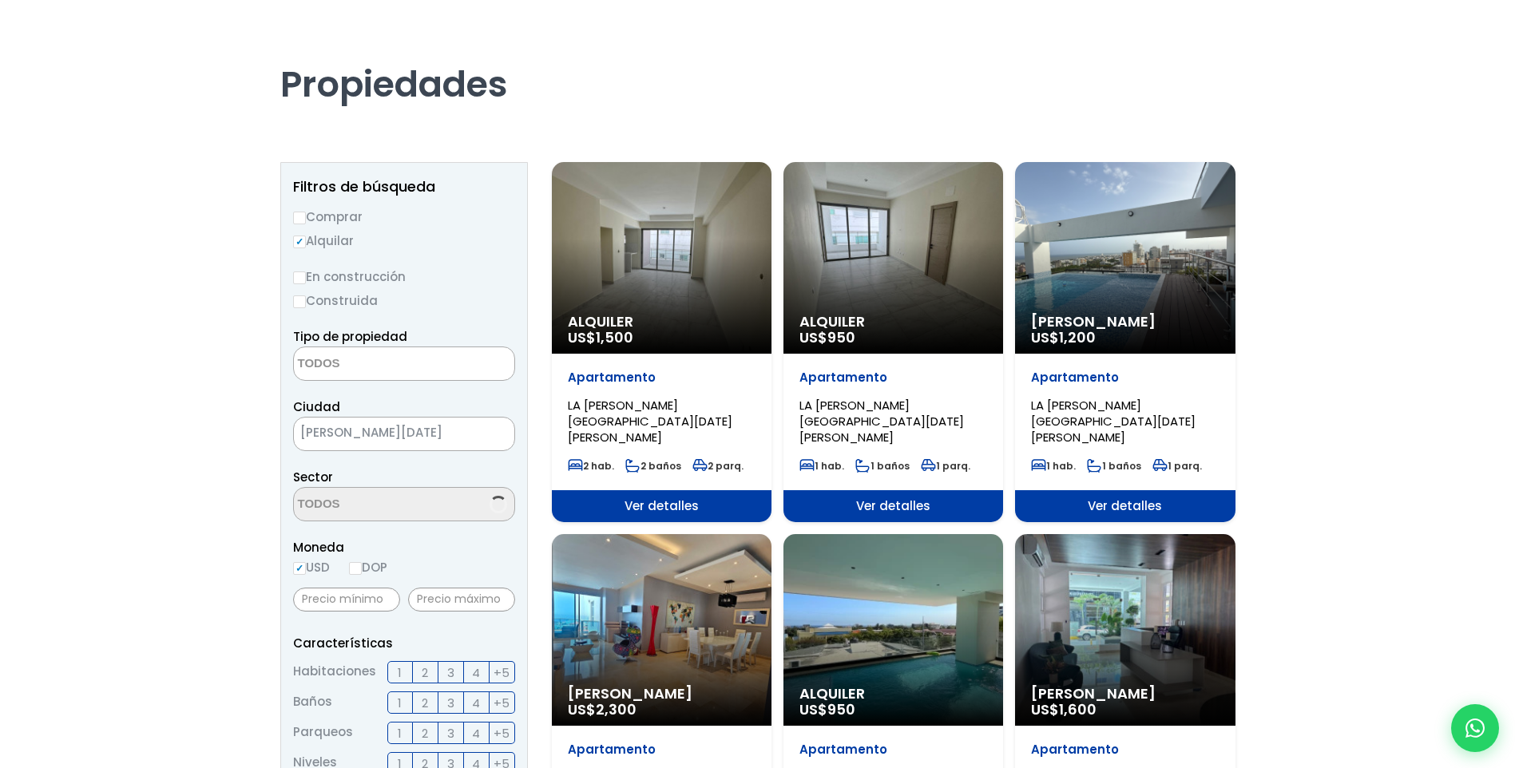
scroll to position [80, 0]
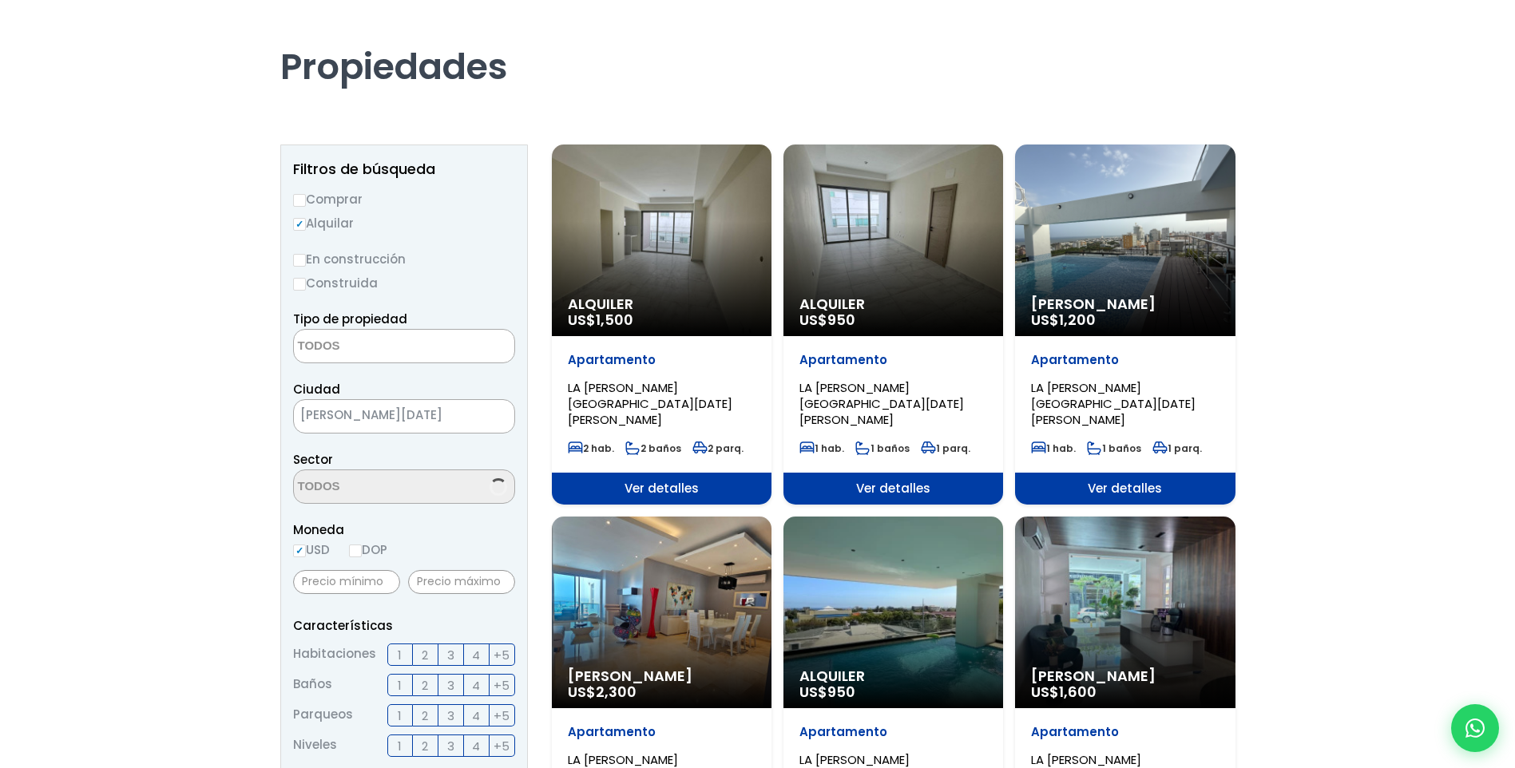
select select "180"
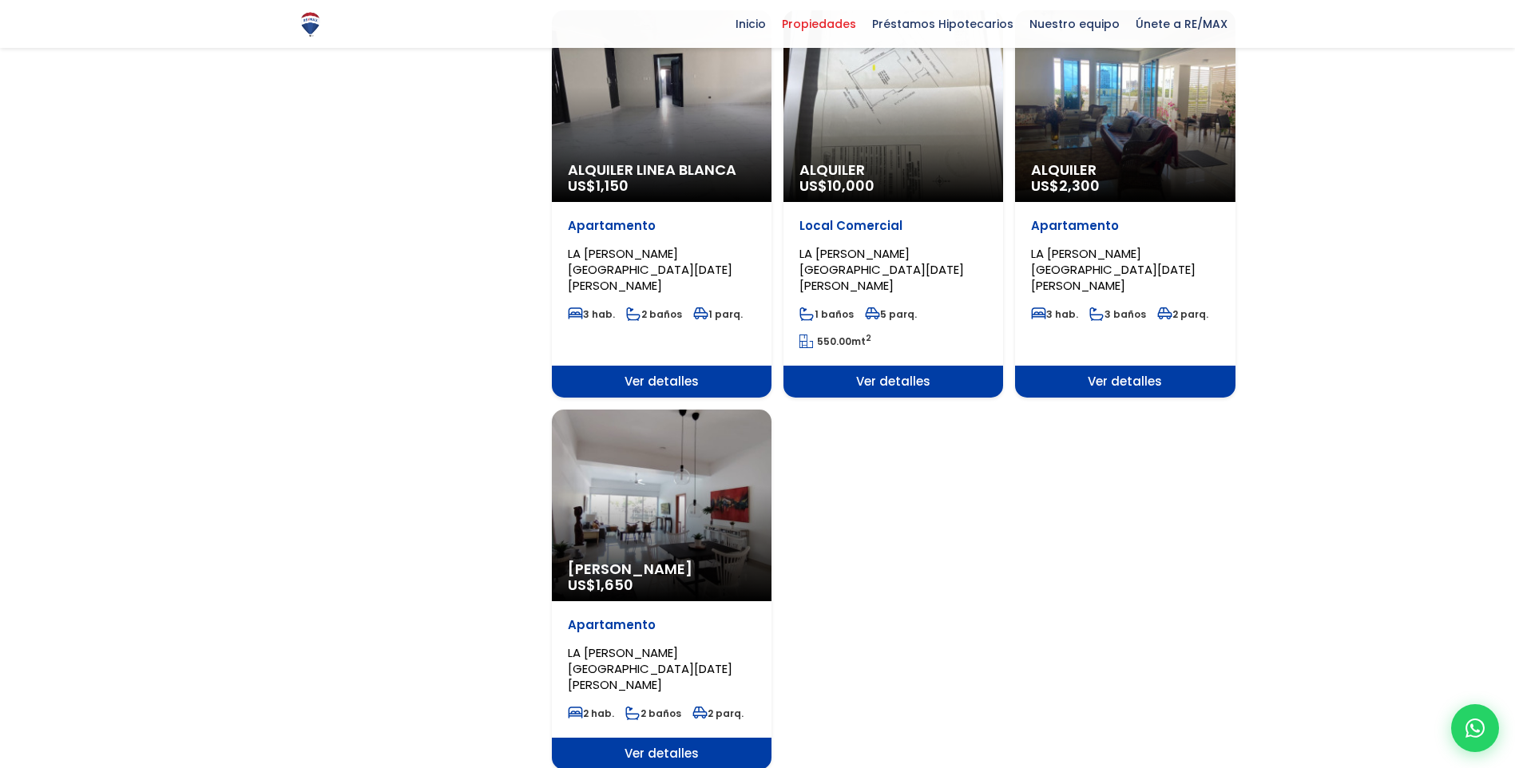
scroll to position [1757, 0]
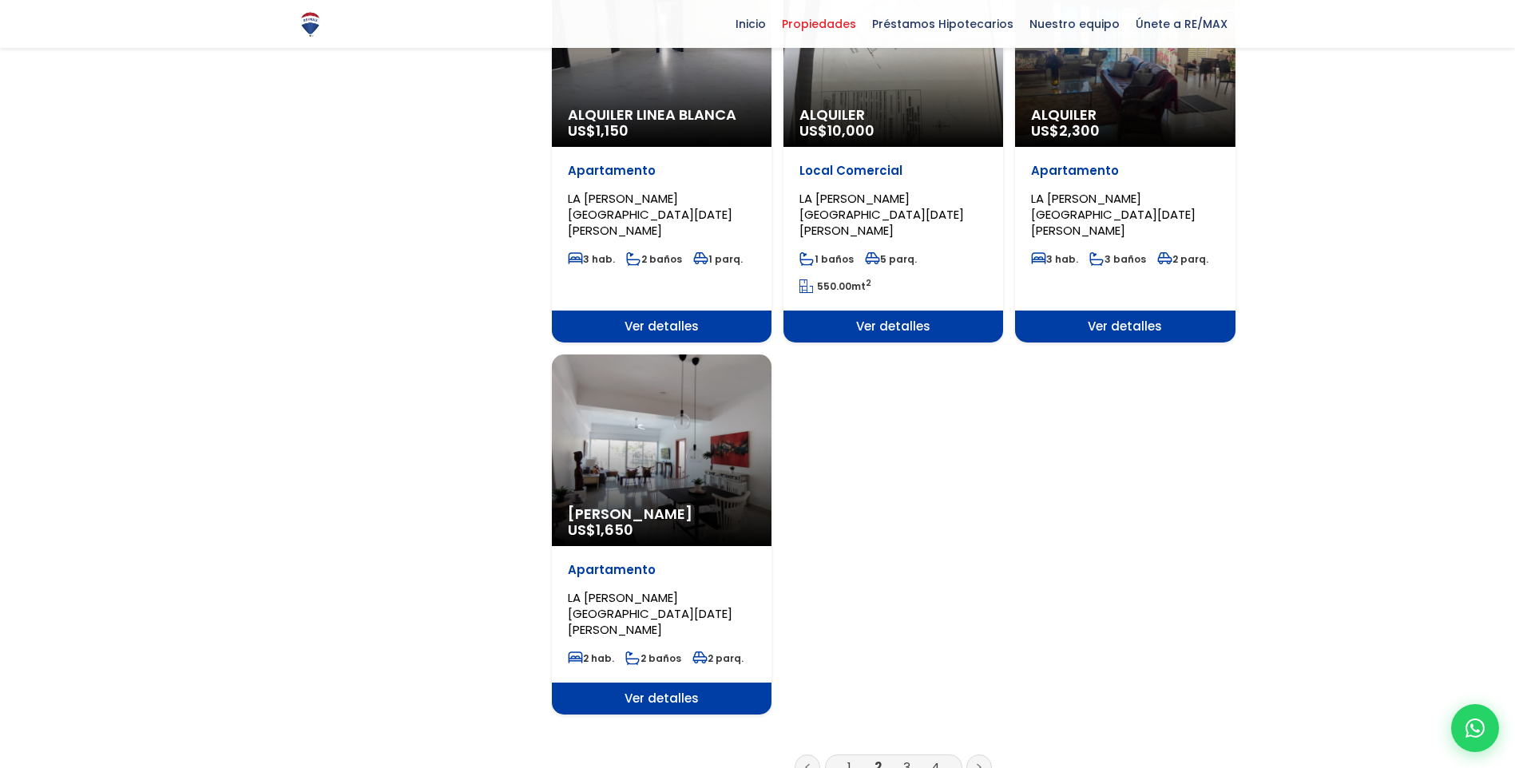
click at [906, 759] on link "3" at bounding box center [906, 767] width 7 height 17
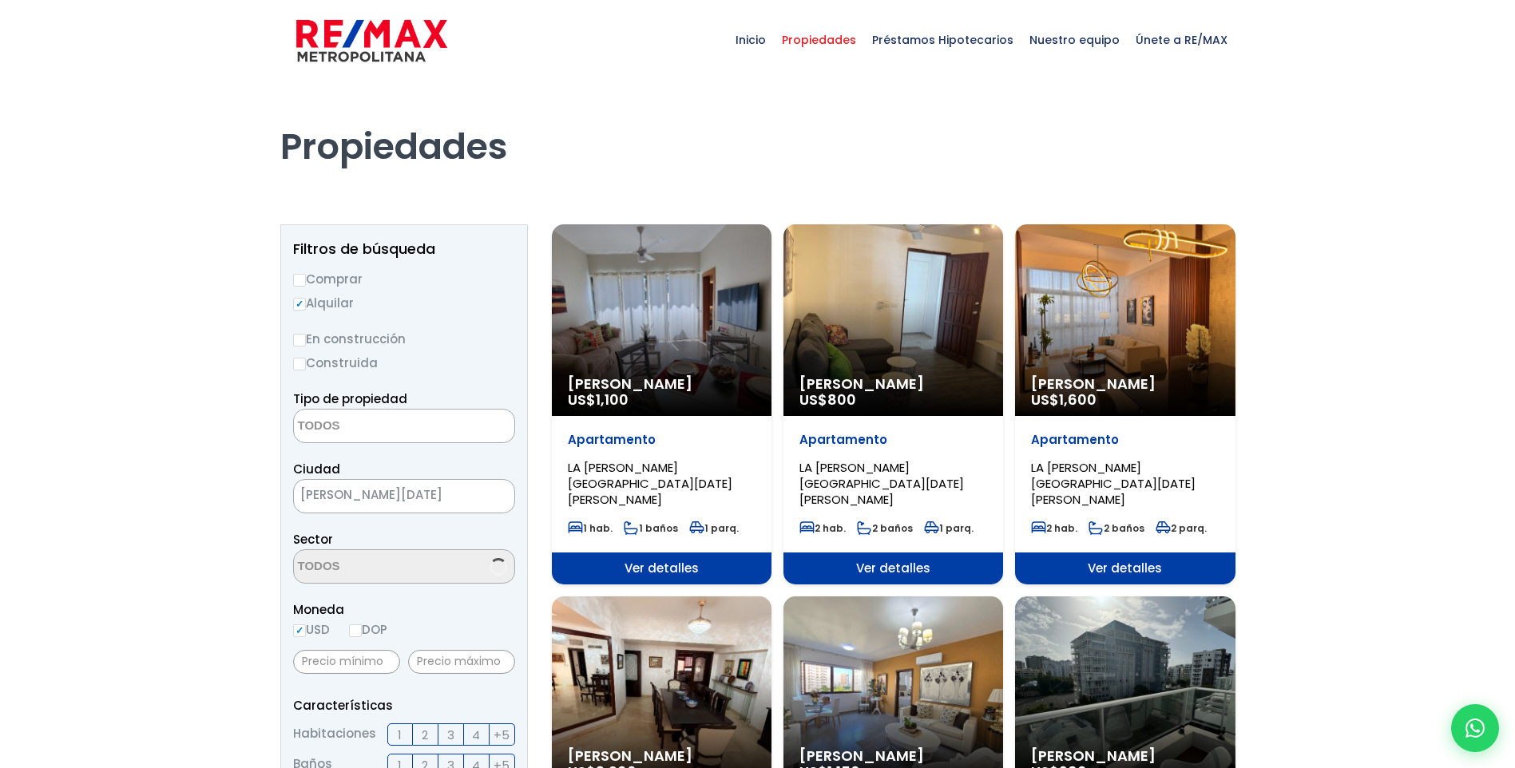
select select
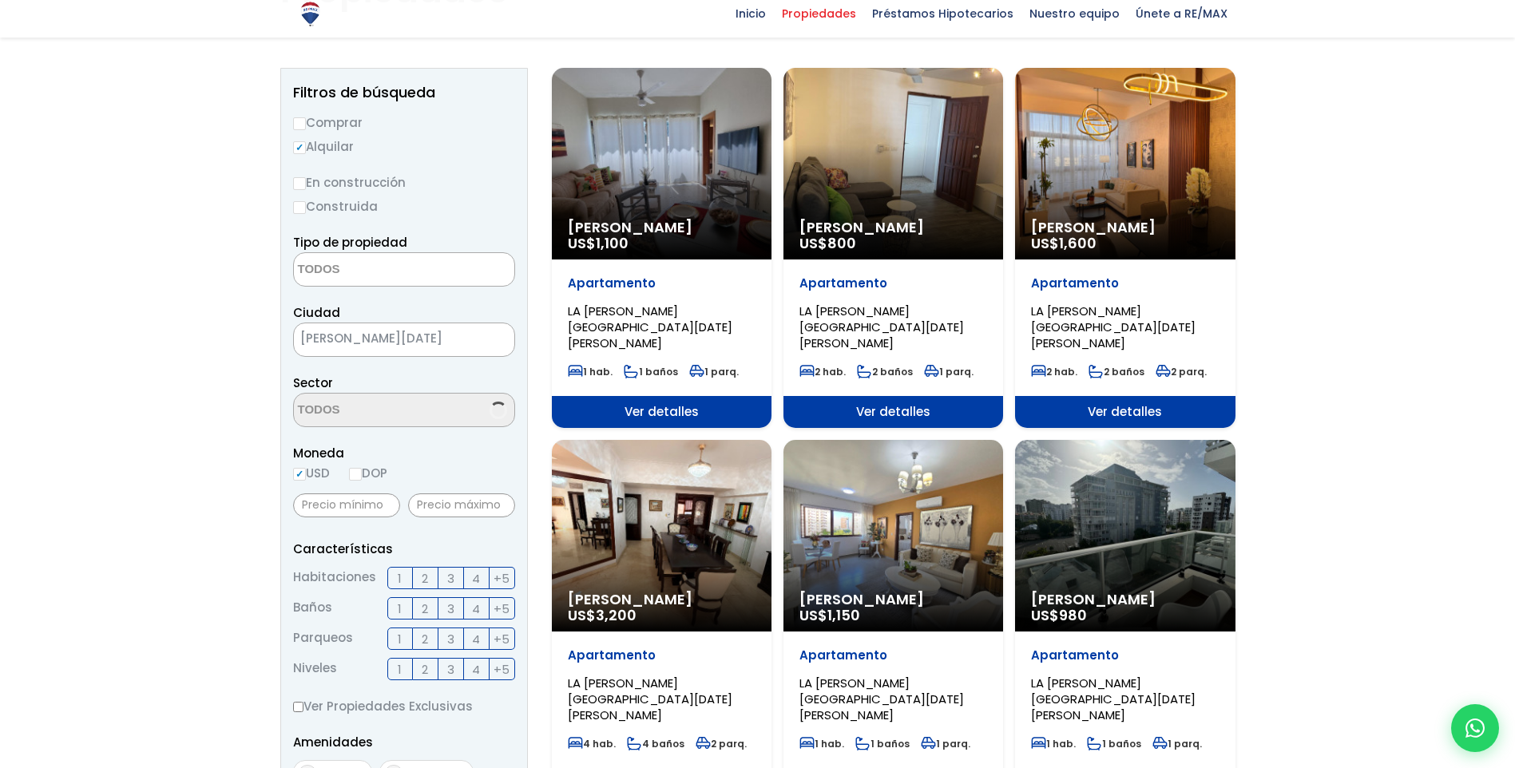
scroll to position [160, 0]
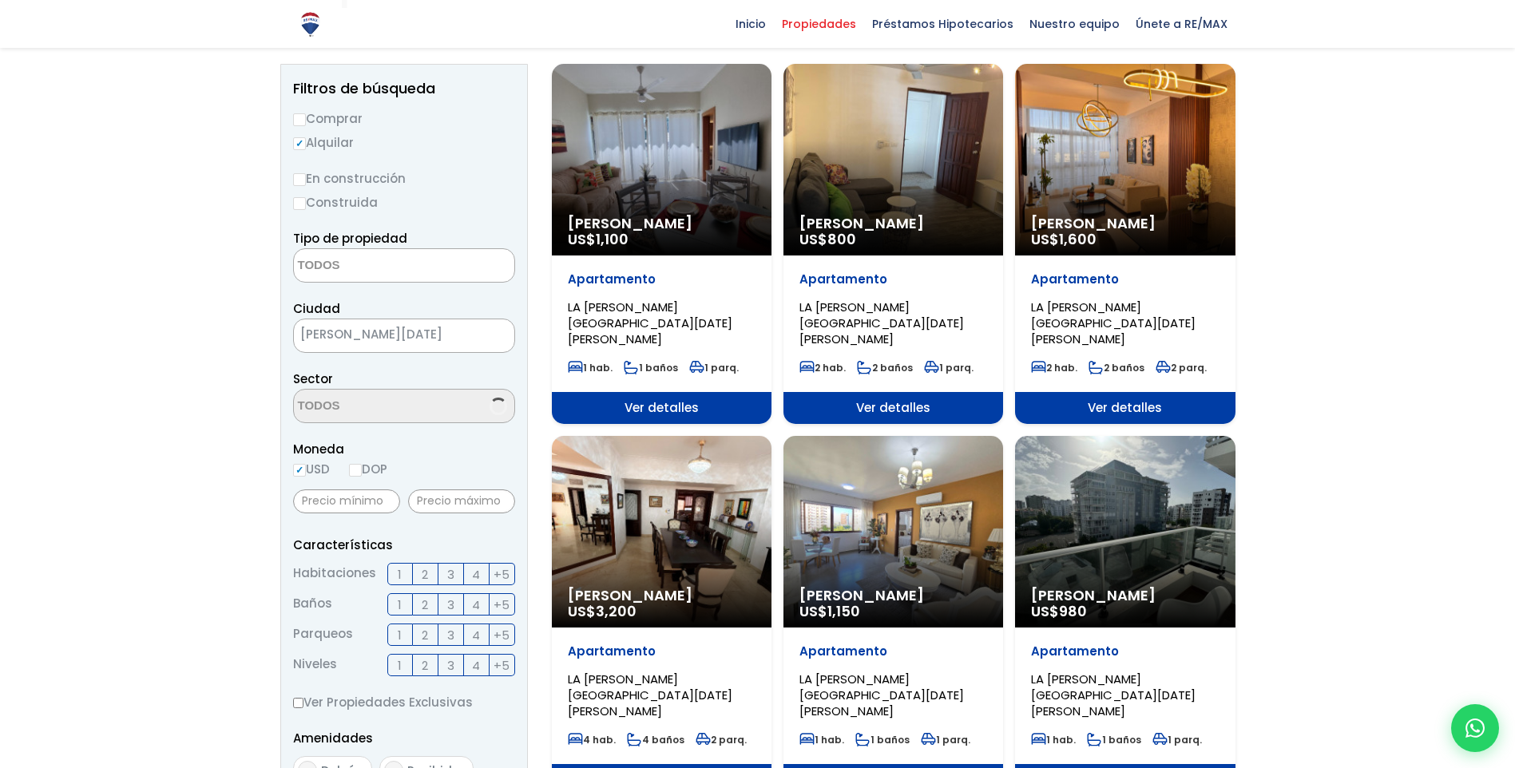
select select "180"
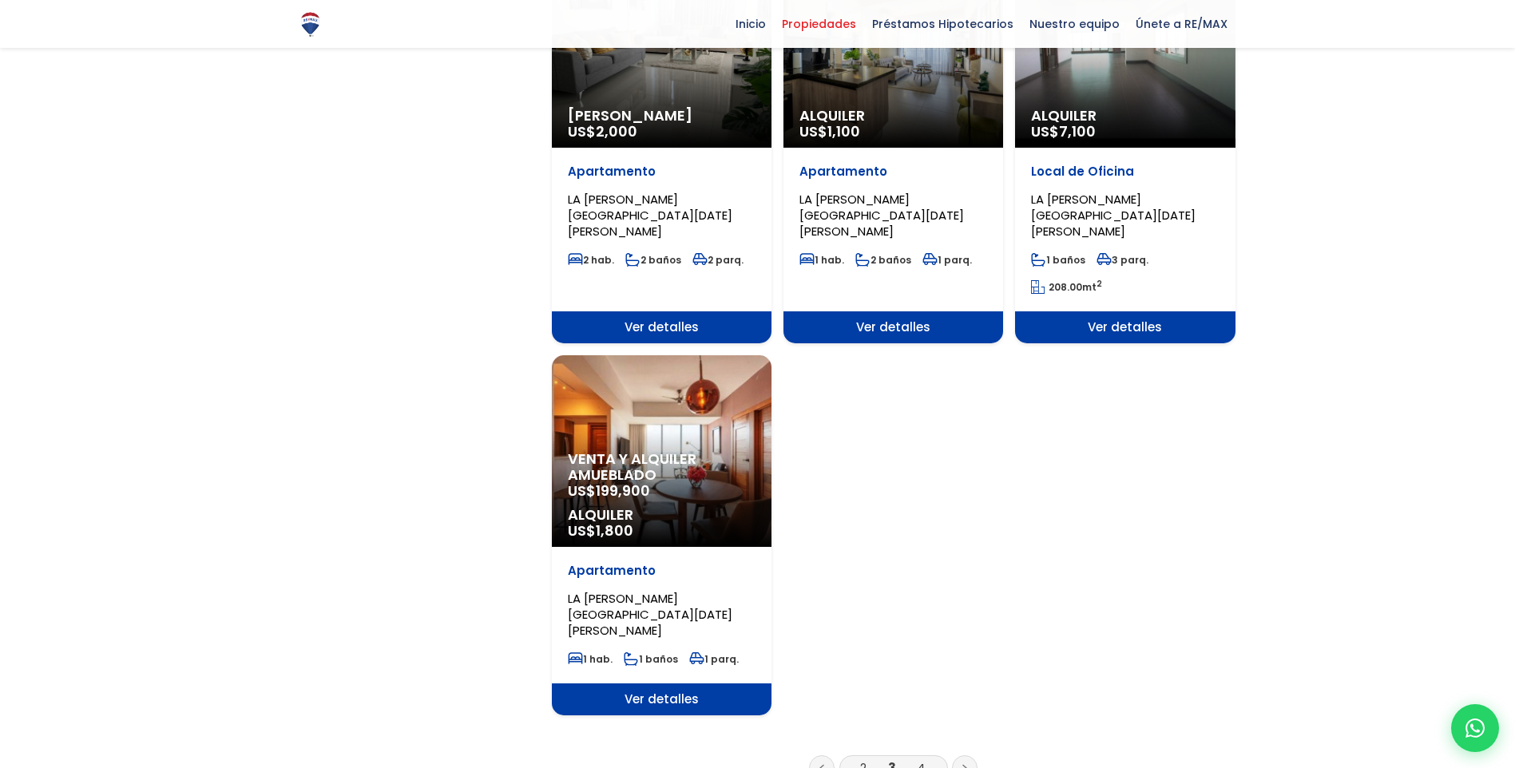
scroll to position [1757, 0]
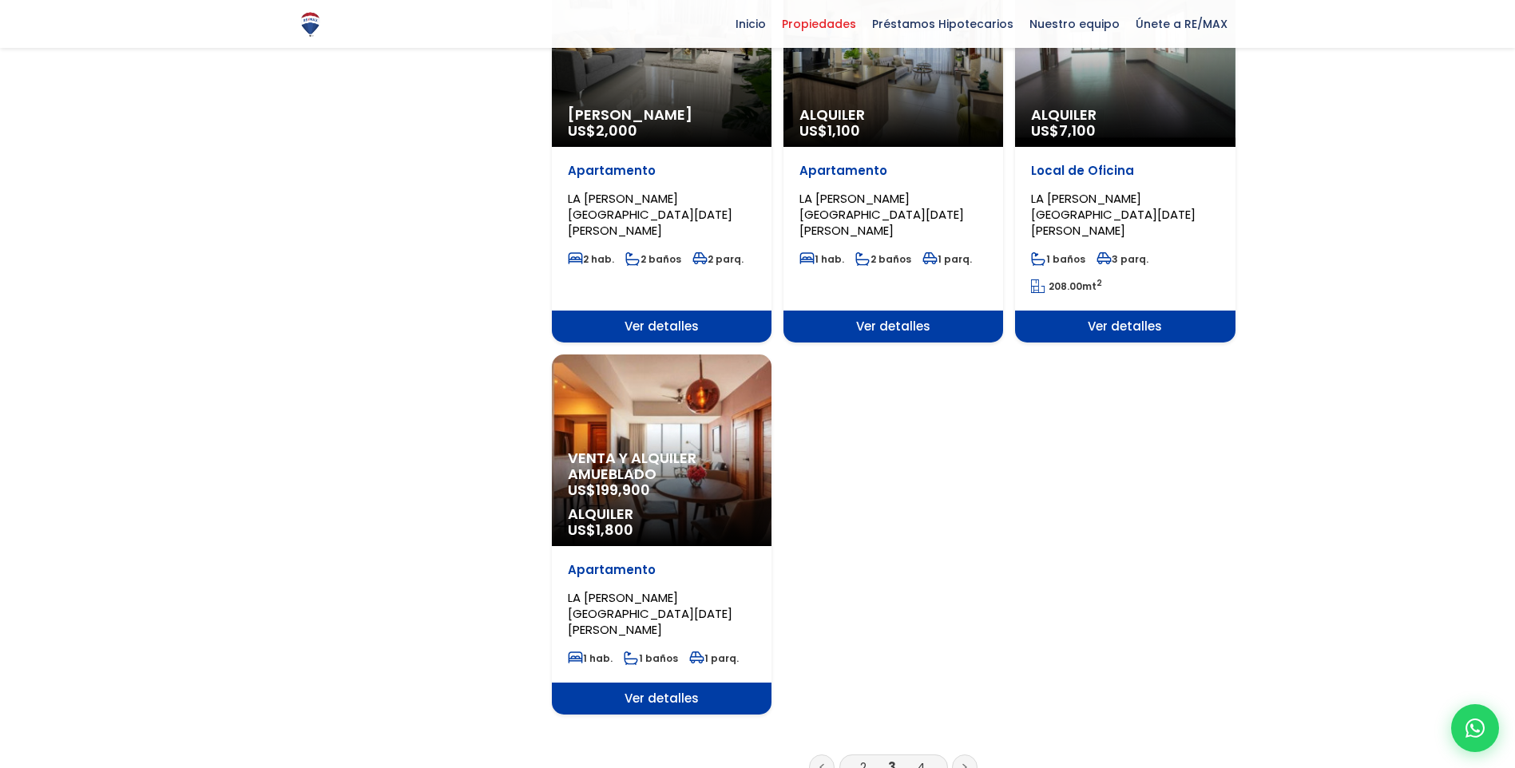
click at [929, 757] on li "4" at bounding box center [921, 767] width 26 height 20
click at [922, 759] on link "4" at bounding box center [921, 767] width 8 height 17
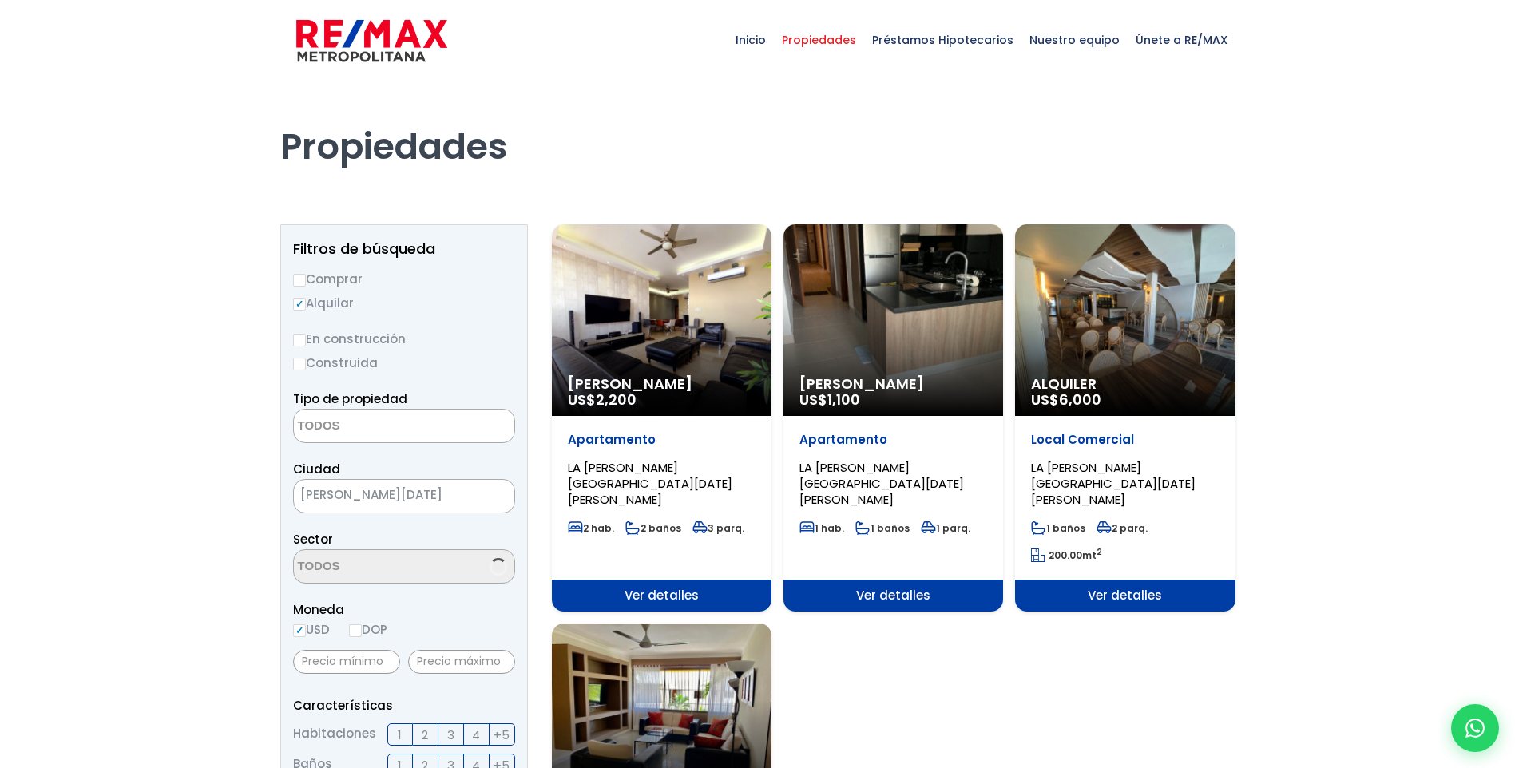
select select
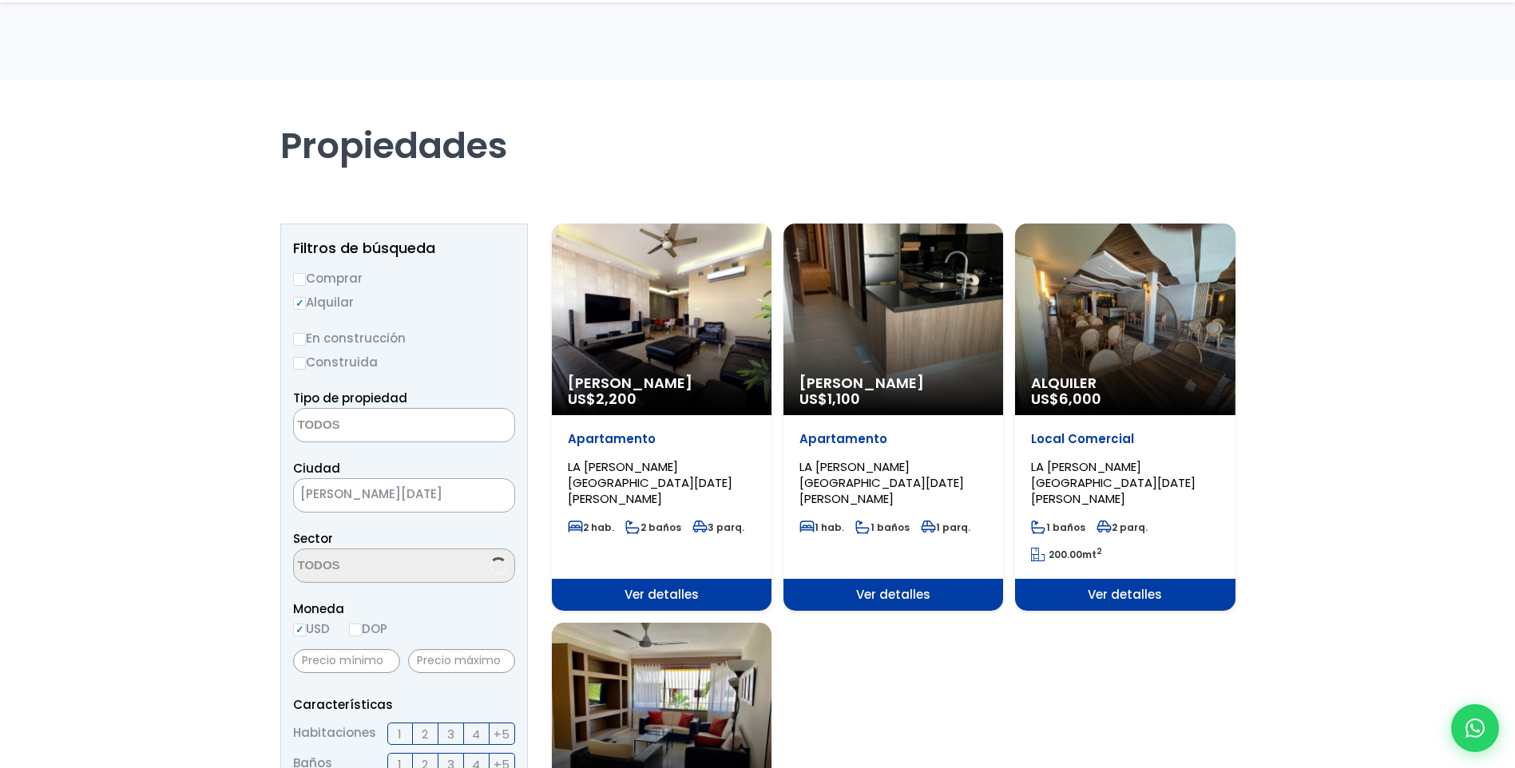
scroll to position [319, 0]
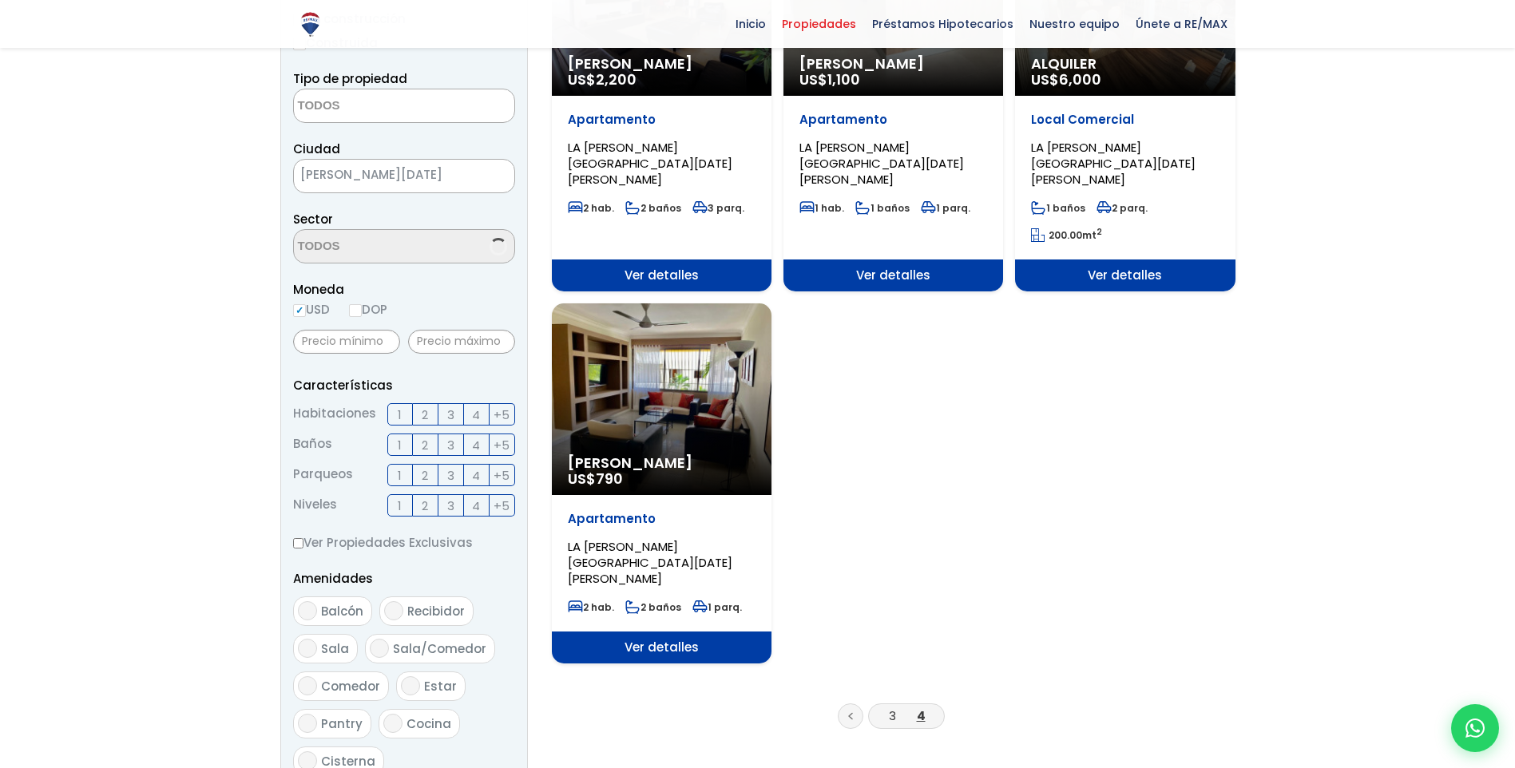
select select "180"
click at [670, 96] on div "Alquiler Amueblado US$ 790" at bounding box center [662, 0] width 220 height 192
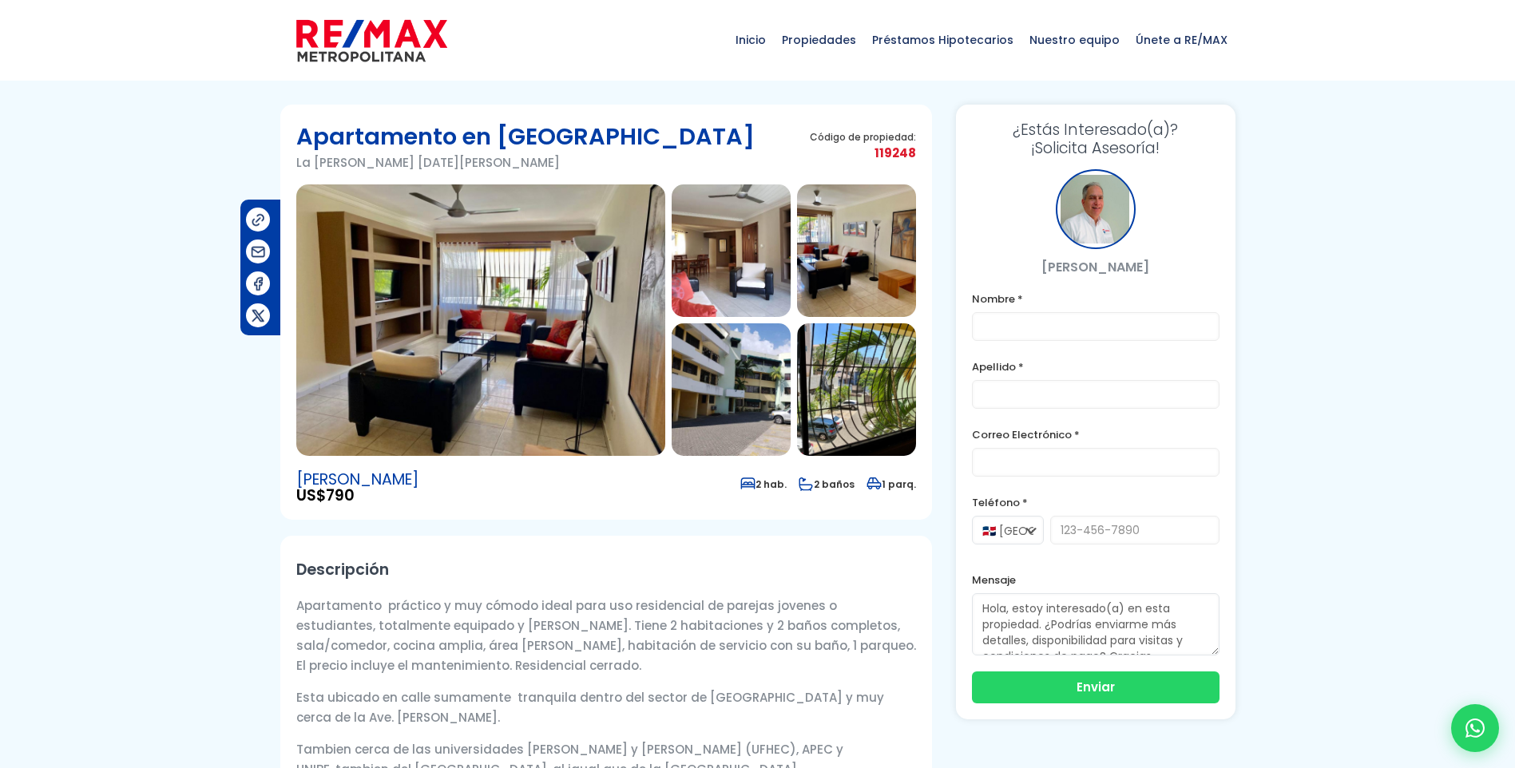
click at [520, 327] on img at bounding box center [480, 320] width 369 height 272
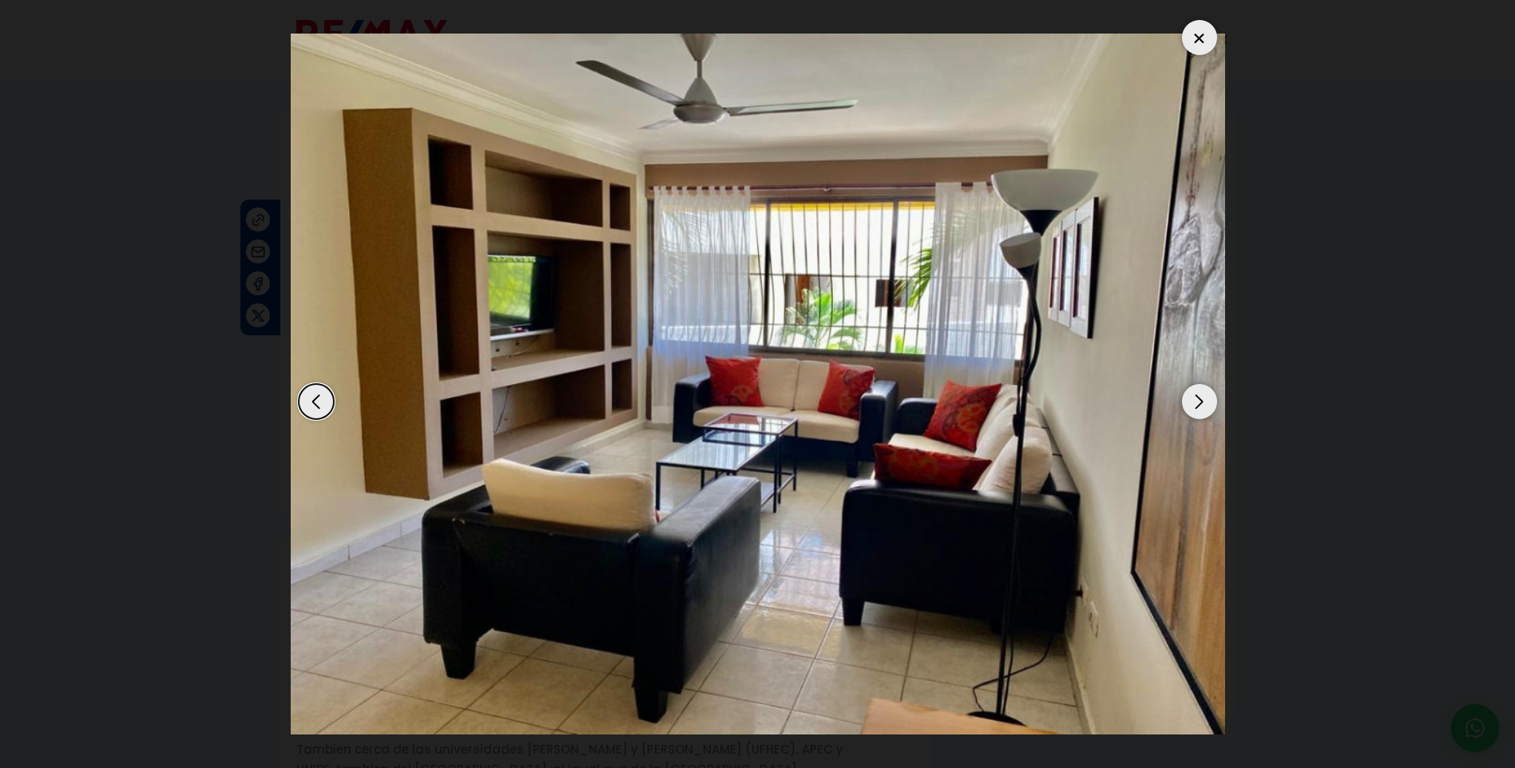
click at [1195, 403] on div "Next slide" at bounding box center [1199, 401] width 35 height 35
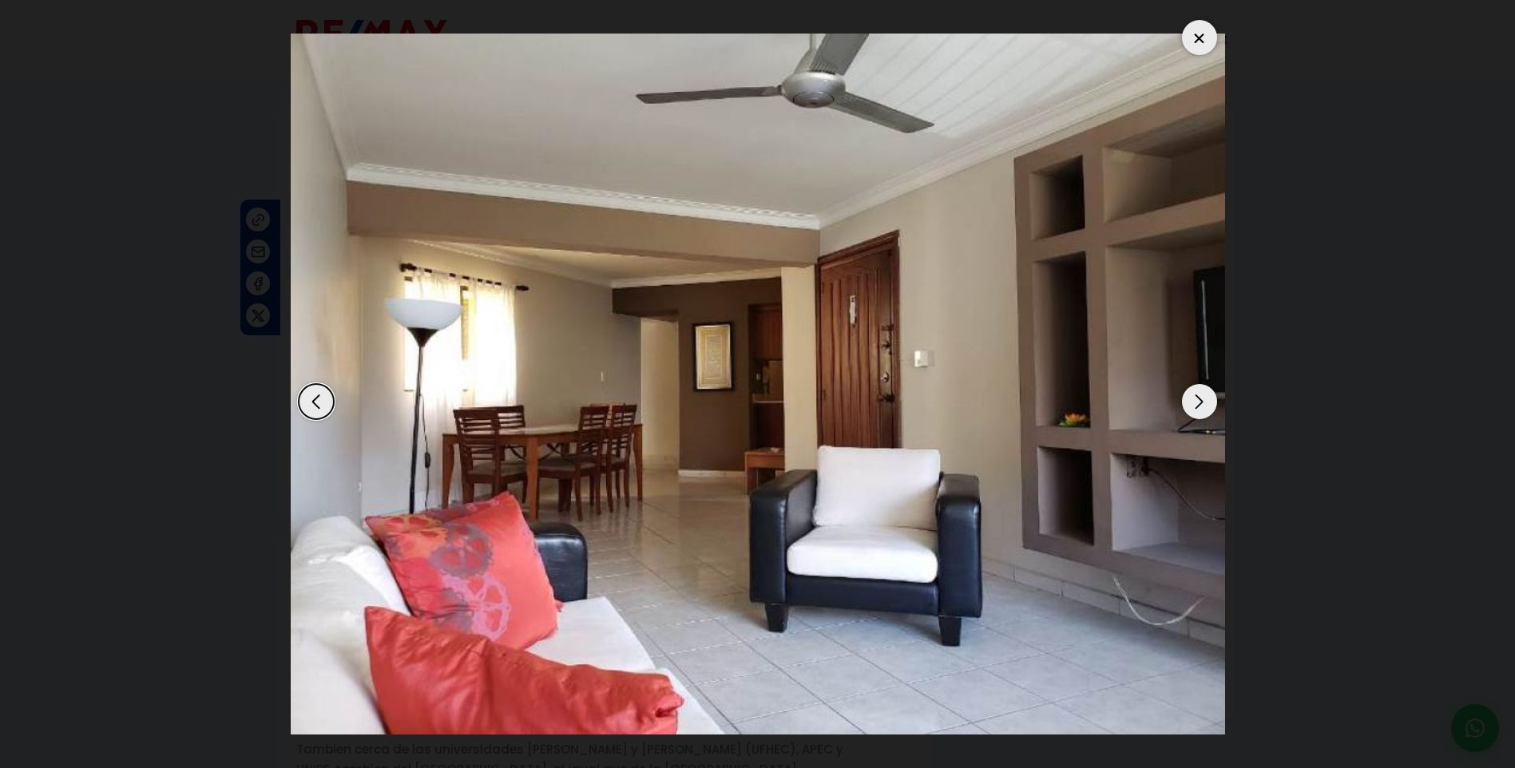
click at [1195, 403] on div "Next slide" at bounding box center [1199, 401] width 35 height 35
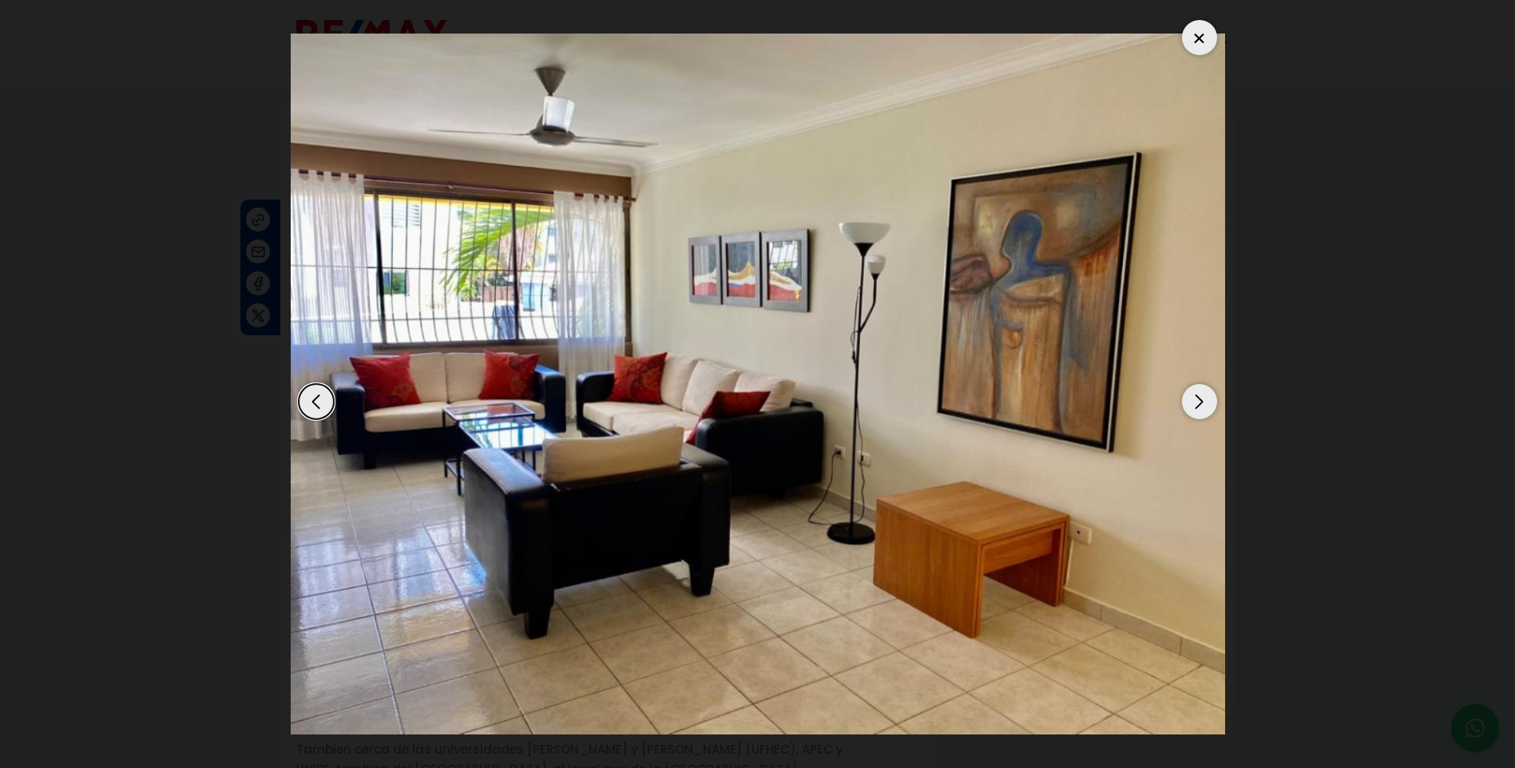
click at [1195, 403] on div "Next slide" at bounding box center [1199, 401] width 35 height 35
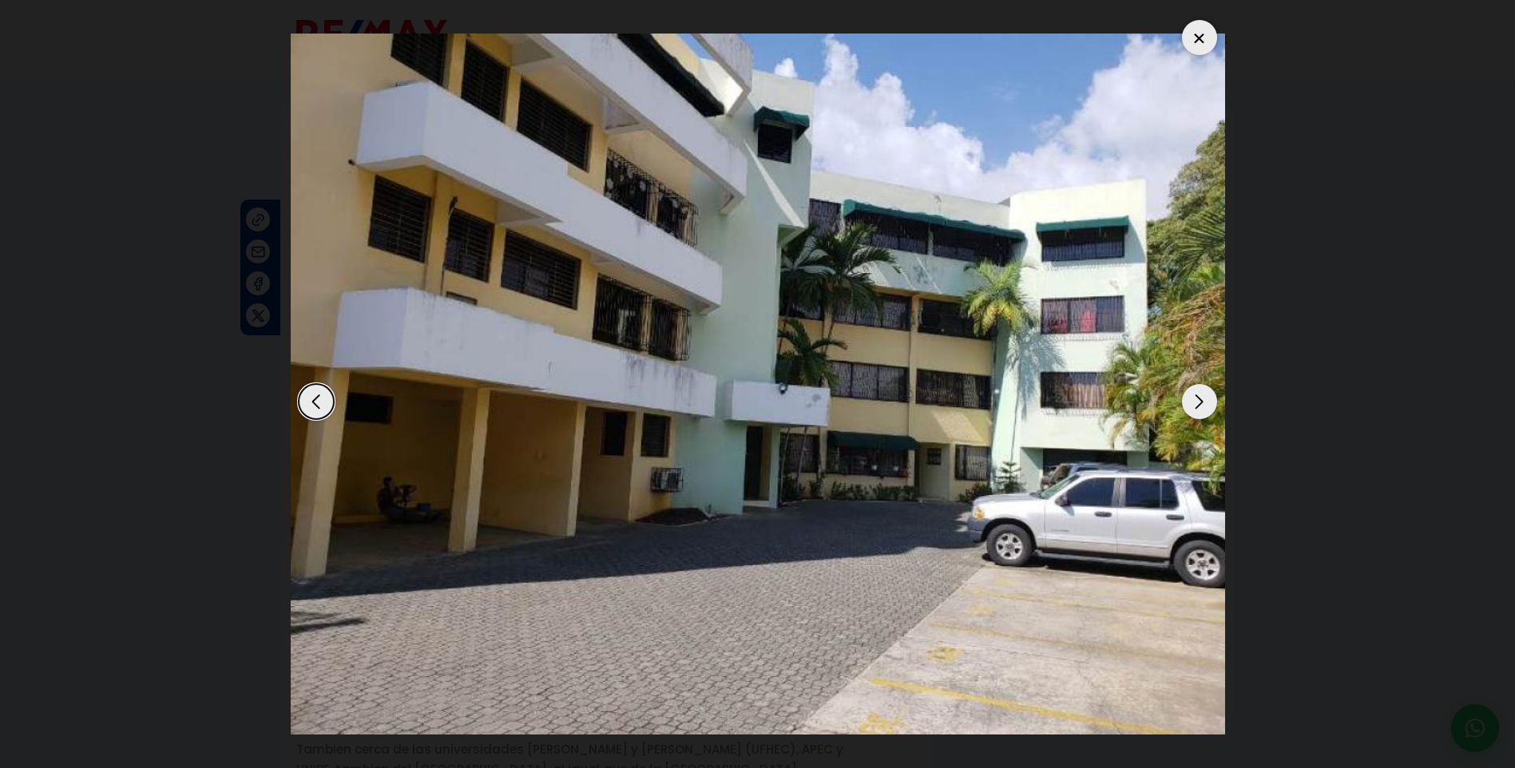
click at [1195, 403] on div "Next slide" at bounding box center [1199, 401] width 35 height 35
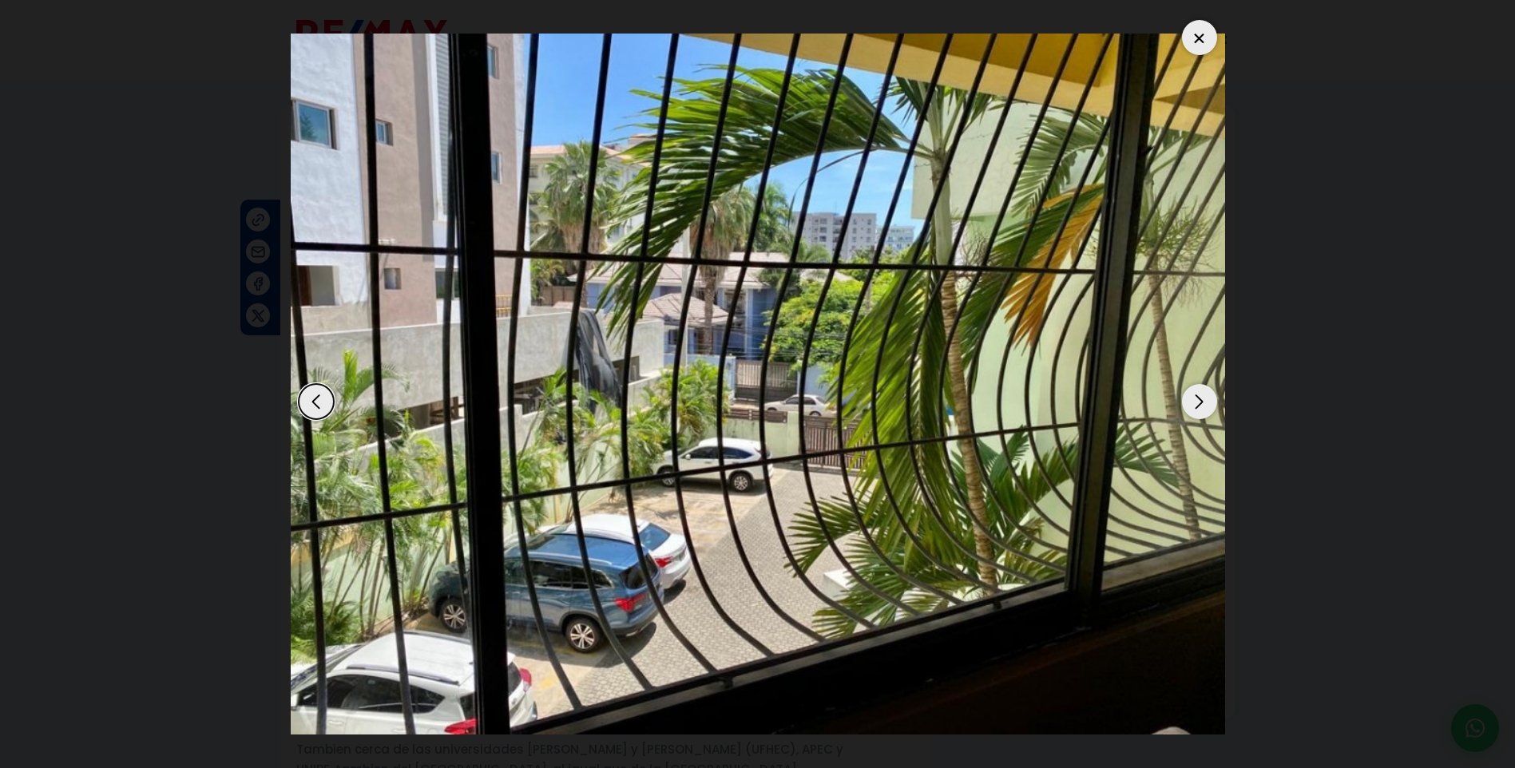
click at [1195, 403] on div "Next slide" at bounding box center [1199, 401] width 35 height 35
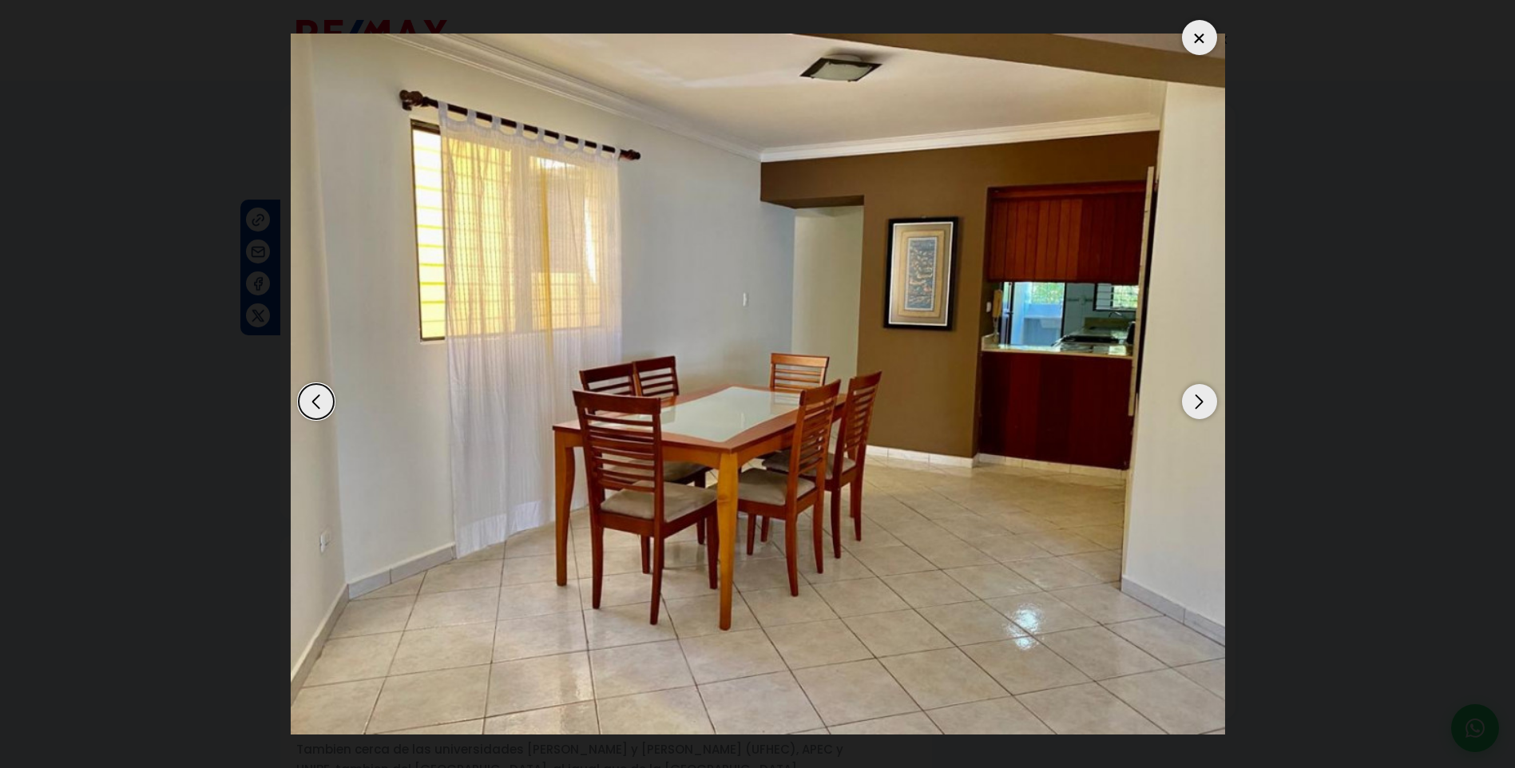
click at [1195, 403] on div "Next slide" at bounding box center [1199, 401] width 35 height 35
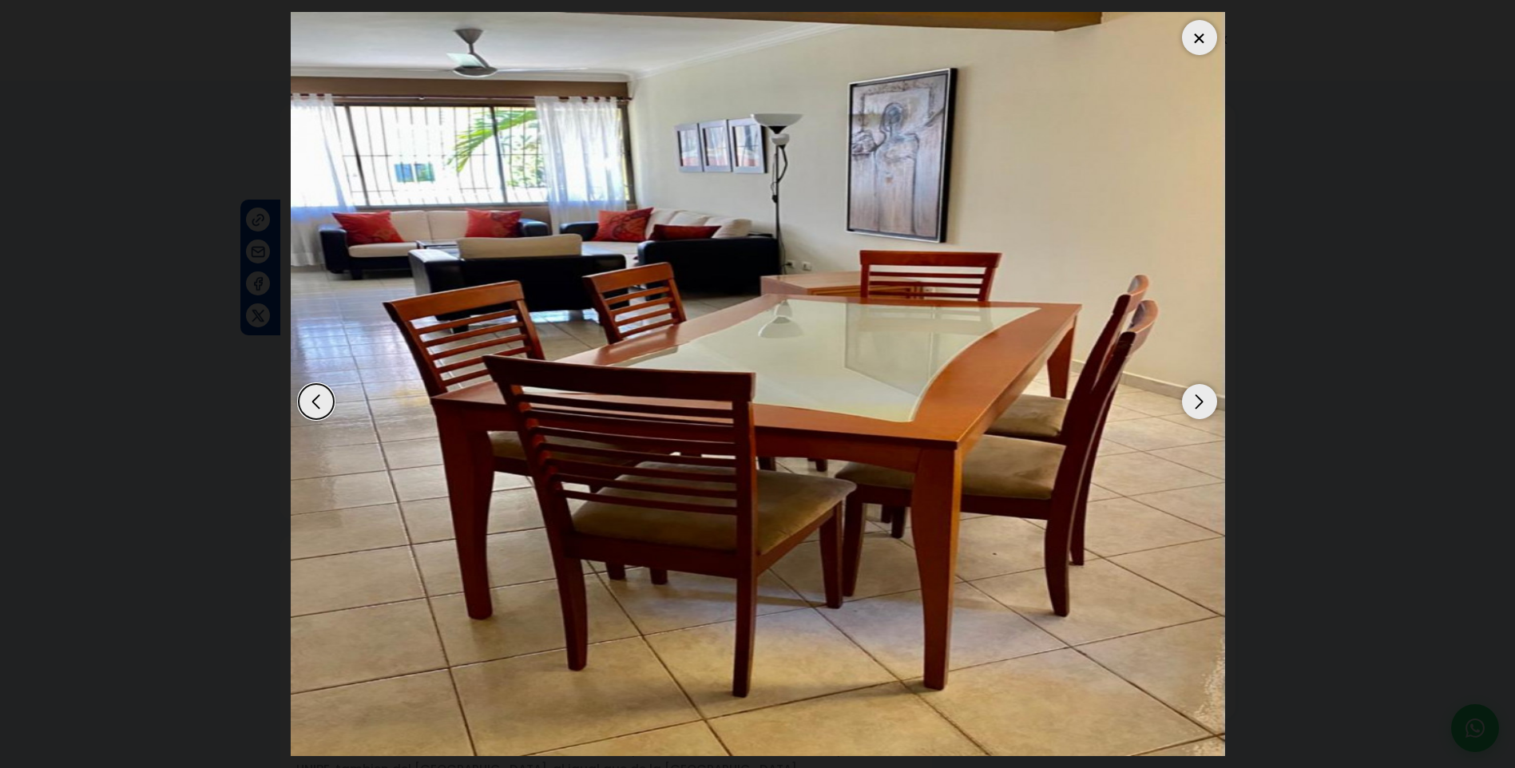
click at [1194, 403] on div "Next slide" at bounding box center [1199, 401] width 35 height 35
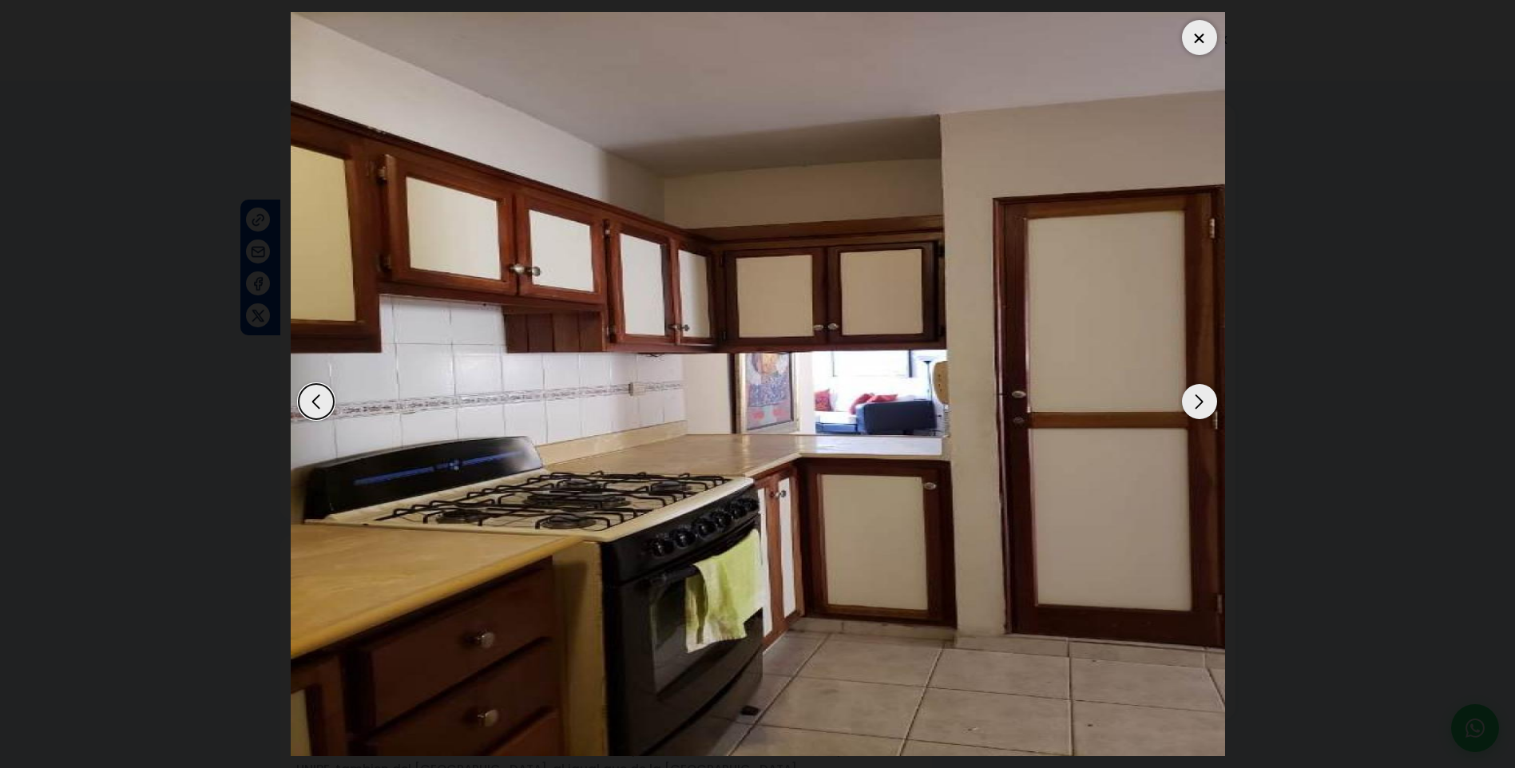
click at [1196, 40] on div at bounding box center [1199, 37] width 35 height 35
